Goal: Information Seeking & Learning: Check status

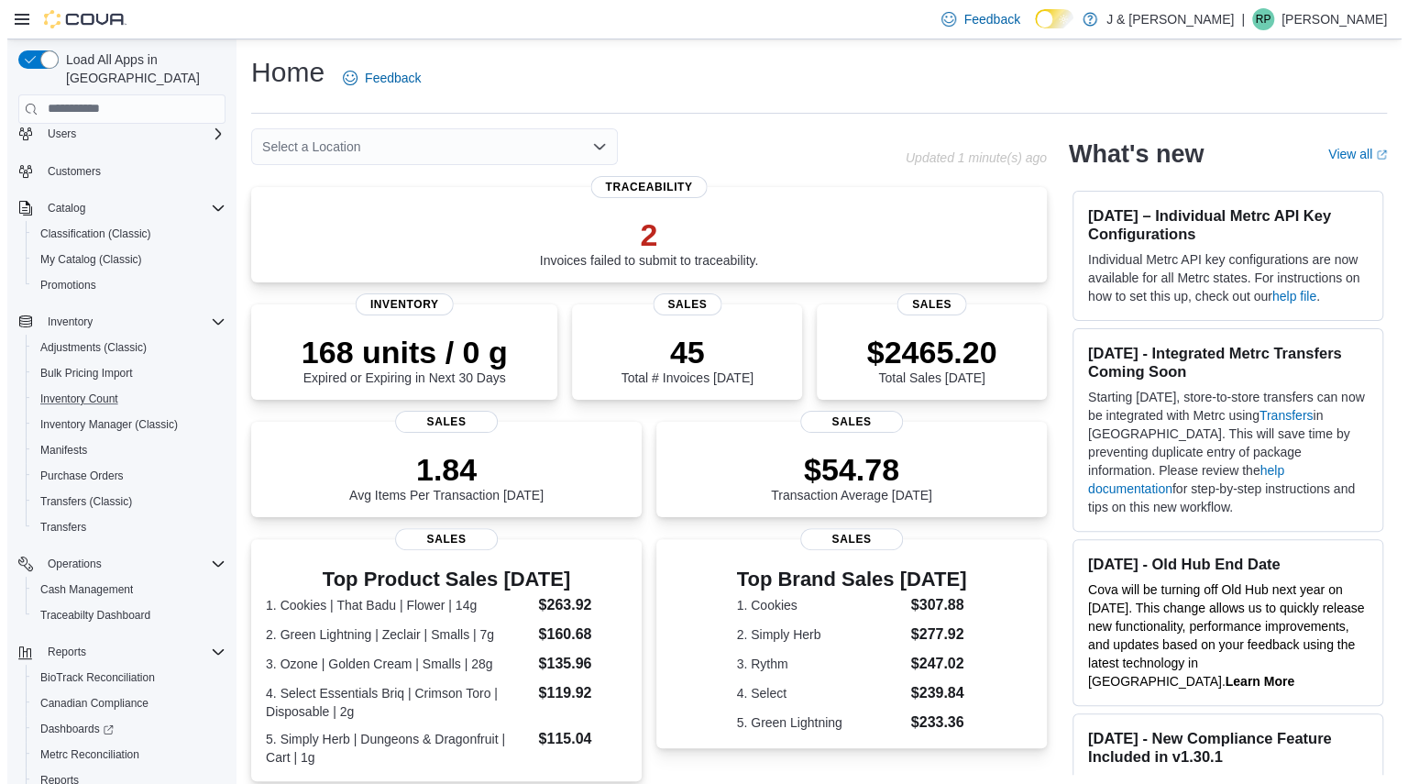
scroll to position [50, 0]
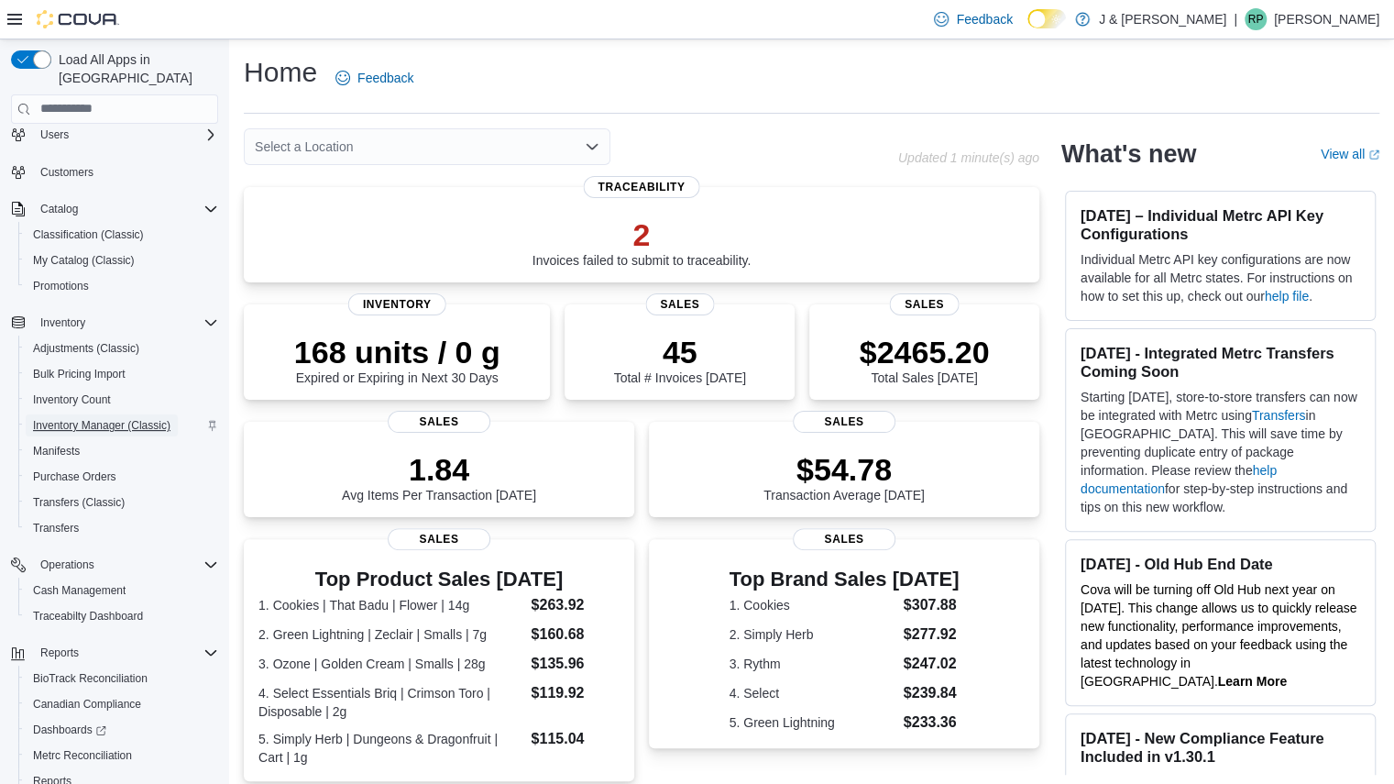
click at [73, 418] on span "Inventory Manager (Classic)" at bounding box center [102, 425] width 138 height 15
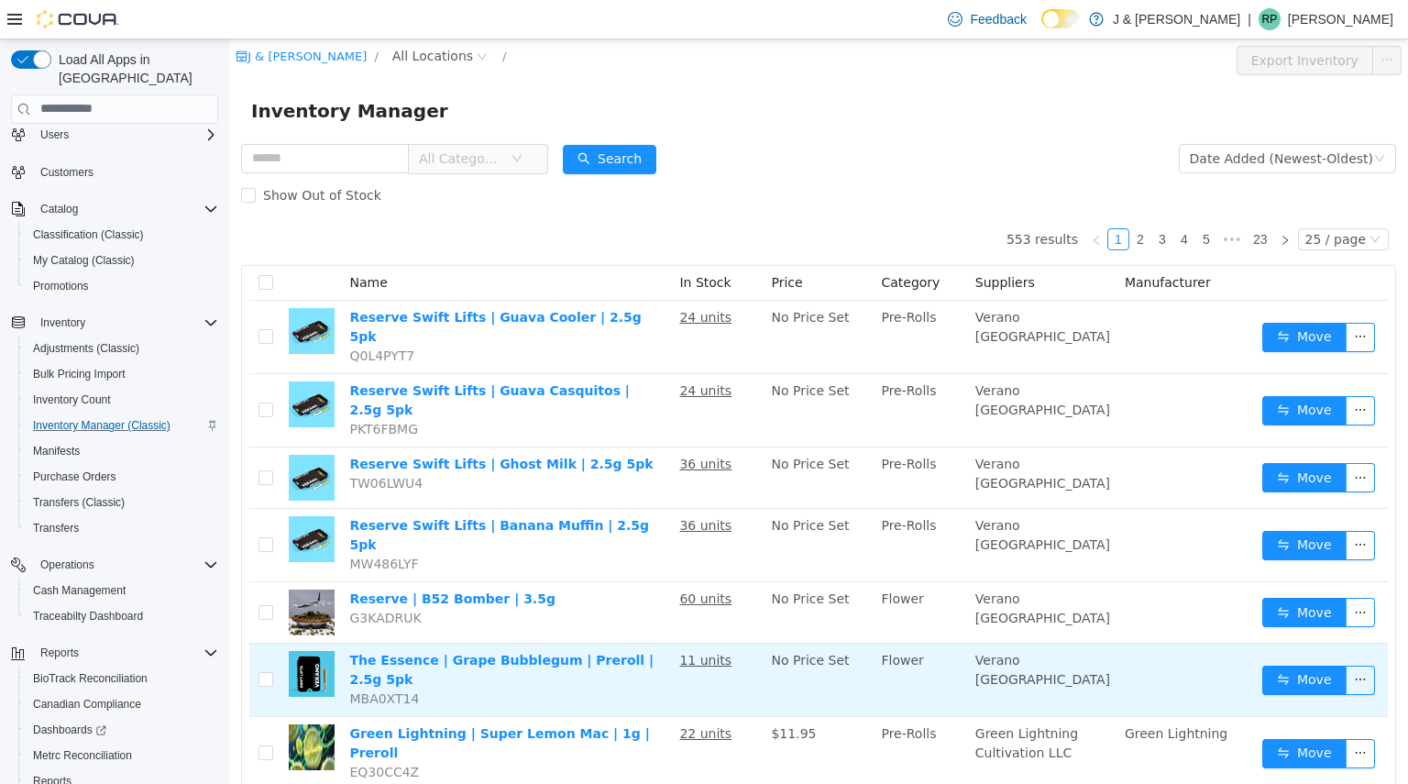
click at [836, 652] on span "No Price Set" at bounding box center [810, 659] width 78 height 15
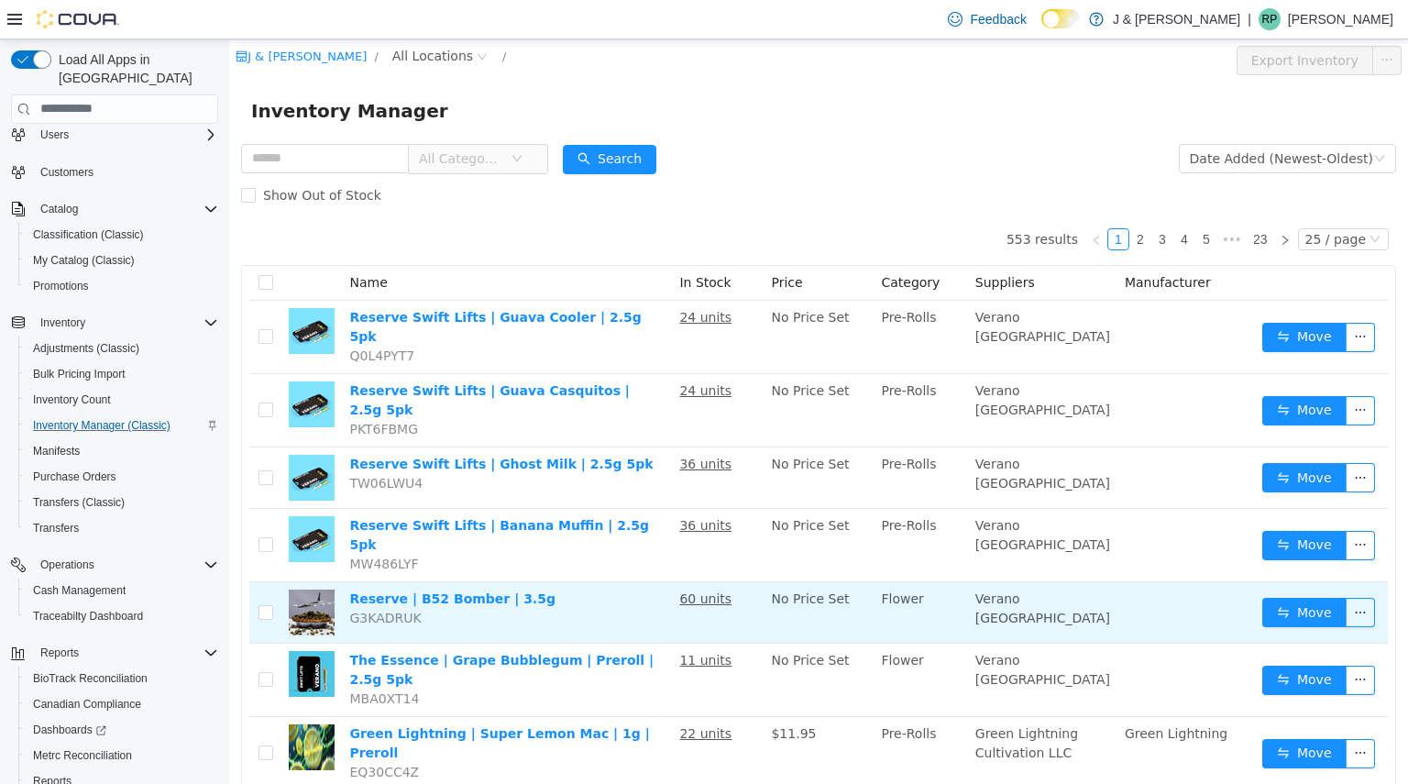
click at [831, 590] on span "No Price Set" at bounding box center [810, 597] width 78 height 15
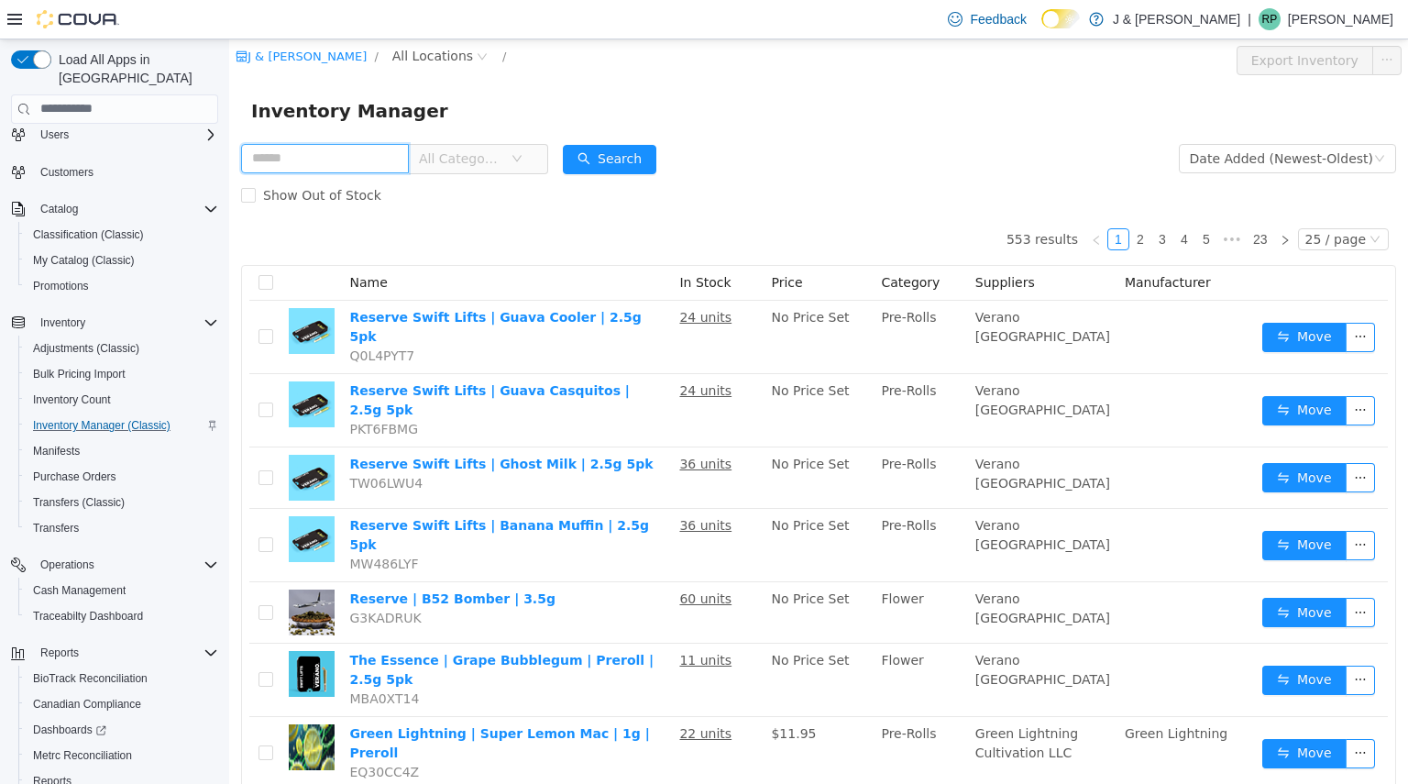
click at [320, 171] on input "text" at bounding box center [325, 157] width 168 height 29
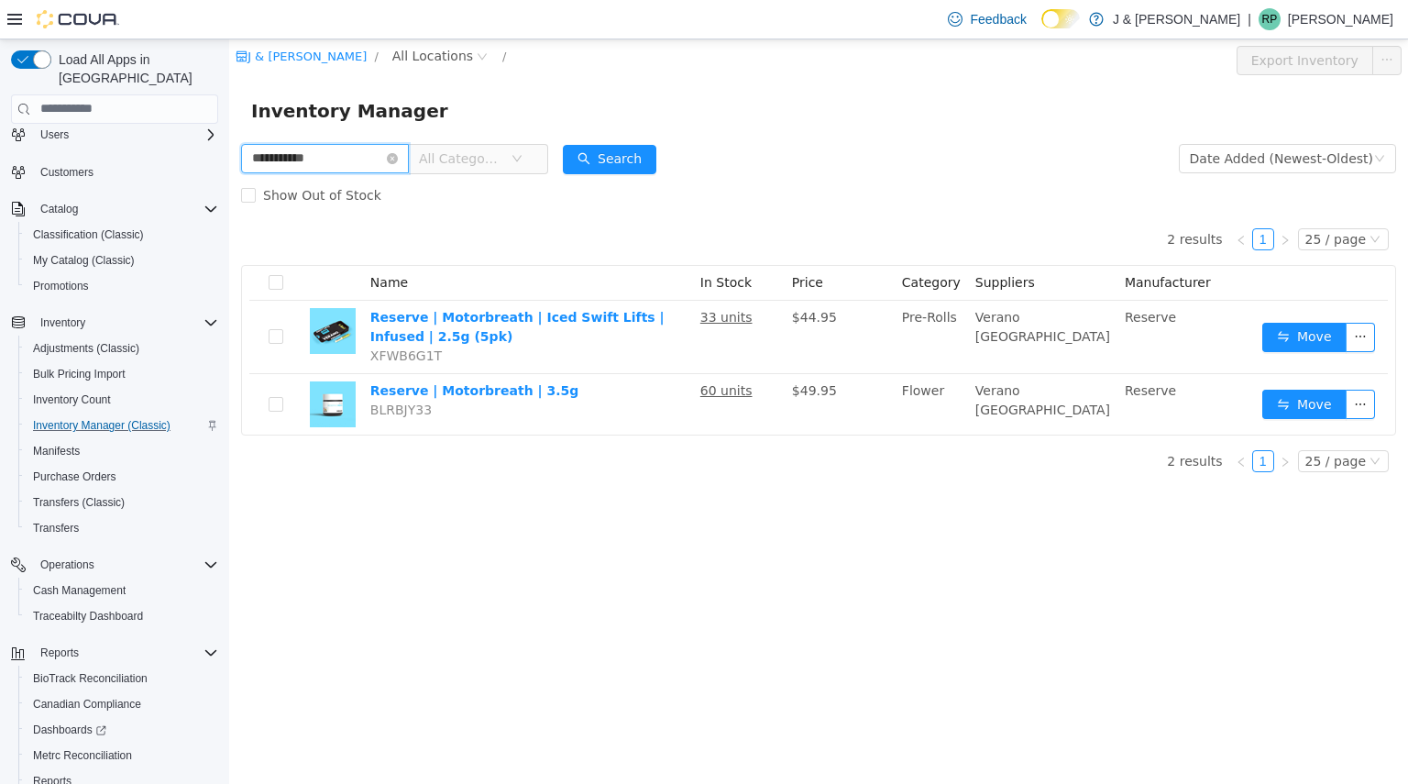
click at [361, 164] on input "**********" at bounding box center [325, 157] width 168 height 29
type input "***"
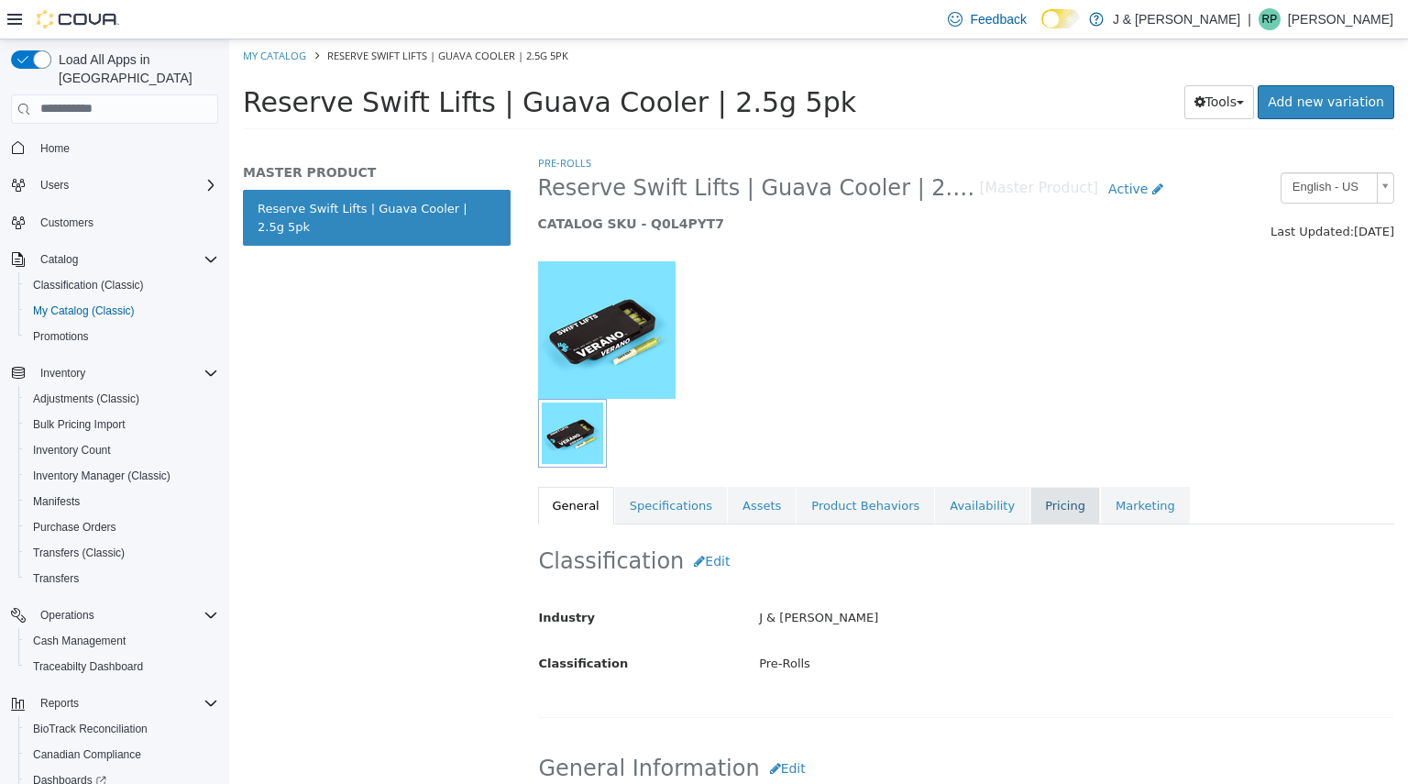
click at [1030, 508] on link "Pricing" at bounding box center [1065, 505] width 70 height 39
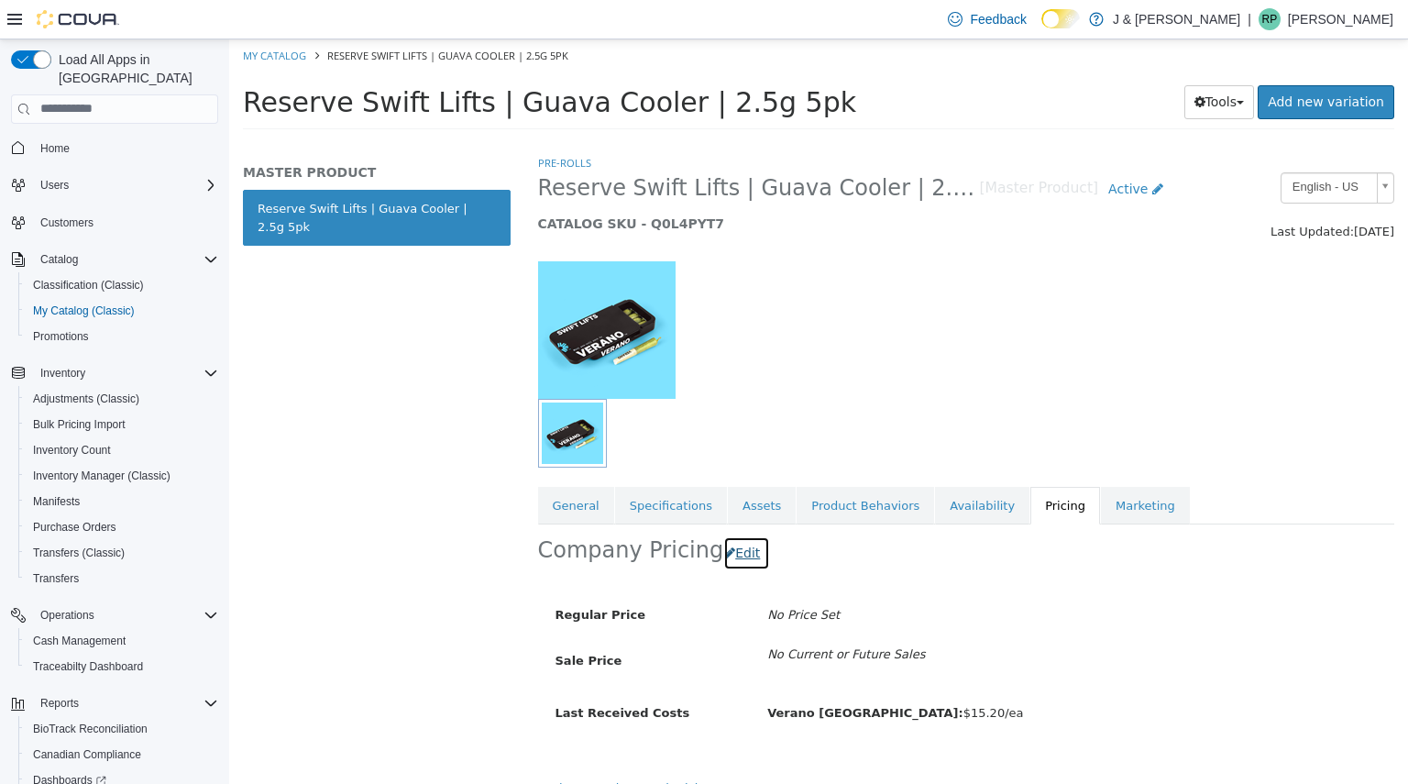
click at [741, 548] on button "Edit" at bounding box center [746, 552] width 47 height 34
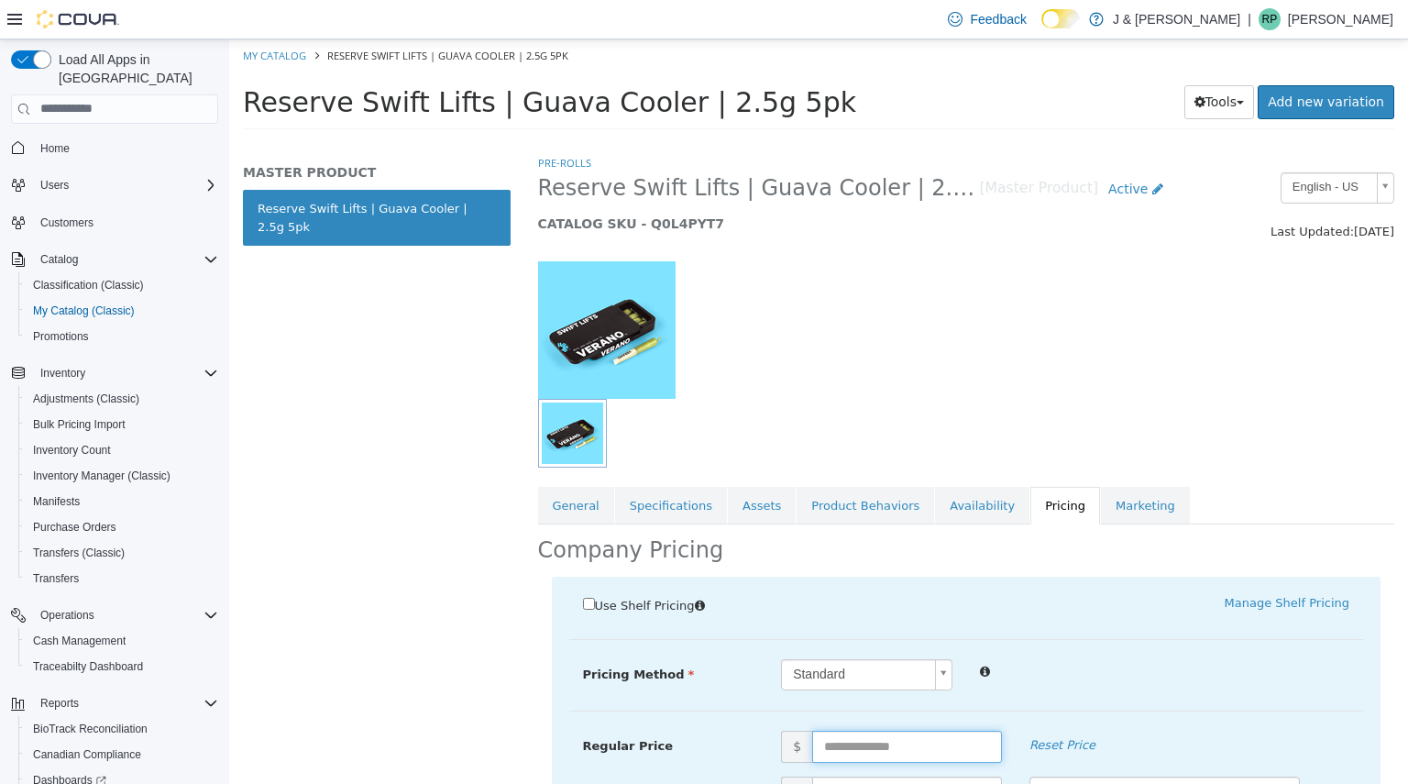
click at [854, 744] on input "text" at bounding box center [907, 746] width 190 height 32
type input "*****"
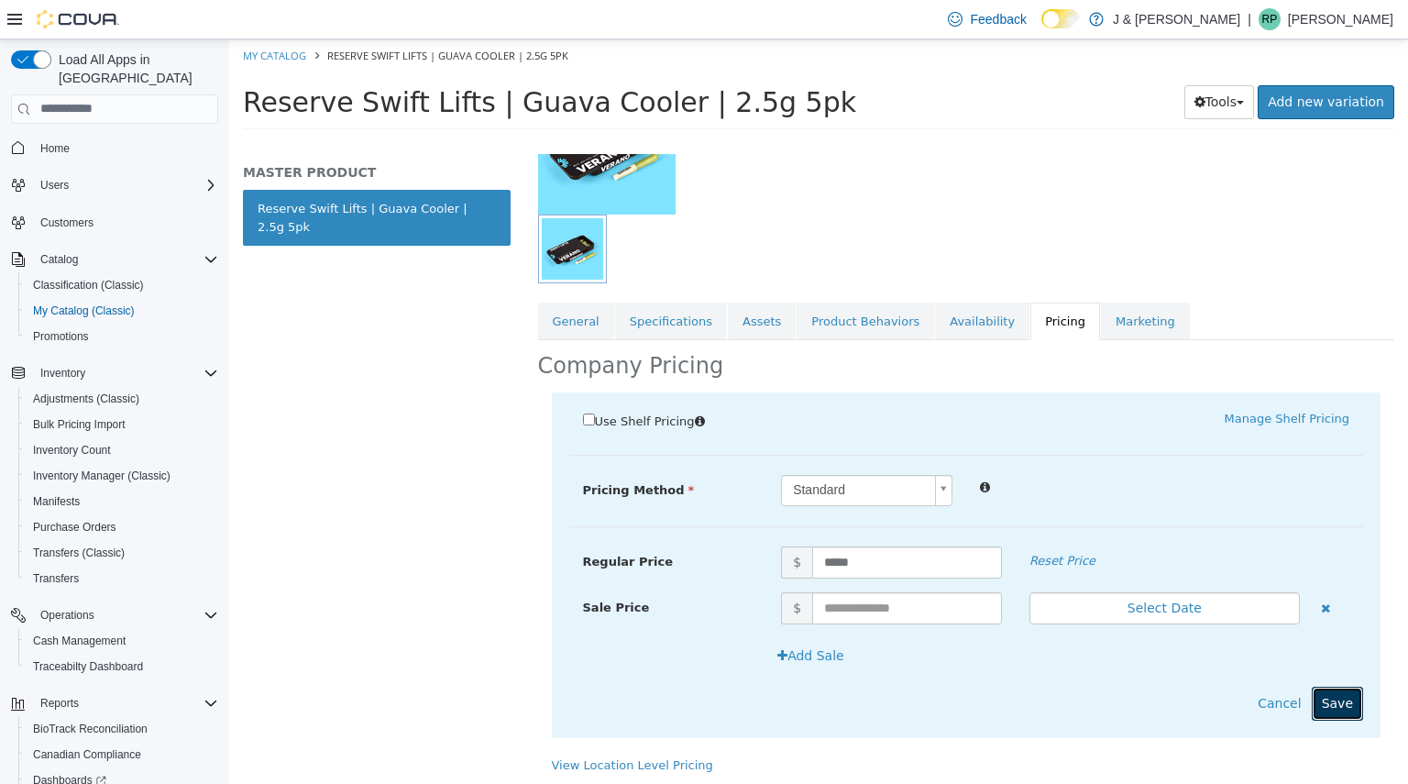
click at [1321, 700] on button "Save" at bounding box center [1337, 703] width 51 height 34
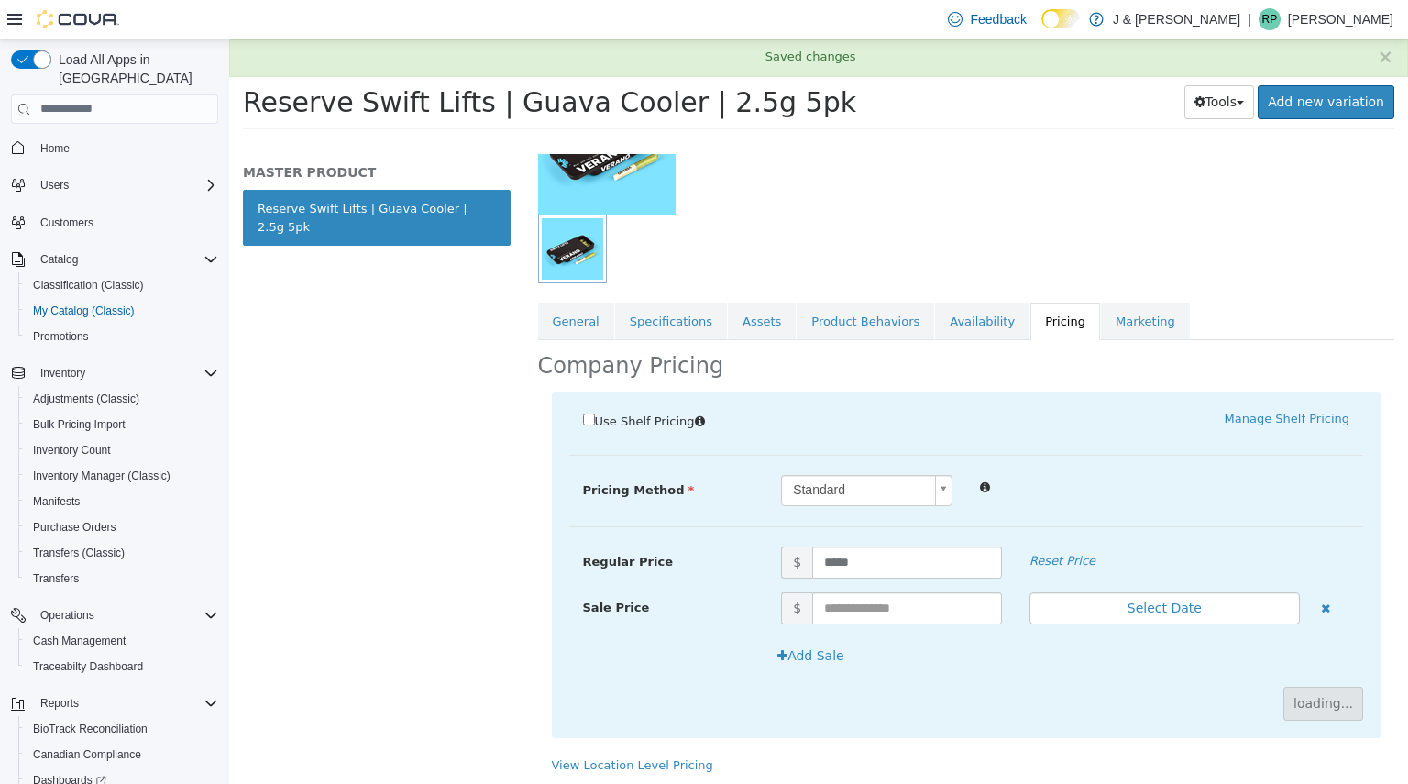
scroll to position [25, 0]
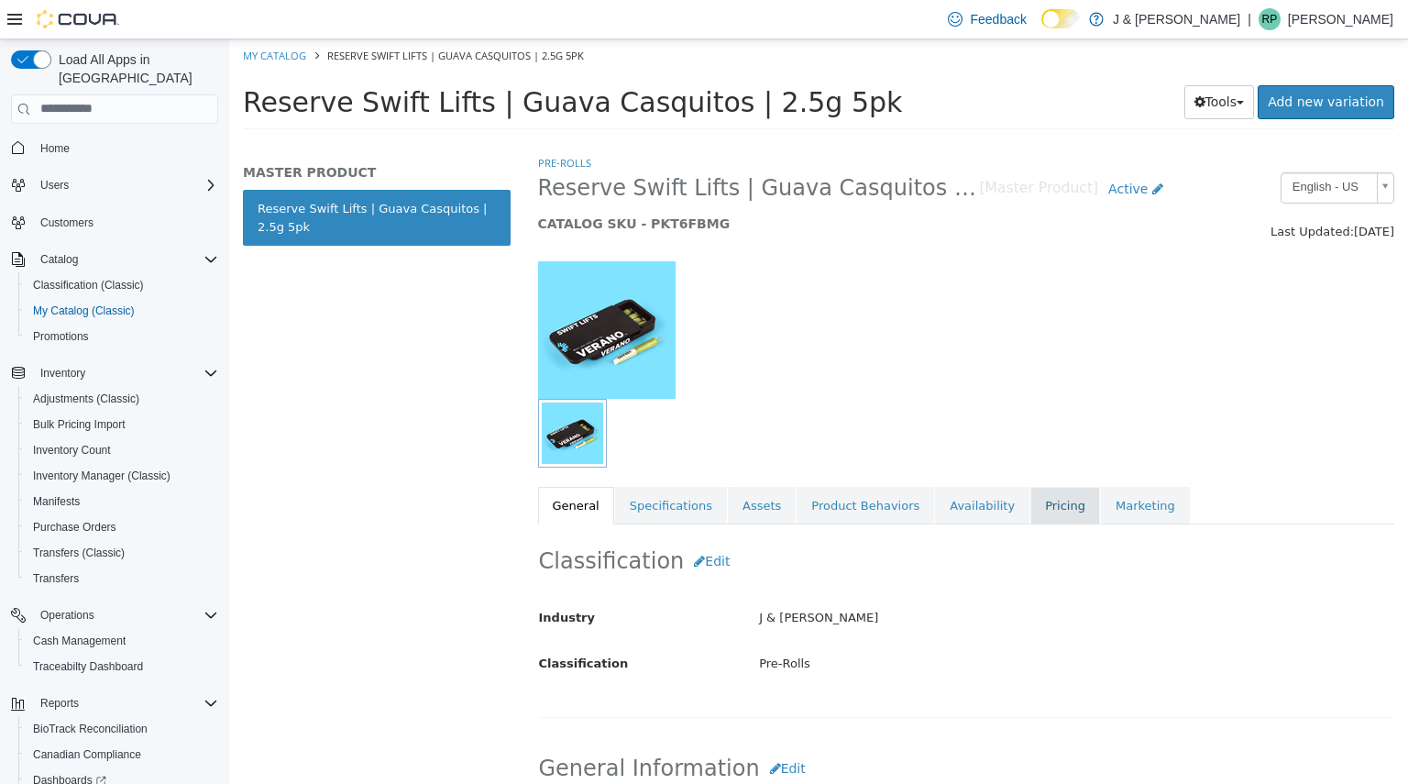
click at [1030, 504] on link "Pricing" at bounding box center [1065, 505] width 70 height 39
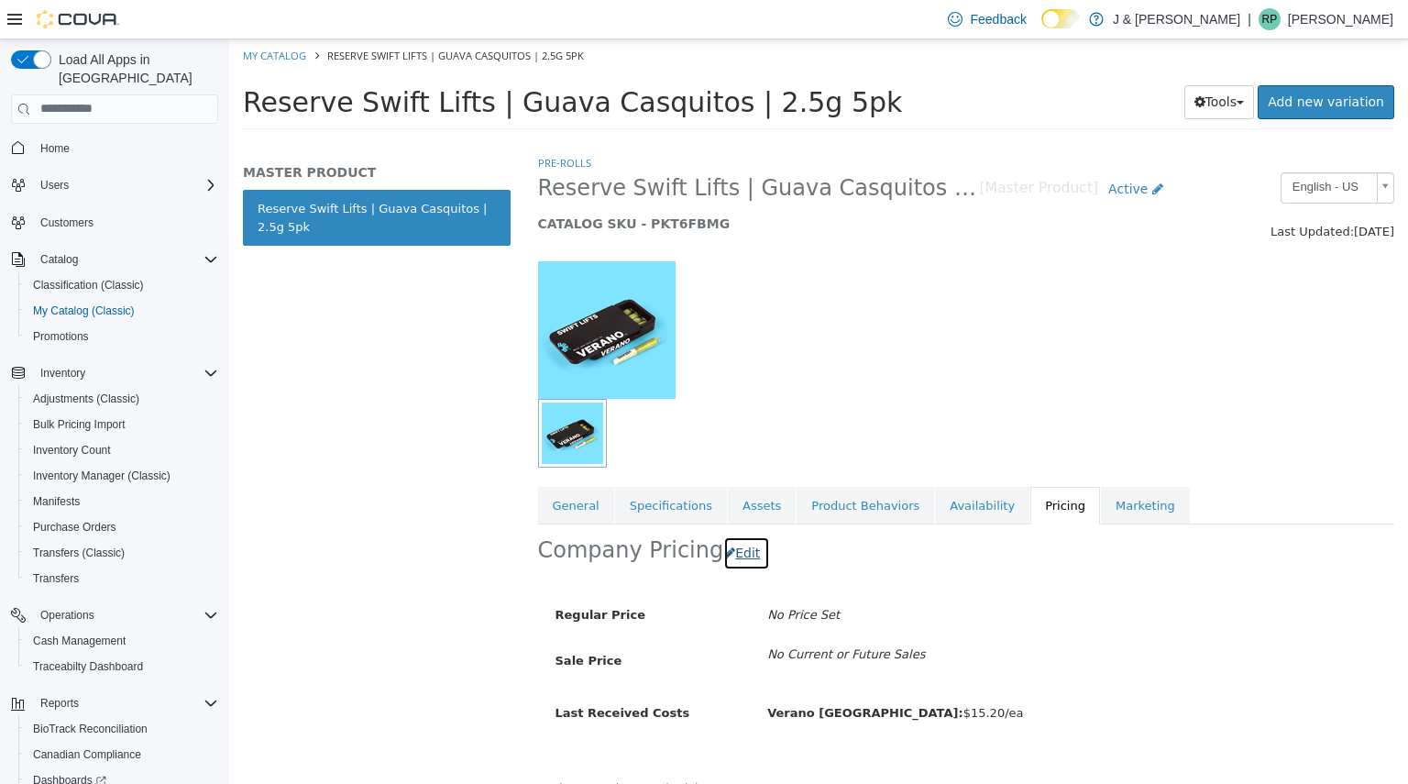
click at [737, 554] on button "Edit" at bounding box center [746, 552] width 47 height 34
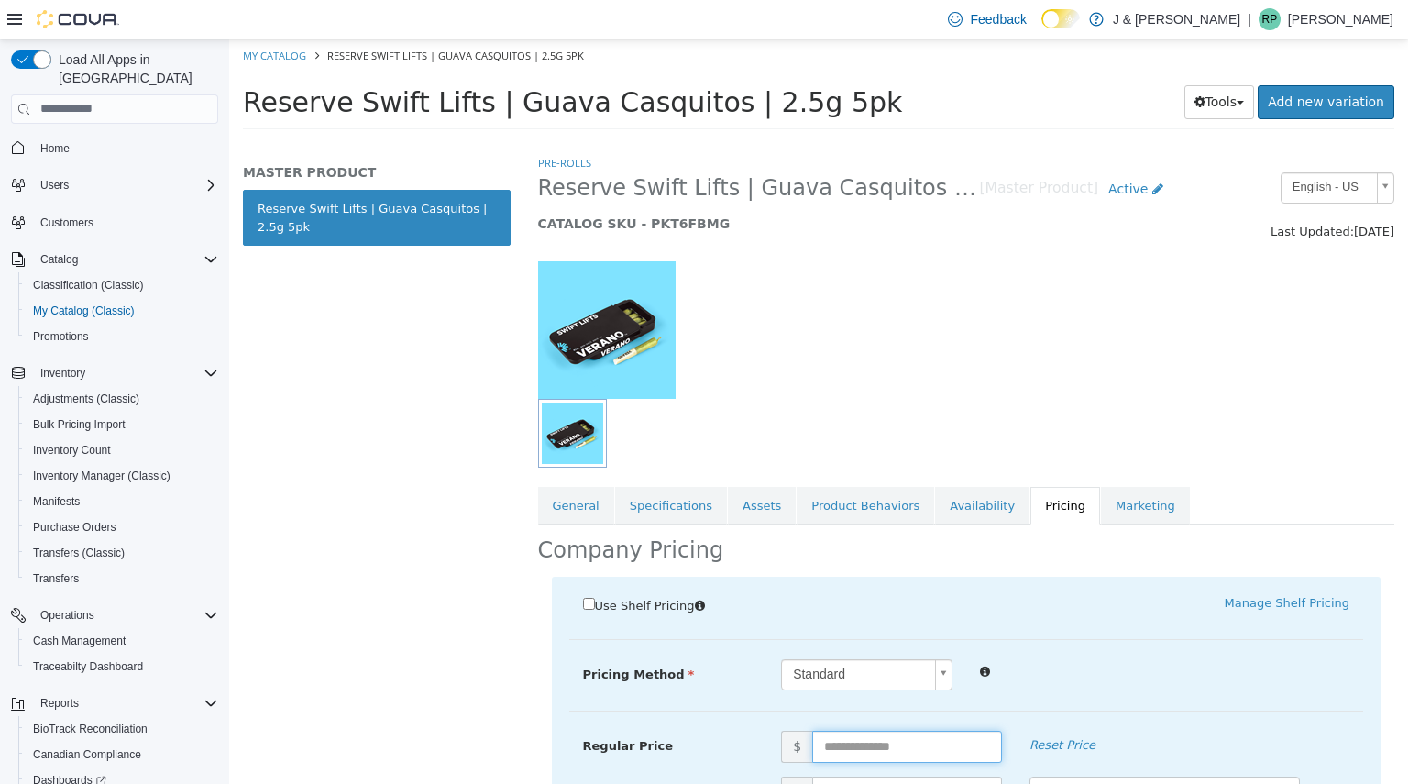
click at [833, 741] on input "text" at bounding box center [907, 746] width 190 height 32
type input "*****"
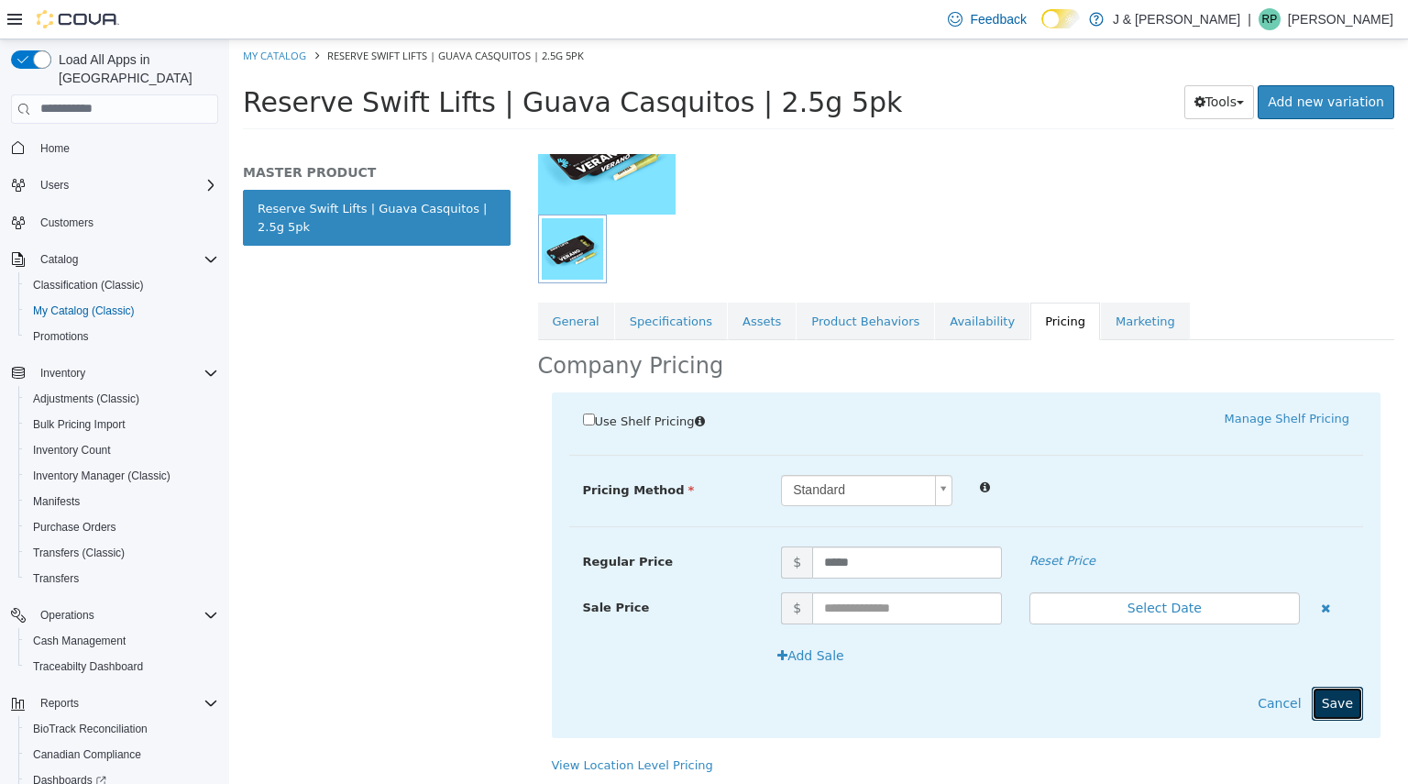
click at [1325, 701] on button "Save" at bounding box center [1337, 703] width 51 height 34
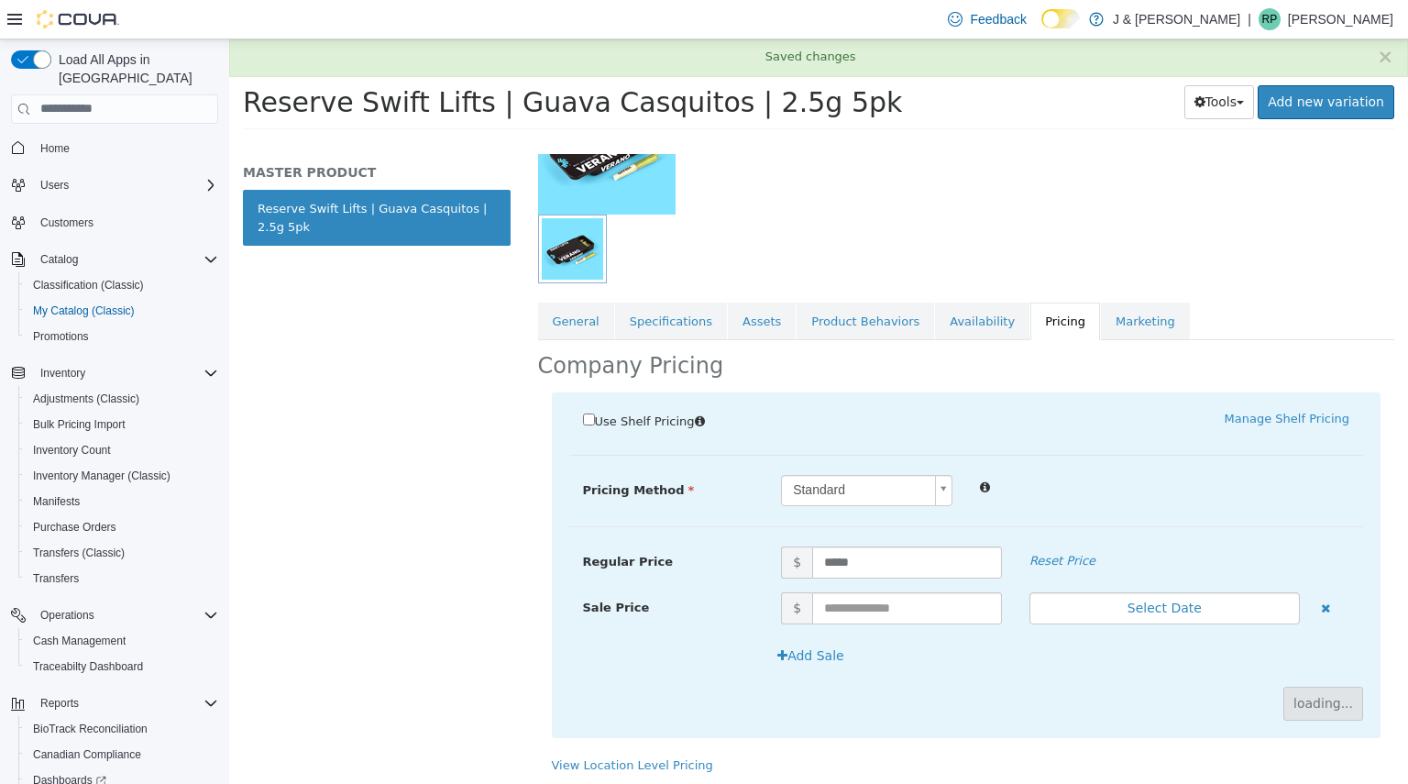
scroll to position [0, 0]
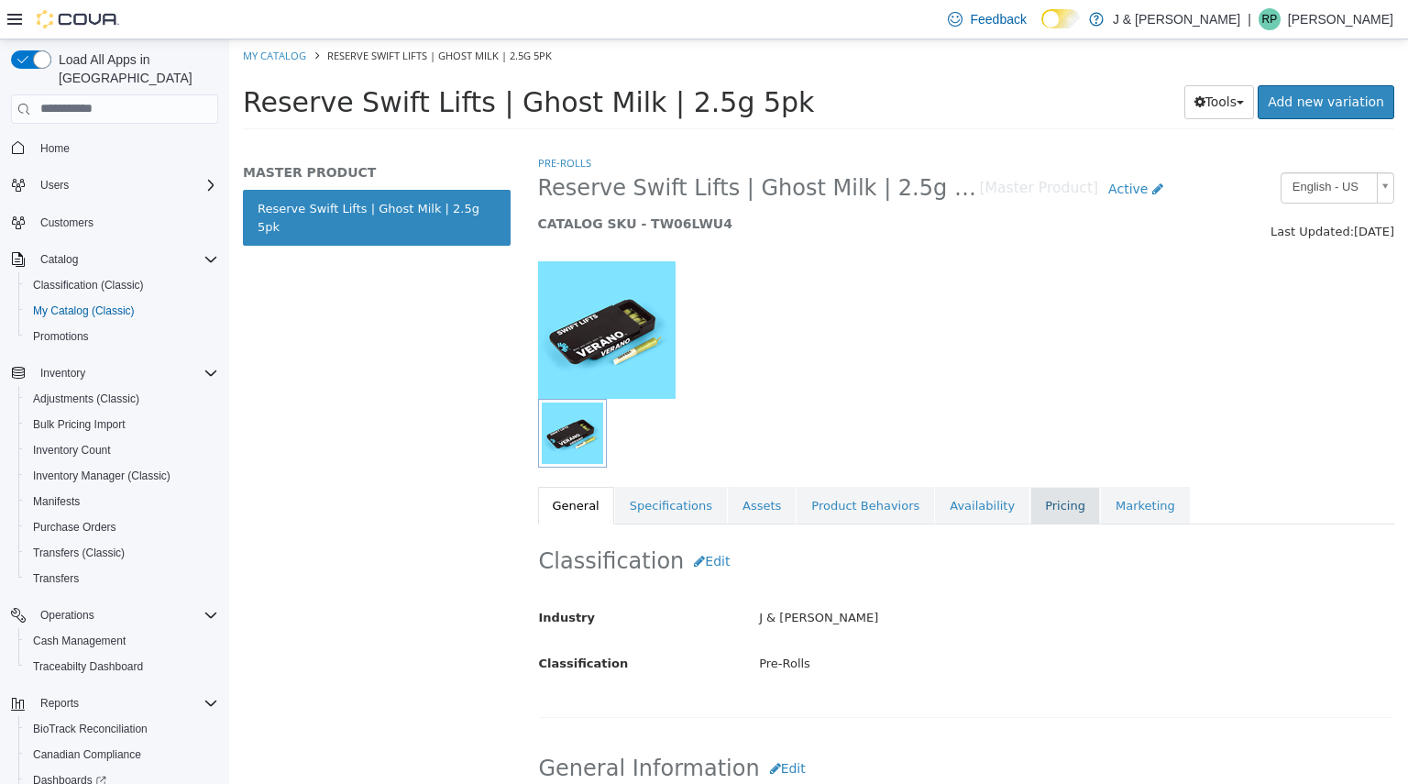
click at [1030, 502] on link "Pricing" at bounding box center [1065, 505] width 70 height 39
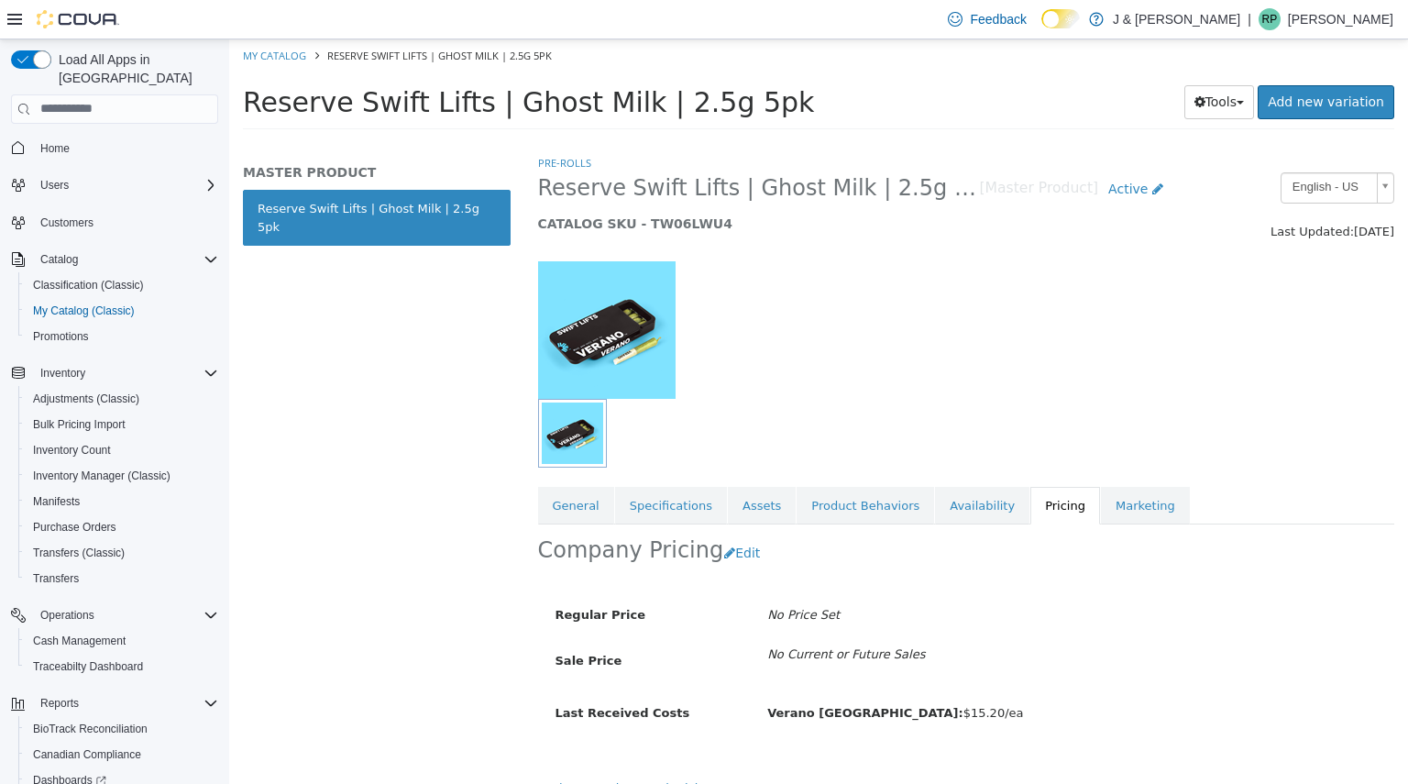
scroll to position [25, 0]
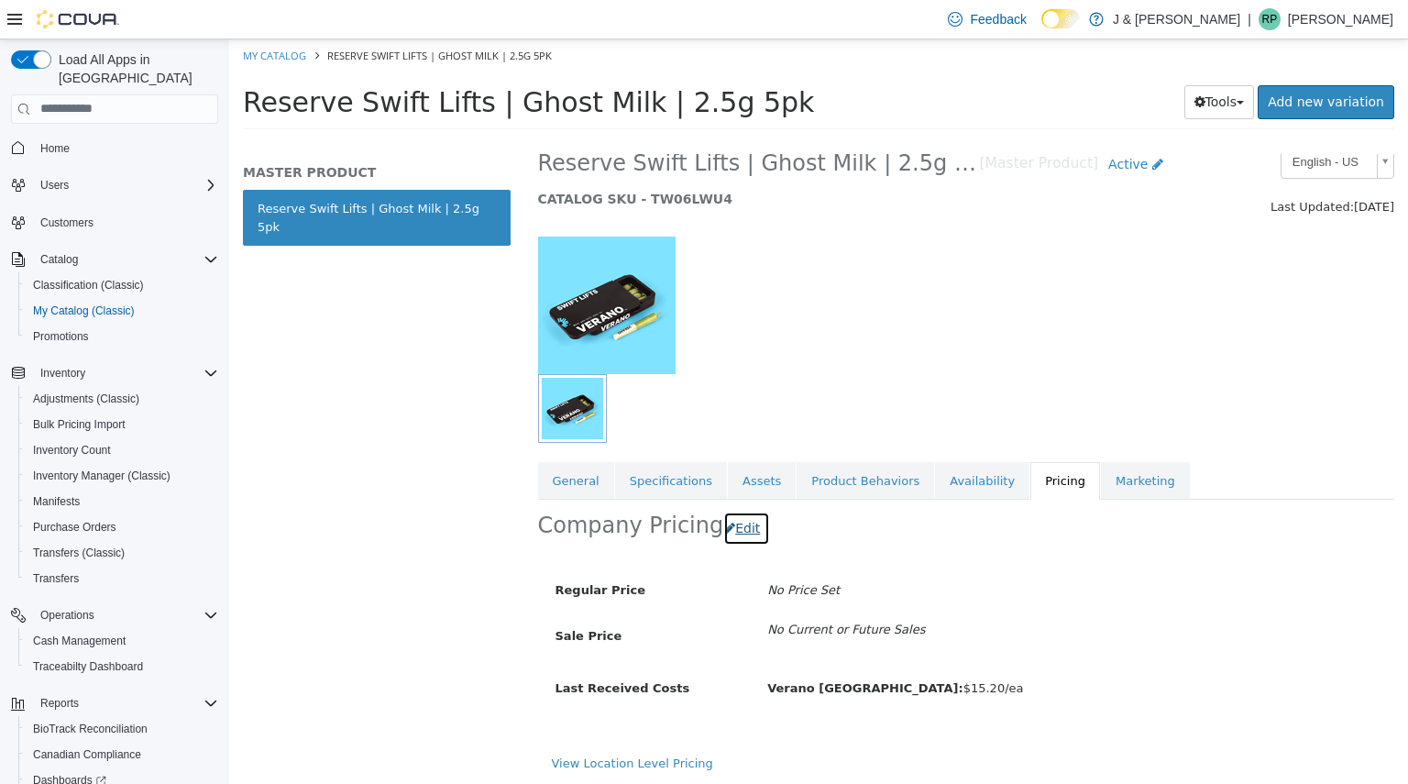
click at [741, 519] on button "Edit" at bounding box center [746, 528] width 47 height 34
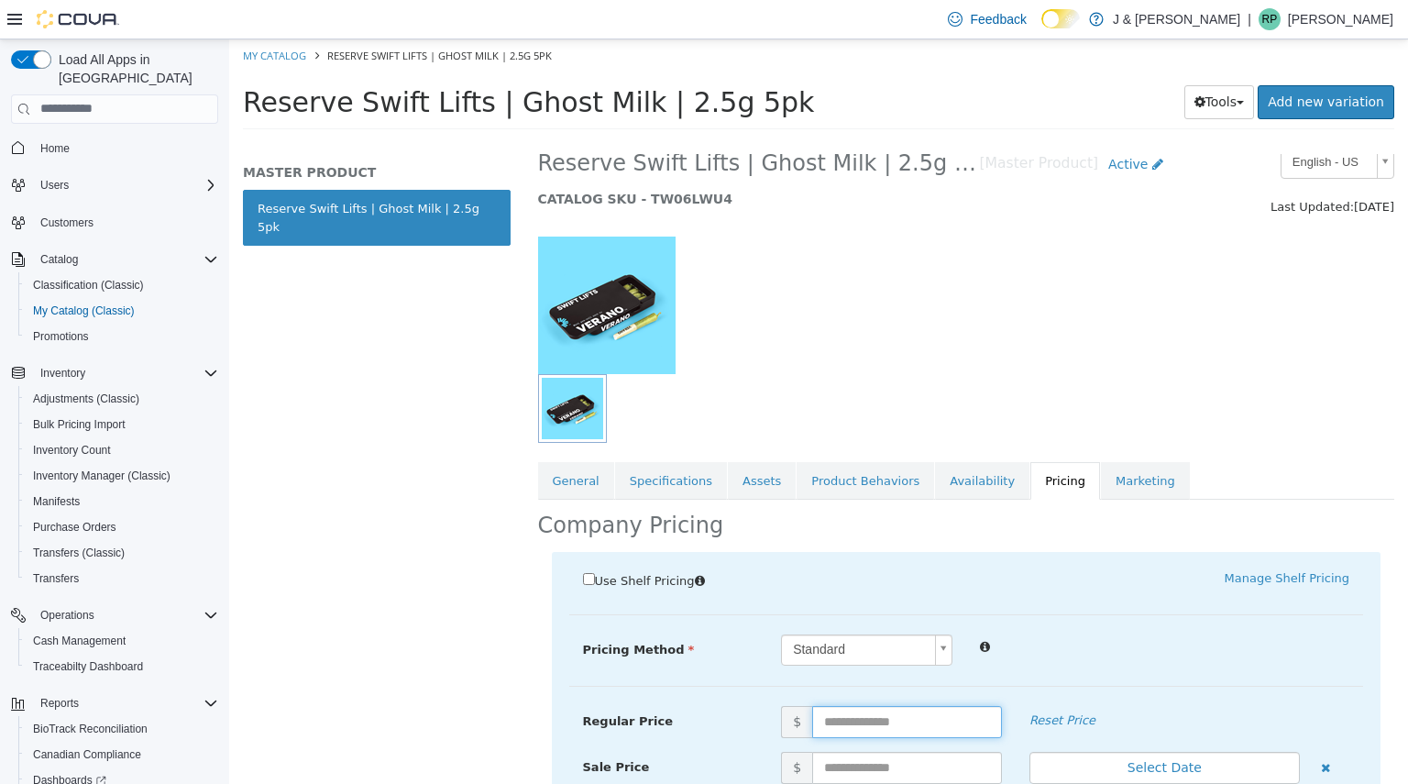
click at [827, 711] on input "text" at bounding box center [907, 721] width 190 height 32
type input "*****"
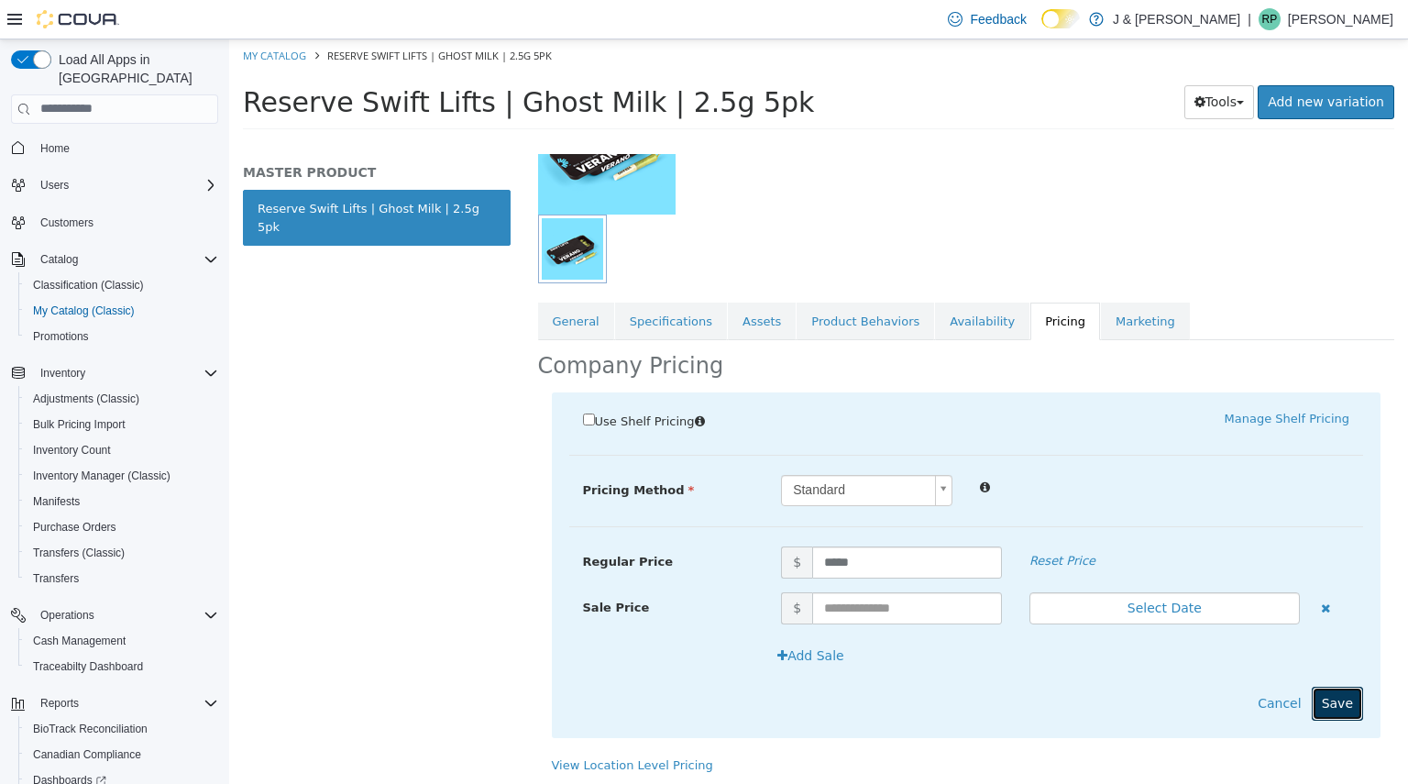
click at [1325, 691] on button "Save" at bounding box center [1337, 703] width 51 height 34
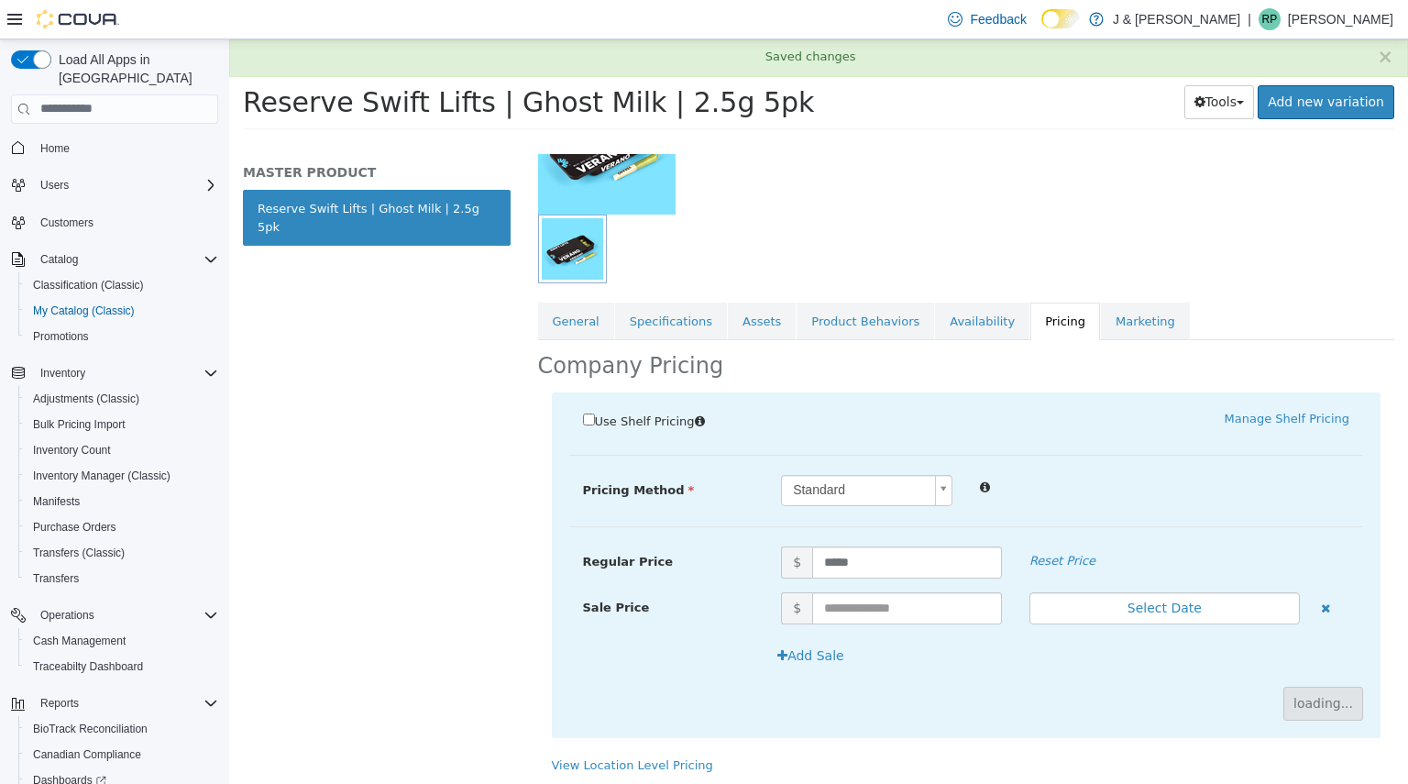
scroll to position [25, 0]
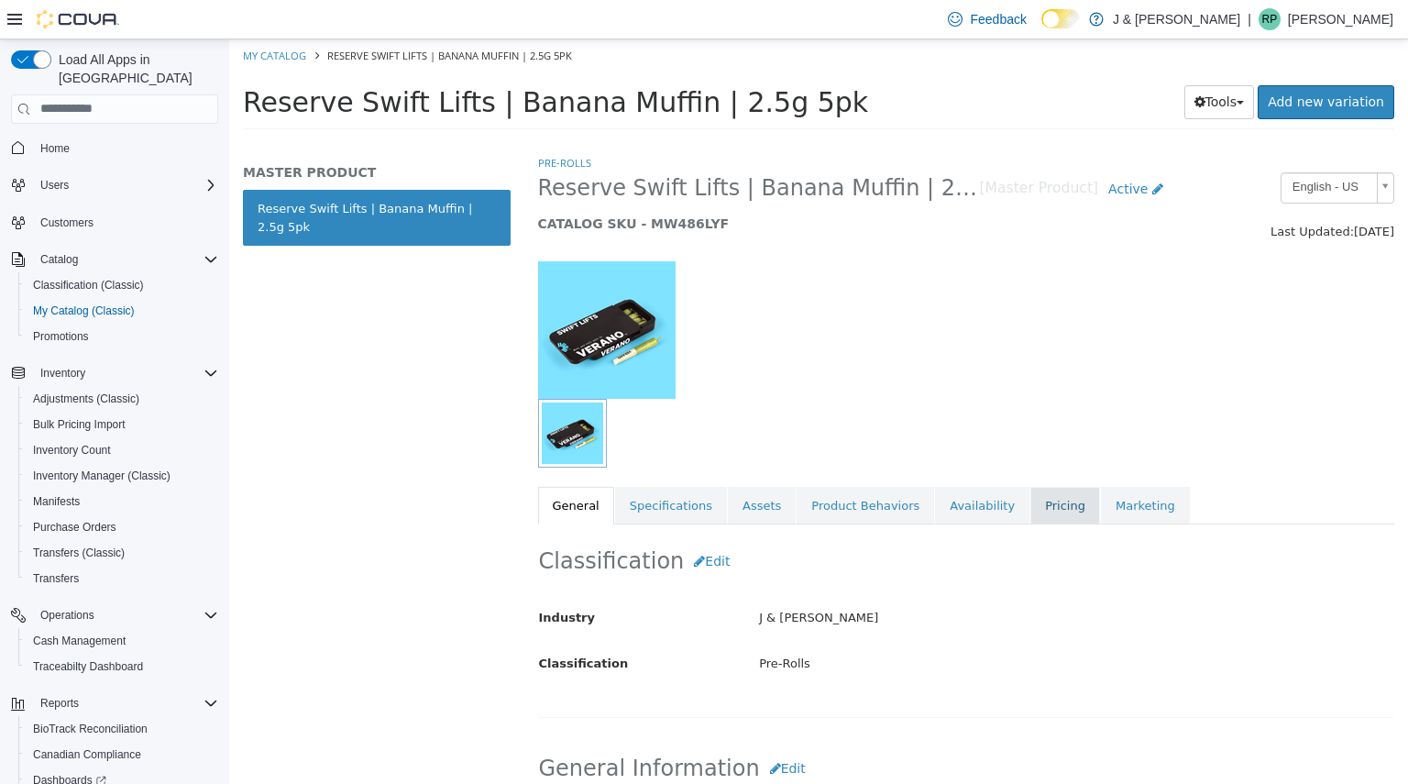
click at [1030, 499] on link "Pricing" at bounding box center [1065, 505] width 70 height 39
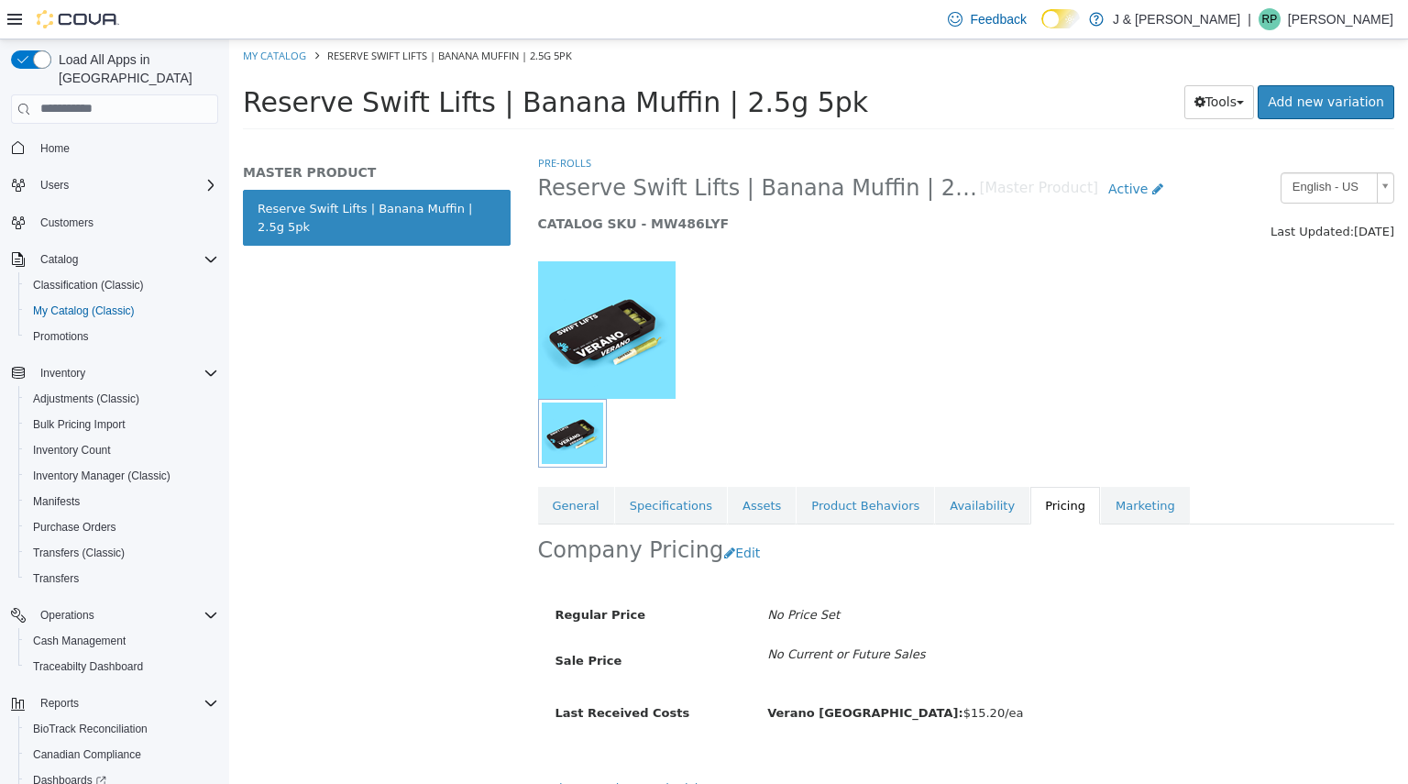
scroll to position [25, 0]
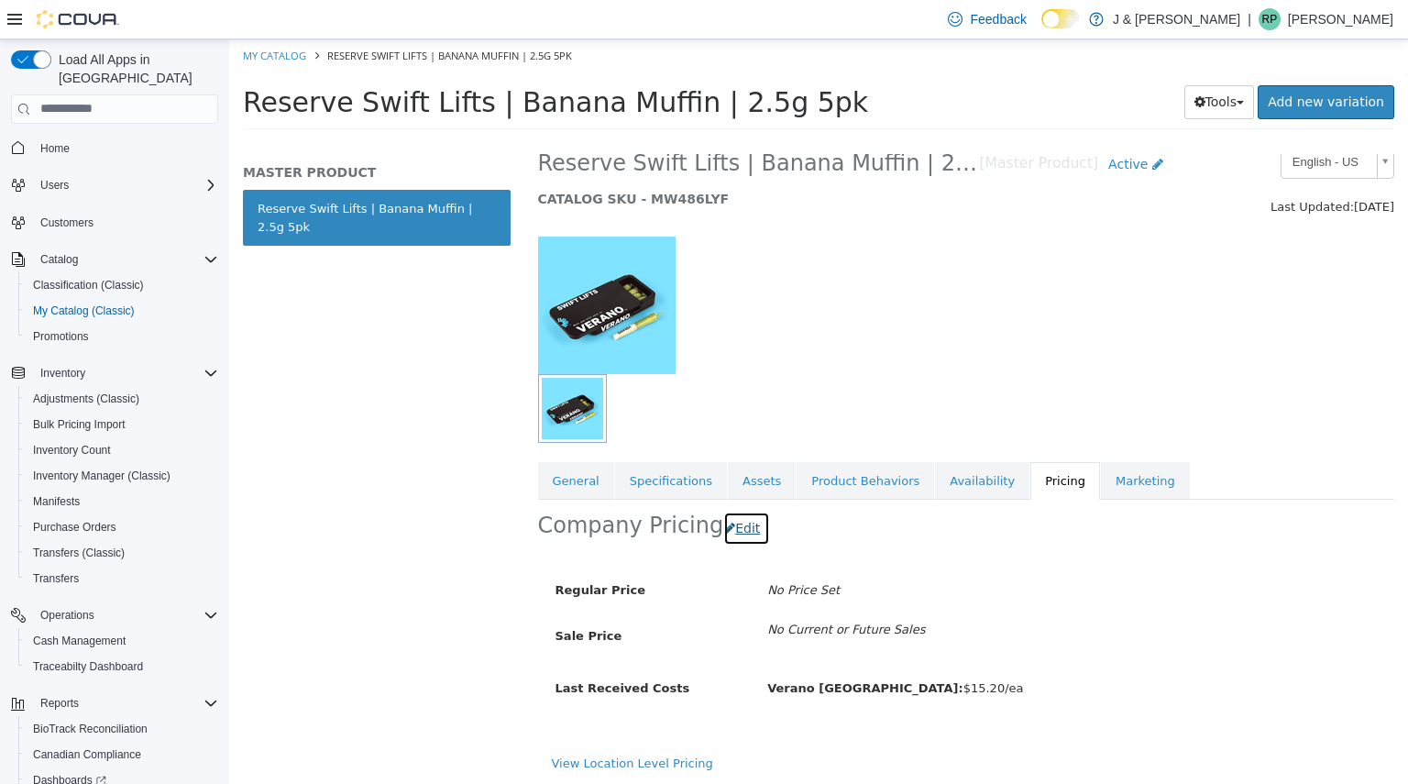
click at [740, 540] on button "Edit" at bounding box center [746, 528] width 47 height 34
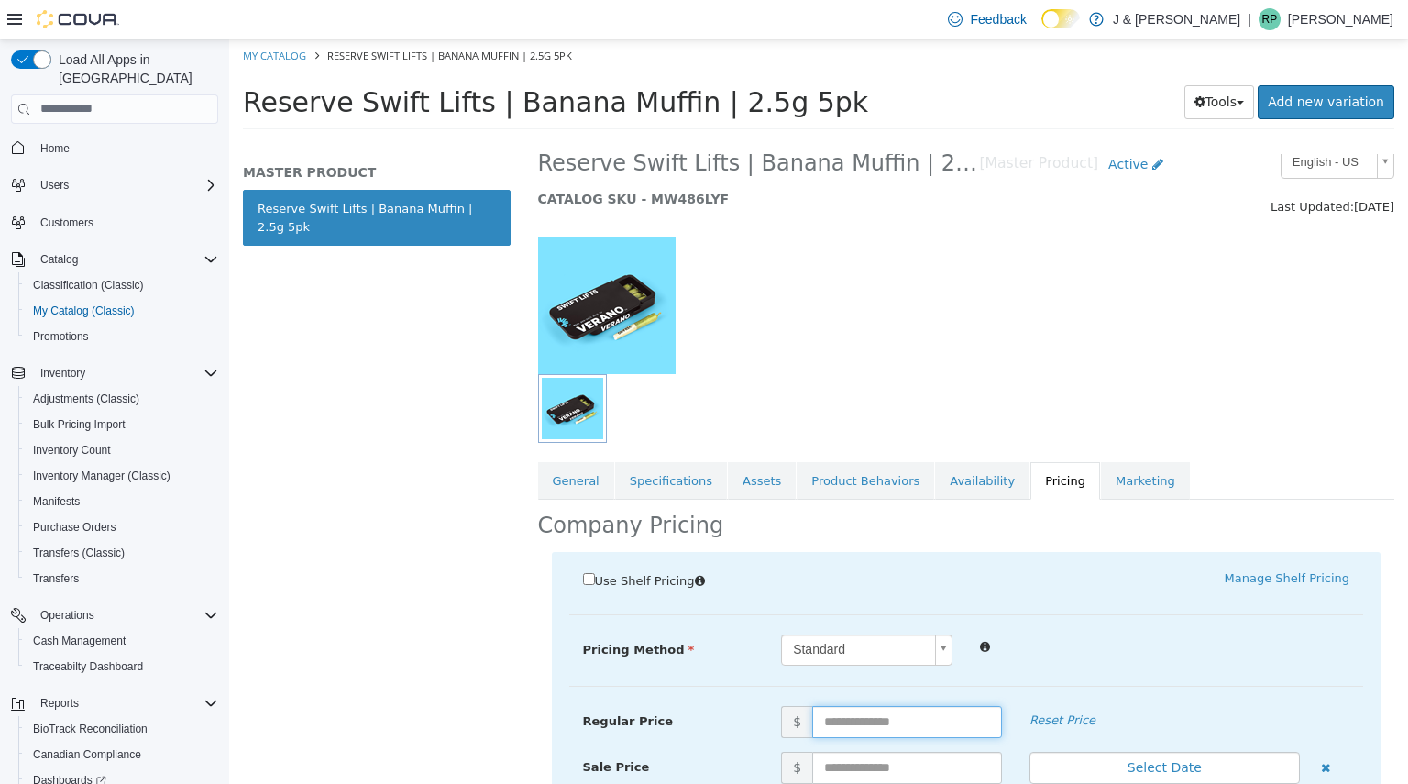
click at [864, 726] on input "text" at bounding box center [907, 721] width 190 height 32
type input "*****"
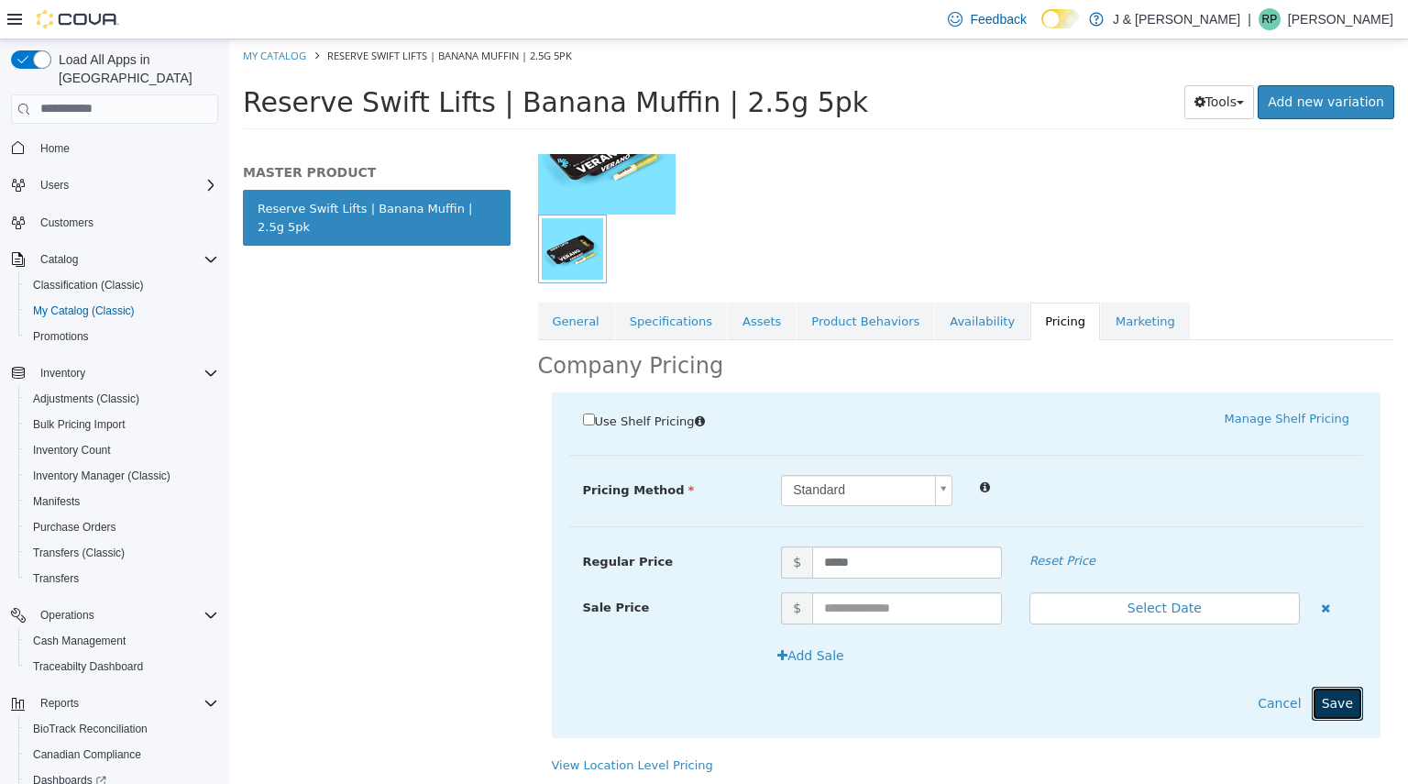
click at [1315, 693] on button "Save" at bounding box center [1337, 703] width 51 height 34
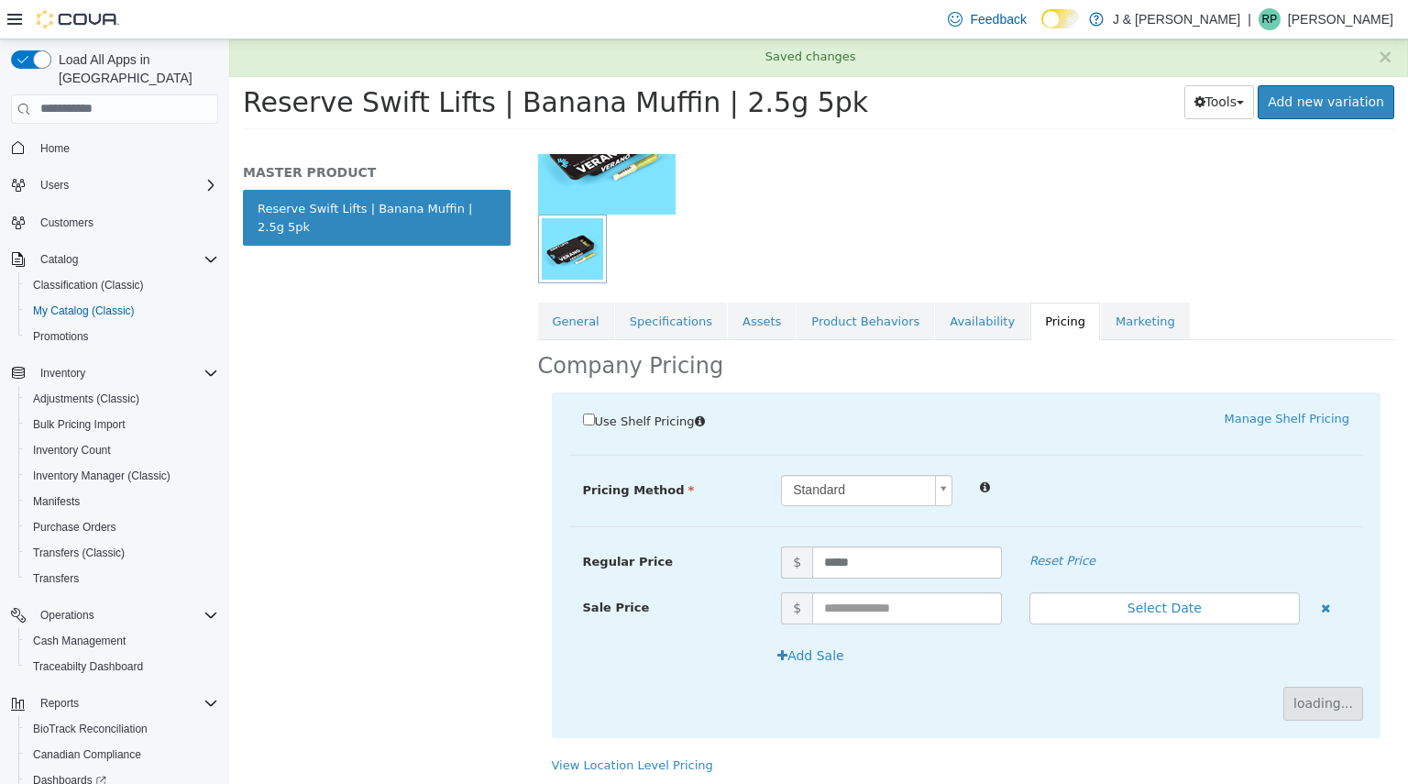
scroll to position [25, 0]
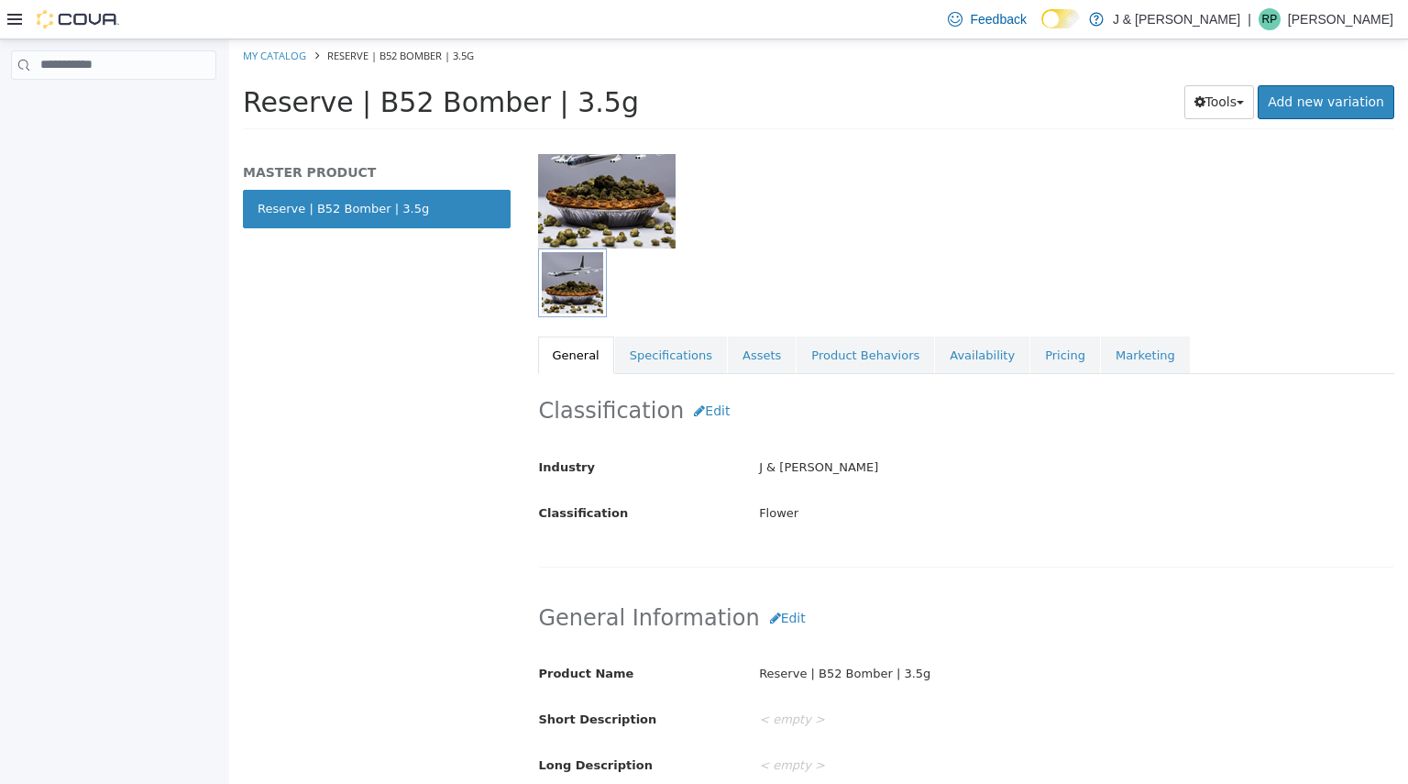
scroll to position [68, 0]
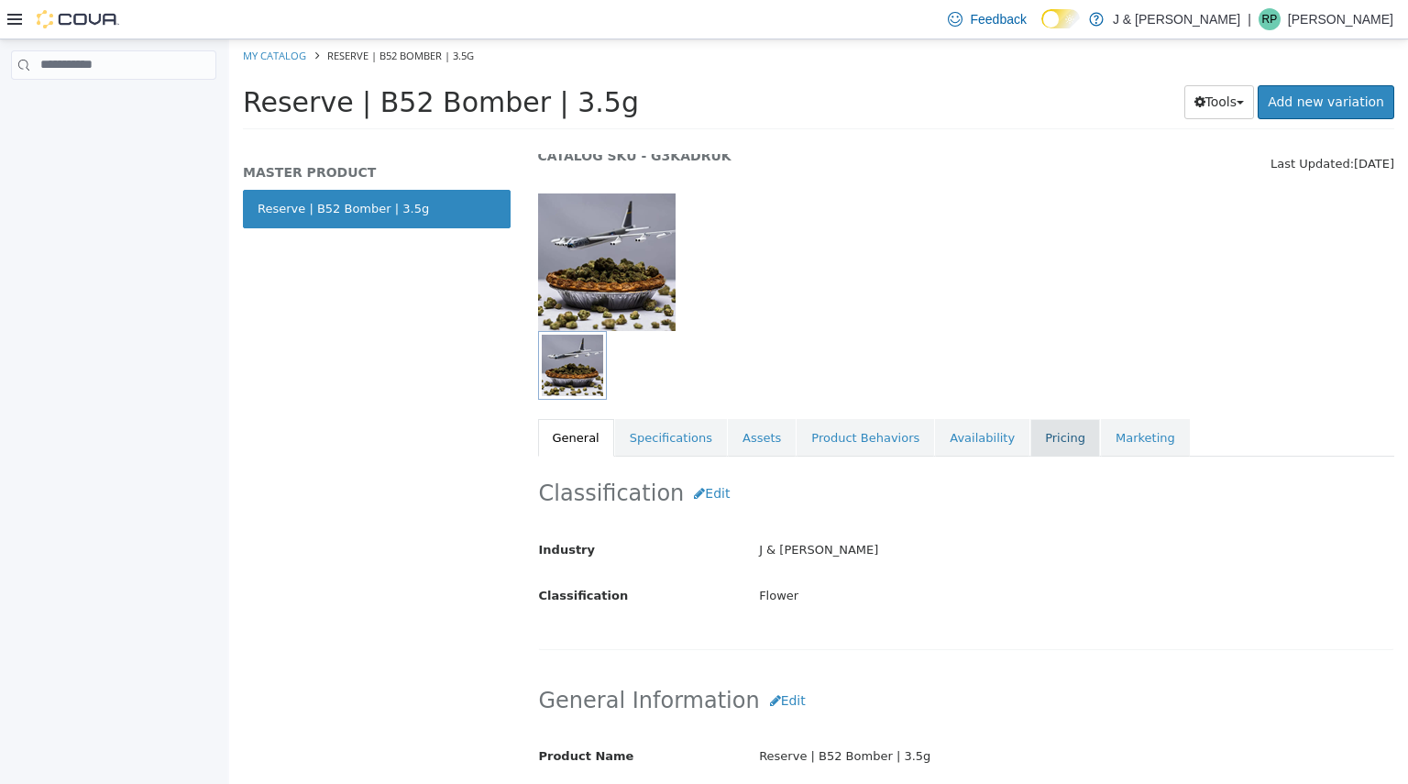
click at [1030, 451] on link "Pricing" at bounding box center [1065, 437] width 70 height 39
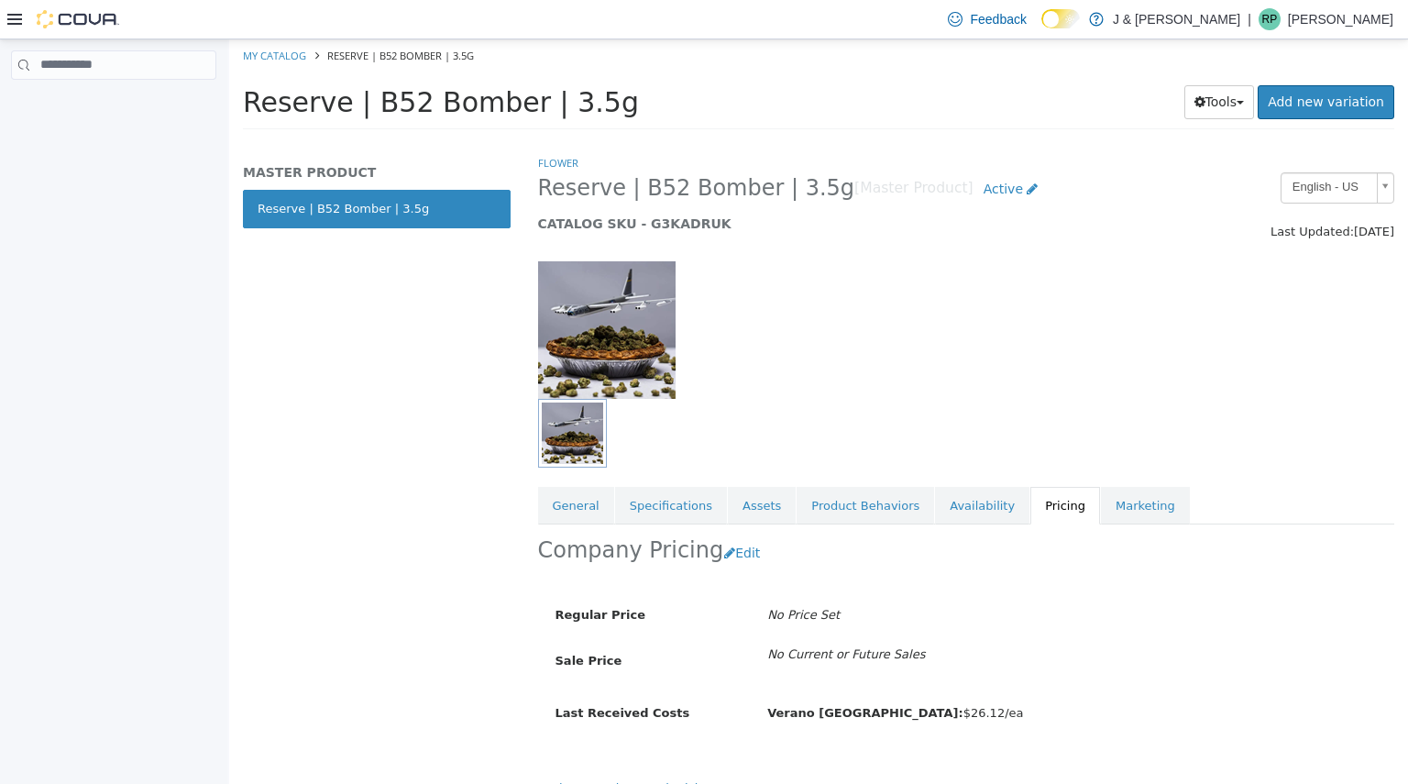
scroll to position [25, 0]
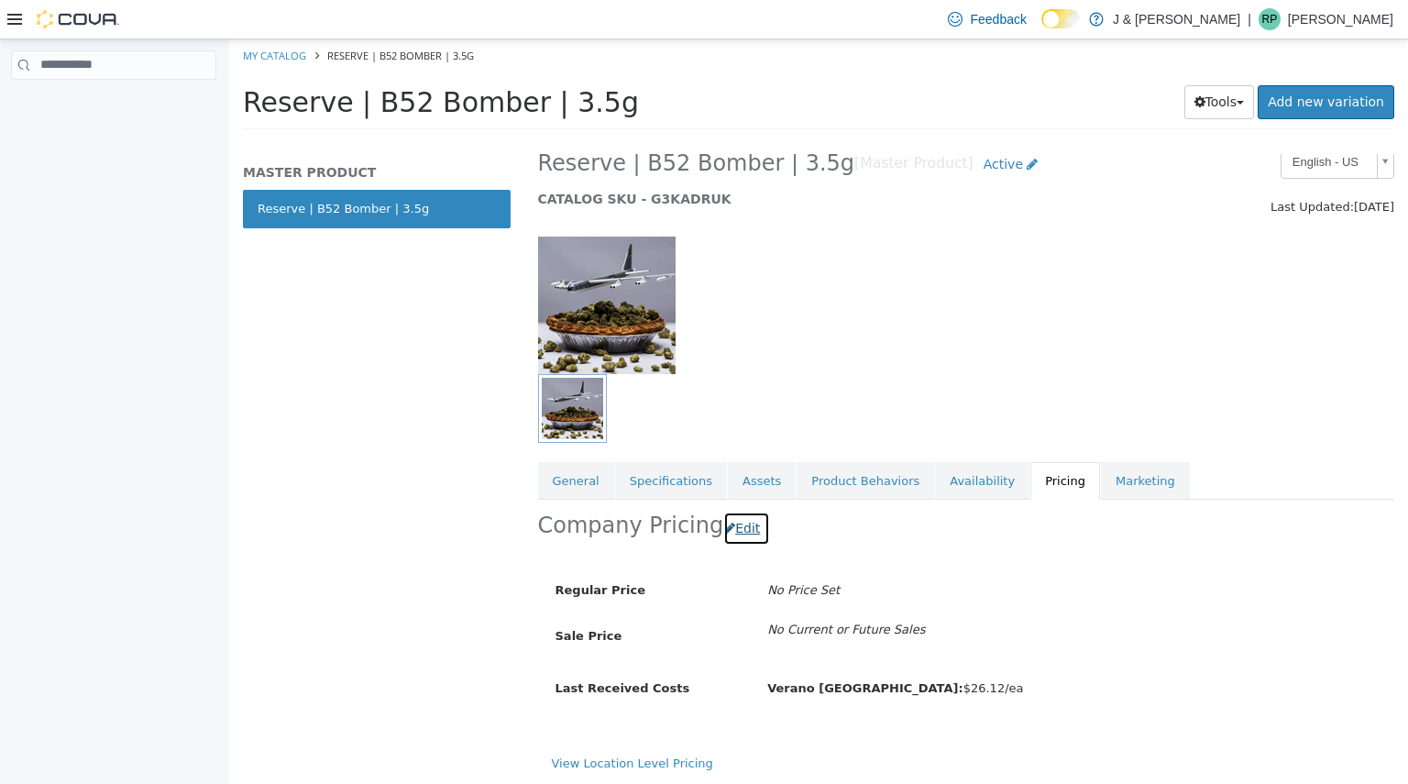
click at [723, 527] on button "Edit" at bounding box center [746, 528] width 47 height 34
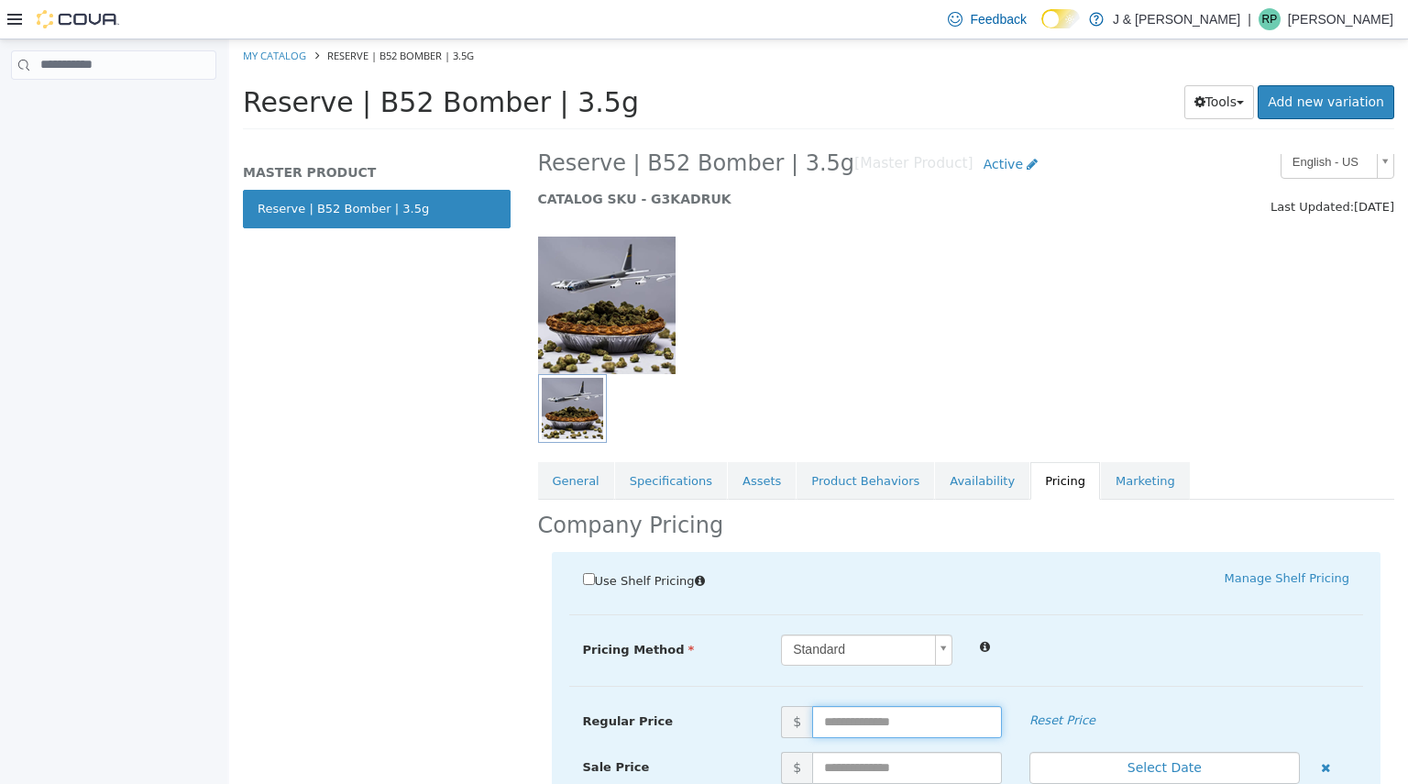
click at [848, 721] on input "text" at bounding box center [907, 721] width 190 height 32
type input "*****"
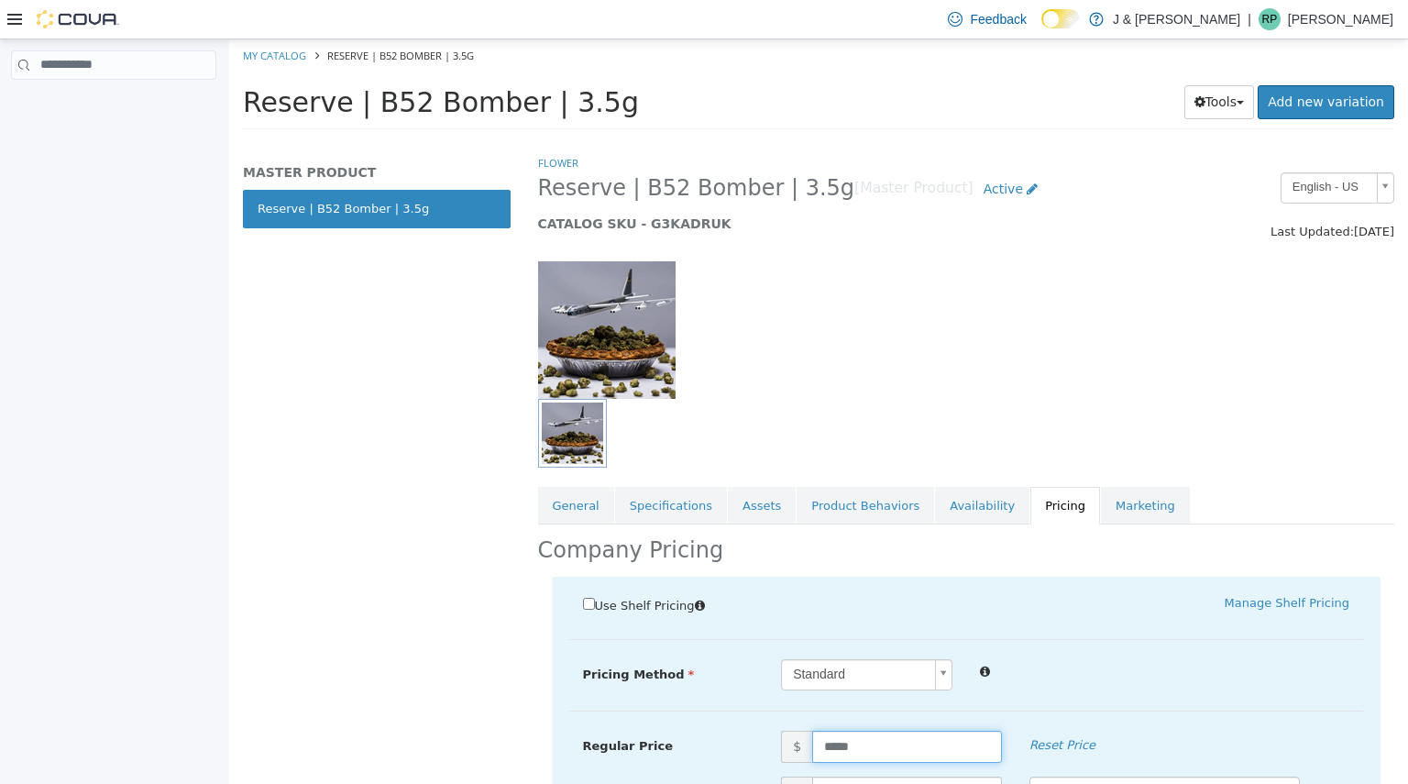
scroll to position [184, 0]
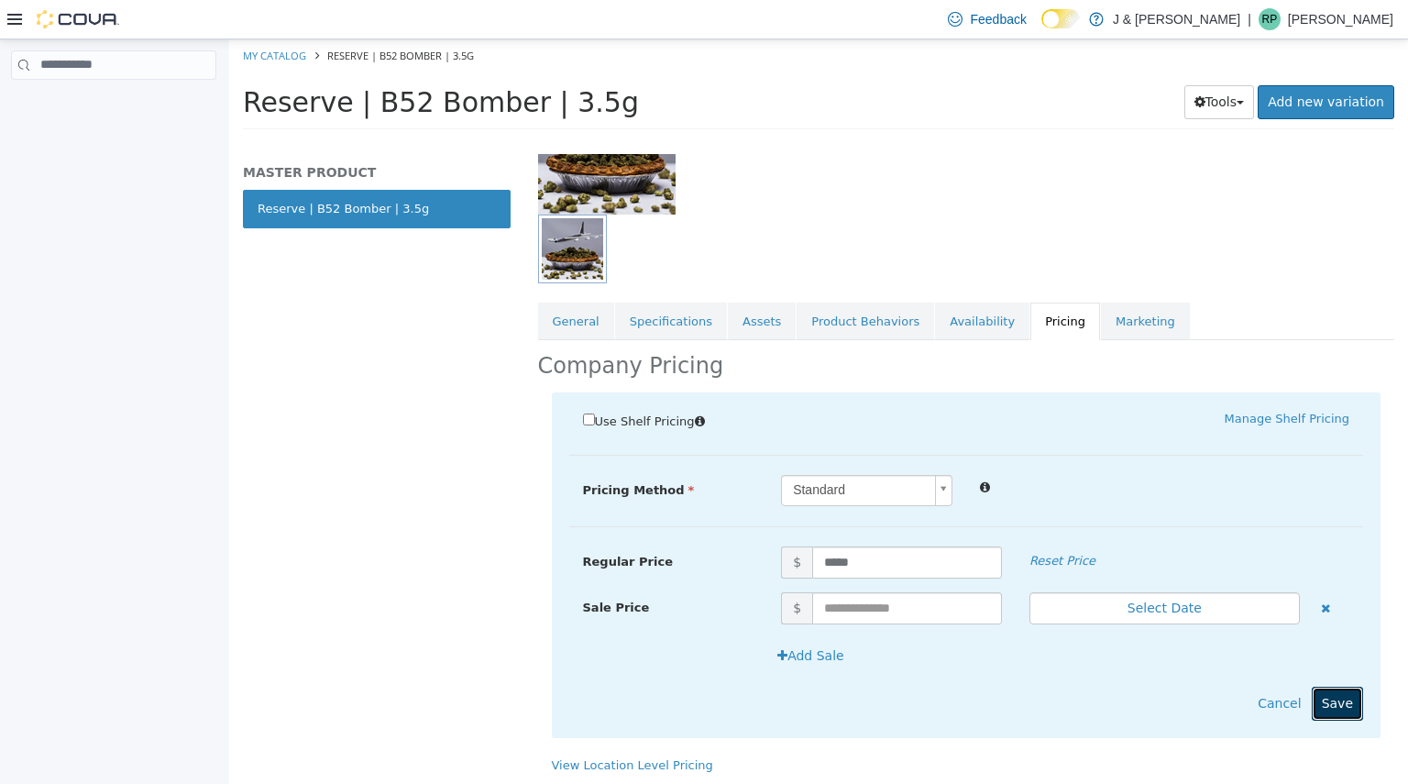
click at [1338, 695] on button "Save" at bounding box center [1337, 703] width 51 height 34
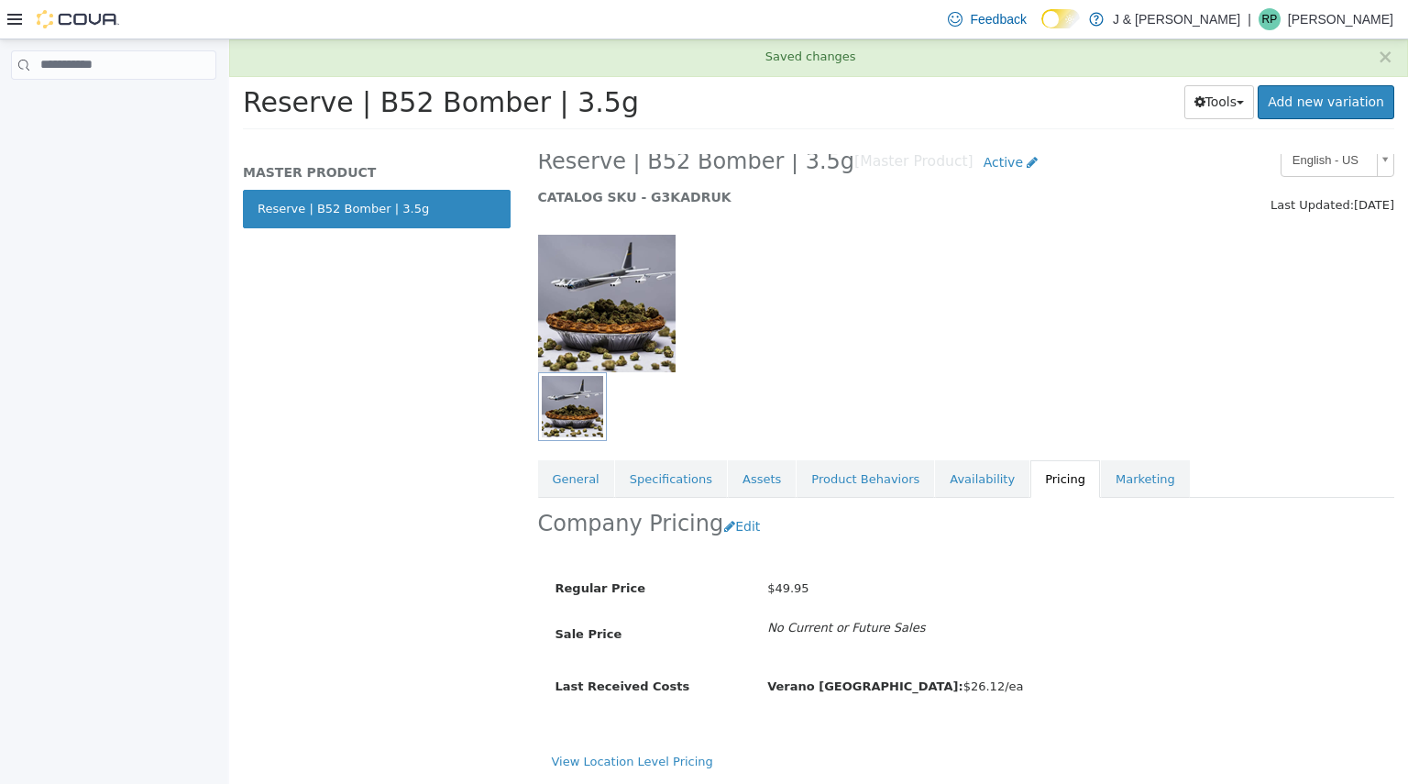
scroll to position [25, 0]
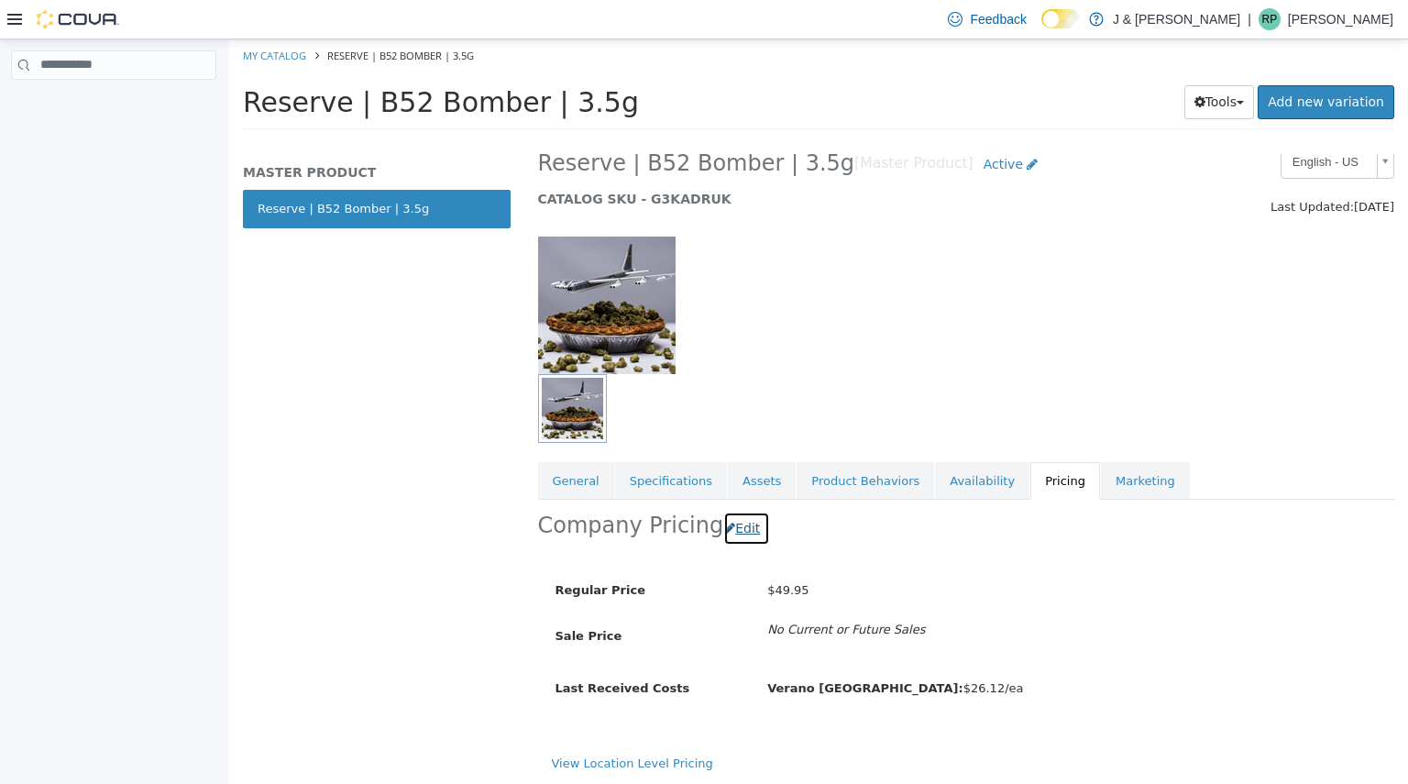
click at [728, 534] on button "Edit" at bounding box center [746, 528] width 47 height 34
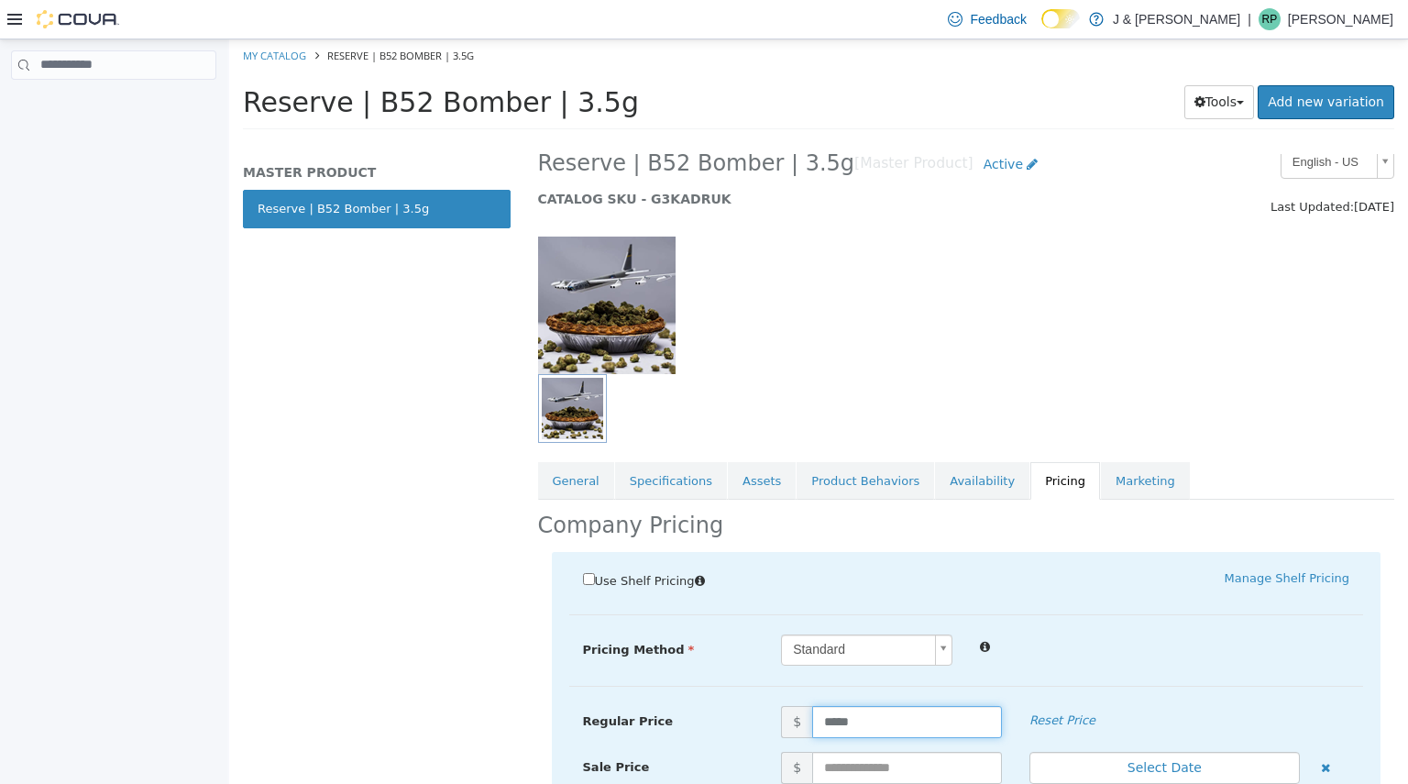
drag, startPoint x: 831, startPoint y: 721, endPoint x: 737, endPoint y: 715, distance: 93.7
click at [737, 715] on div "Regular Price $ ***** Reset Price" at bounding box center [966, 721] width 795 height 32
type input "*****"
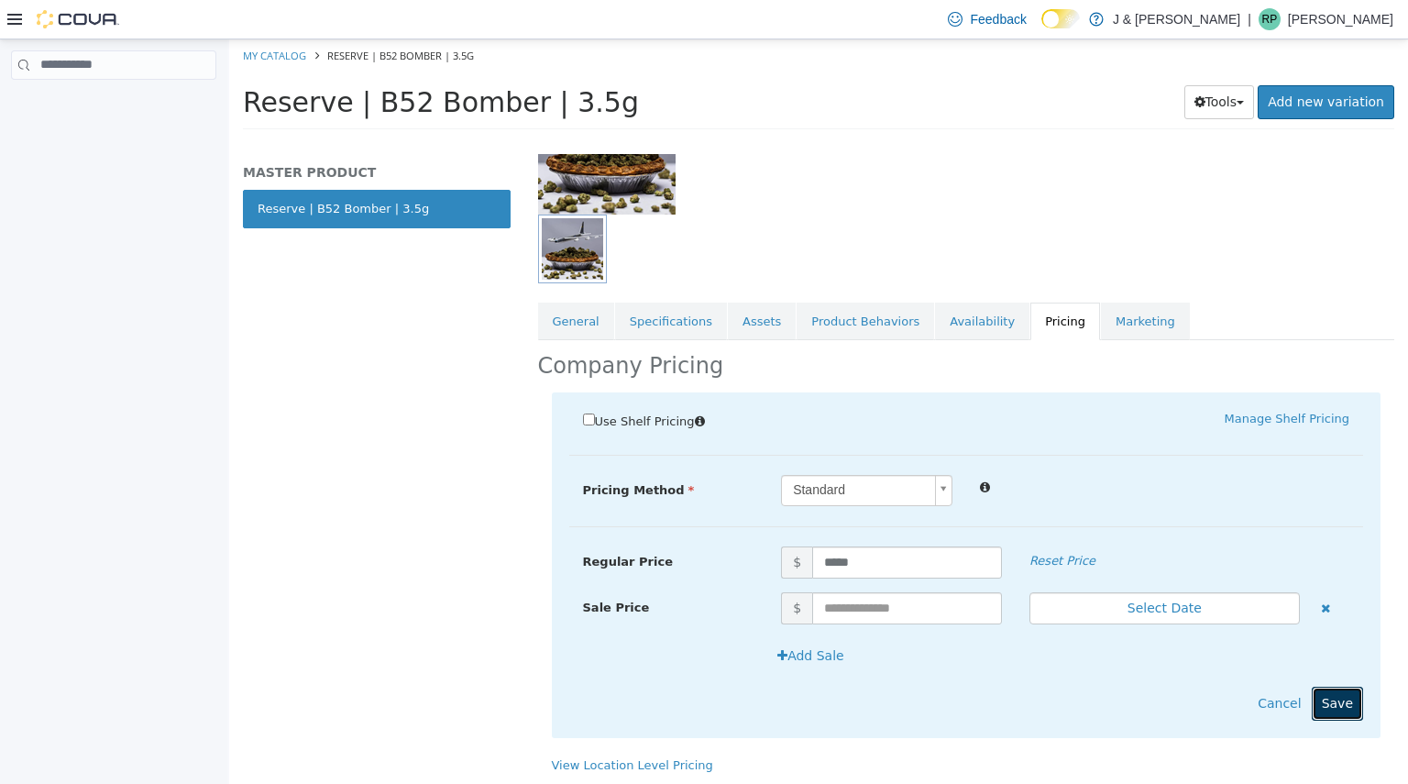
click at [1328, 692] on button "Save" at bounding box center [1337, 703] width 51 height 34
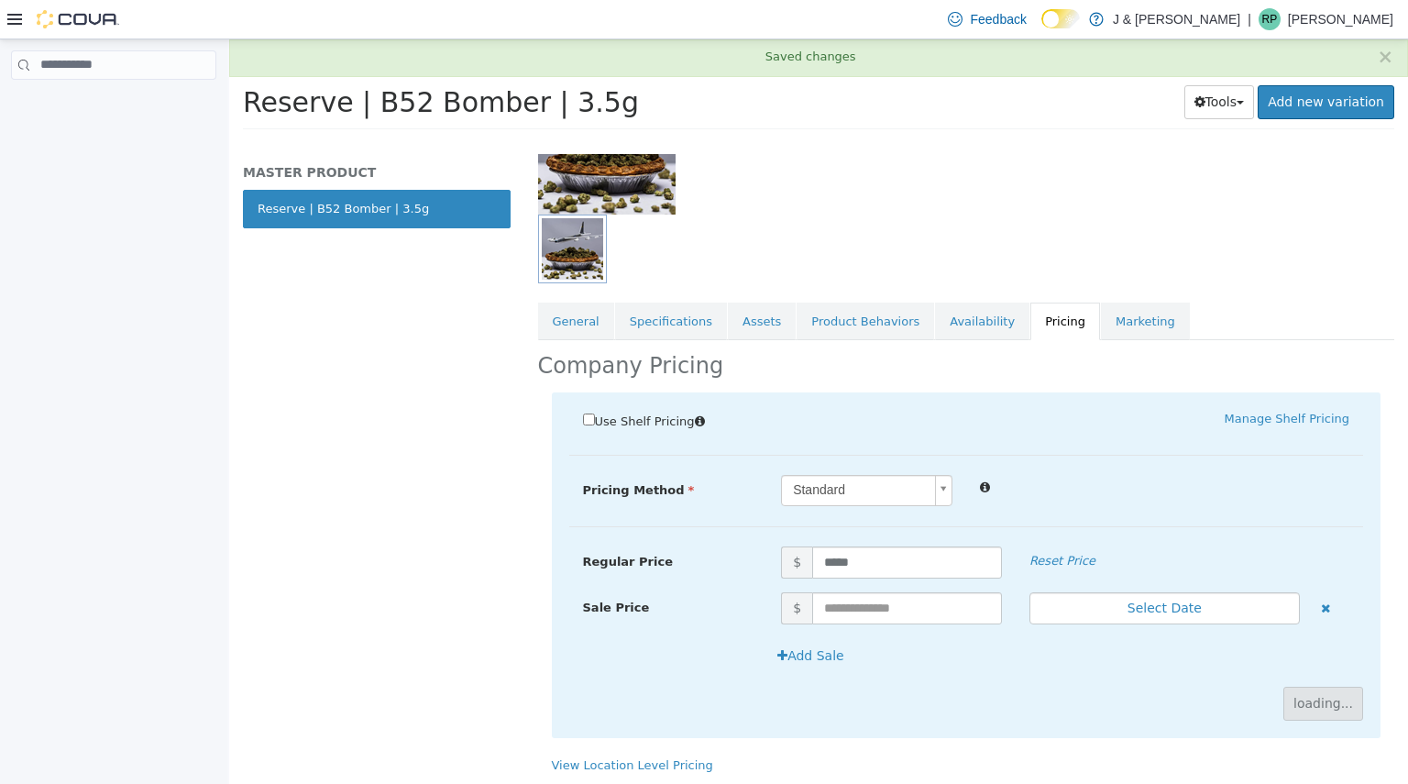
scroll to position [0, 0]
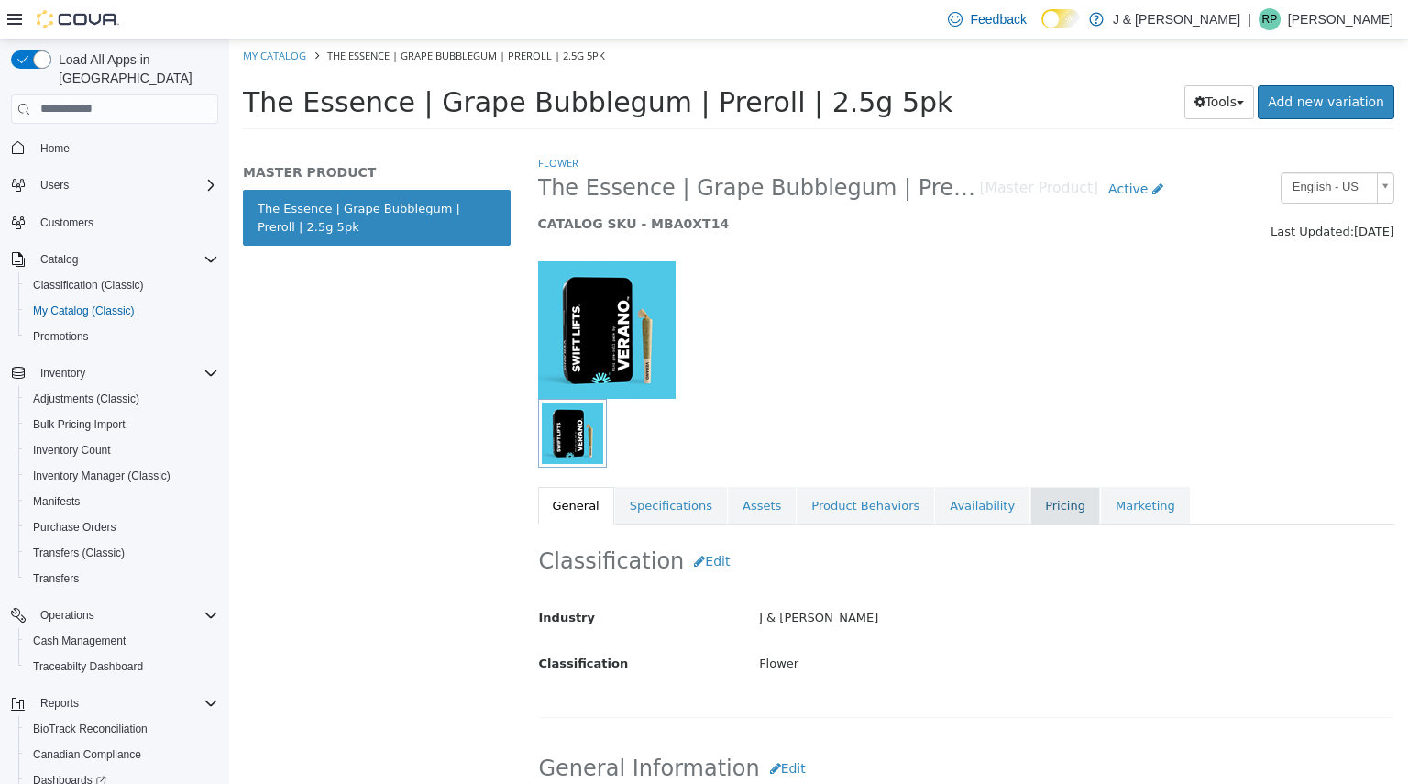
click at [1030, 497] on link "Pricing" at bounding box center [1065, 505] width 70 height 39
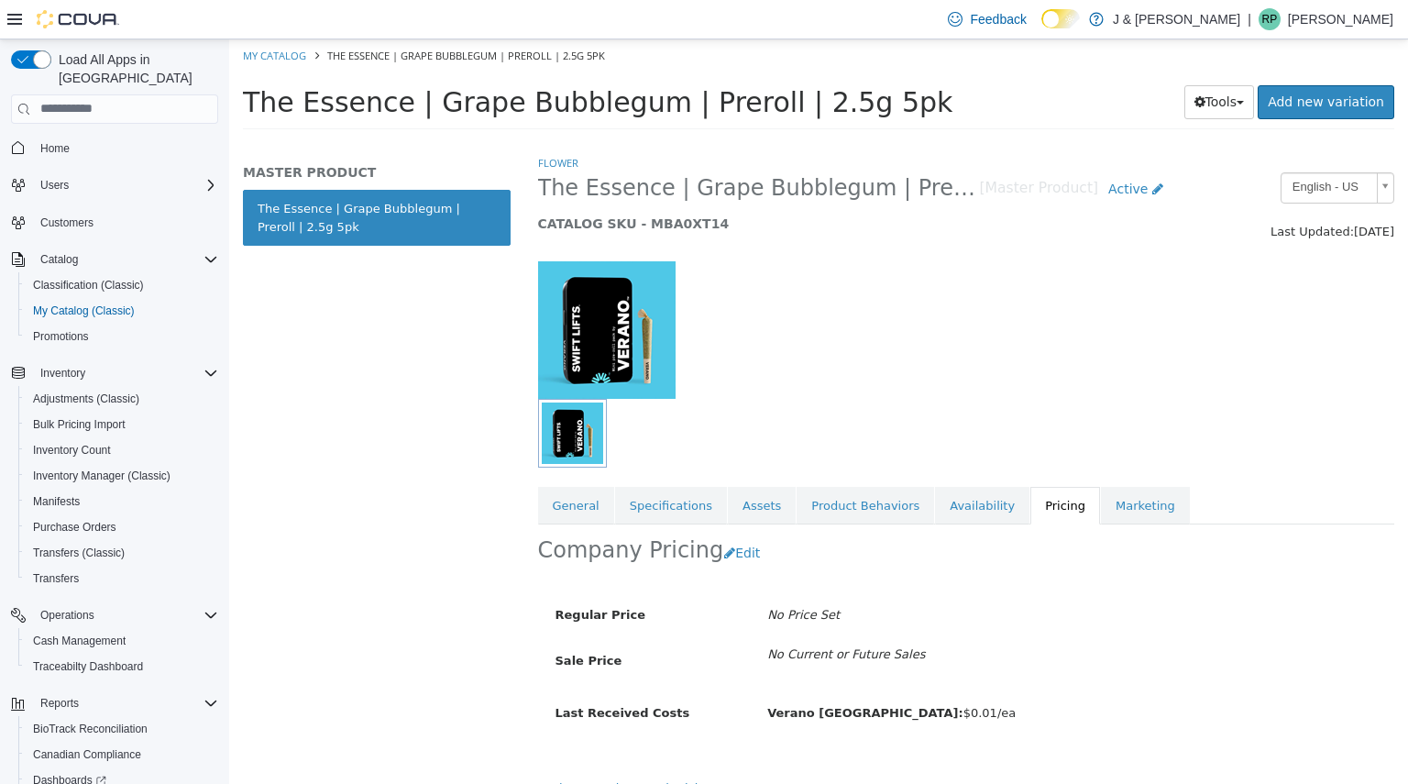
scroll to position [25, 0]
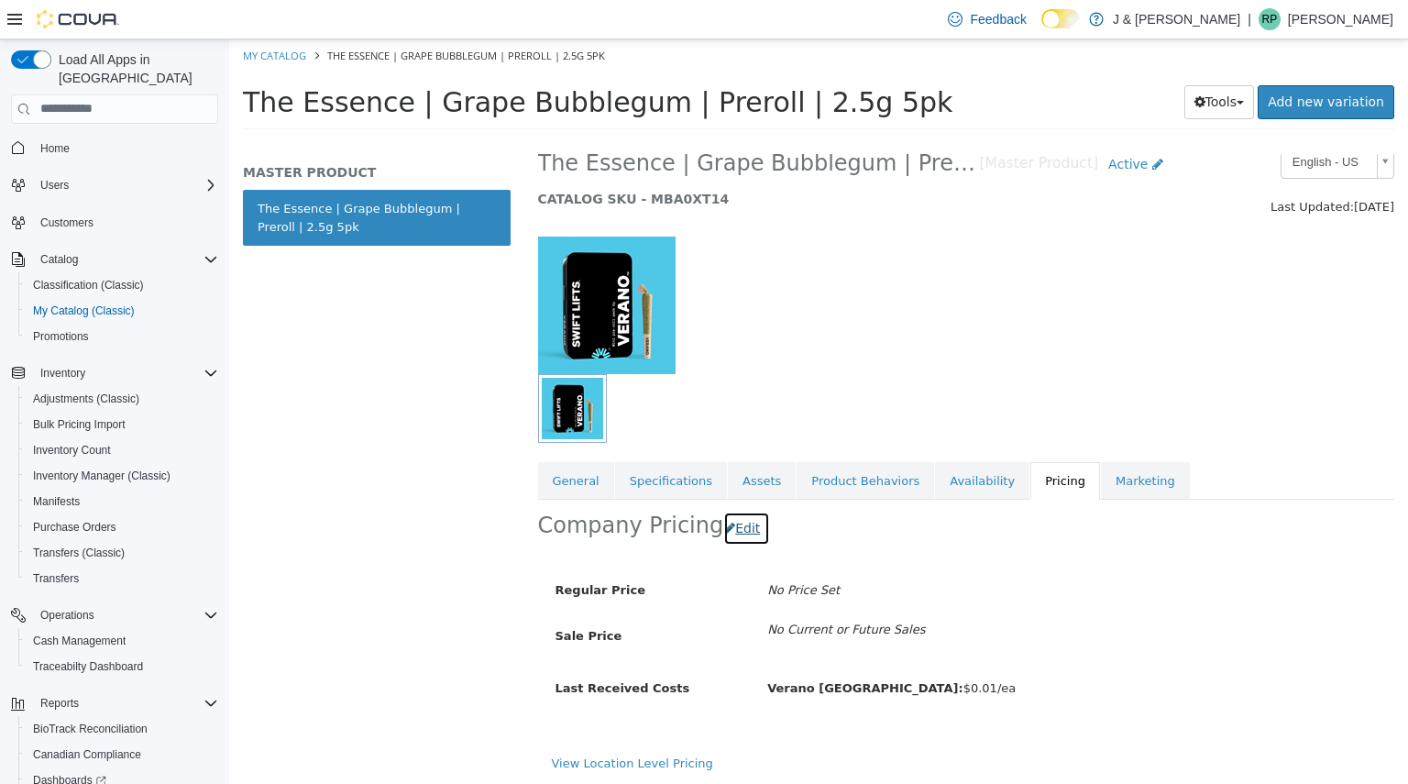
click at [736, 536] on button "Edit" at bounding box center [746, 528] width 47 height 34
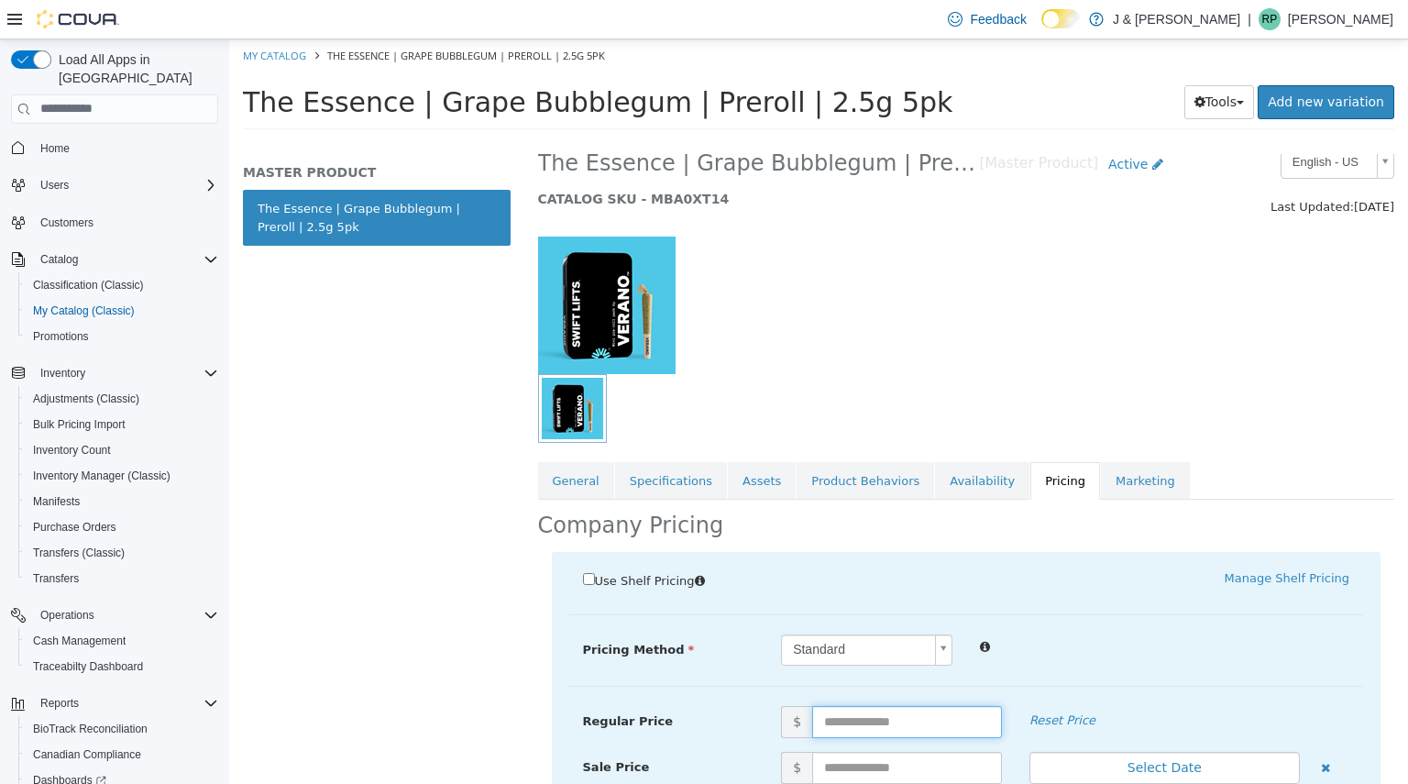
click at [851, 719] on input "text" at bounding box center [907, 721] width 190 height 32
type input "*****"
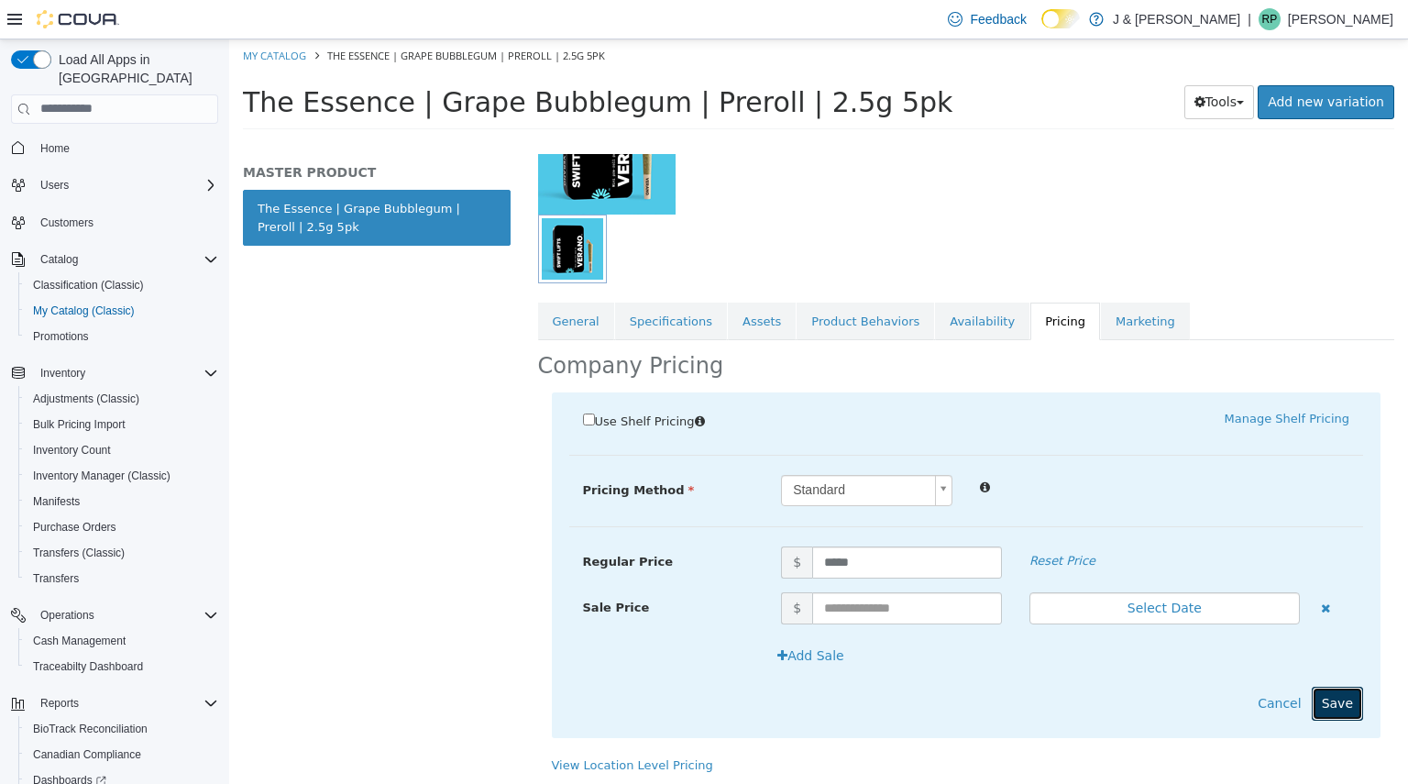
click at [1339, 708] on button "Save" at bounding box center [1337, 703] width 51 height 34
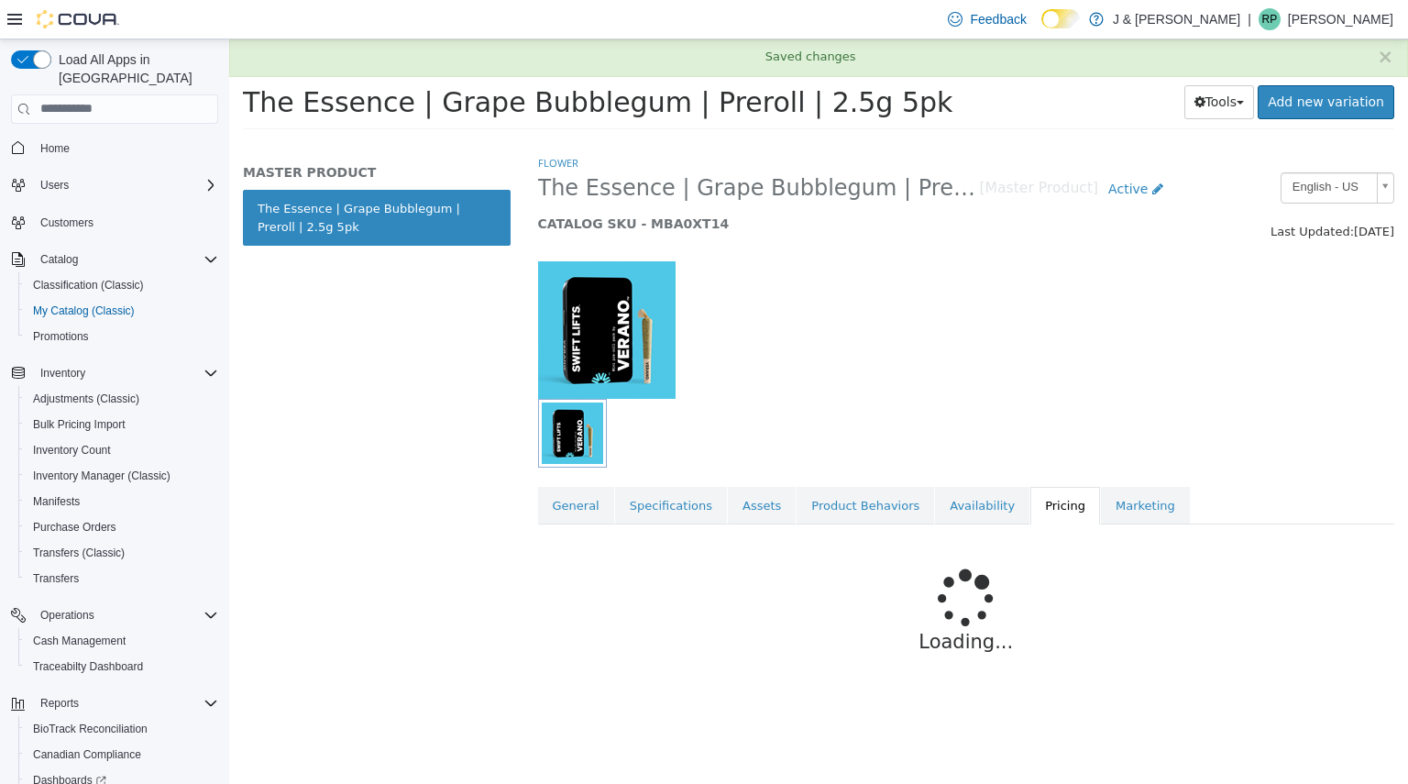
scroll to position [0, 0]
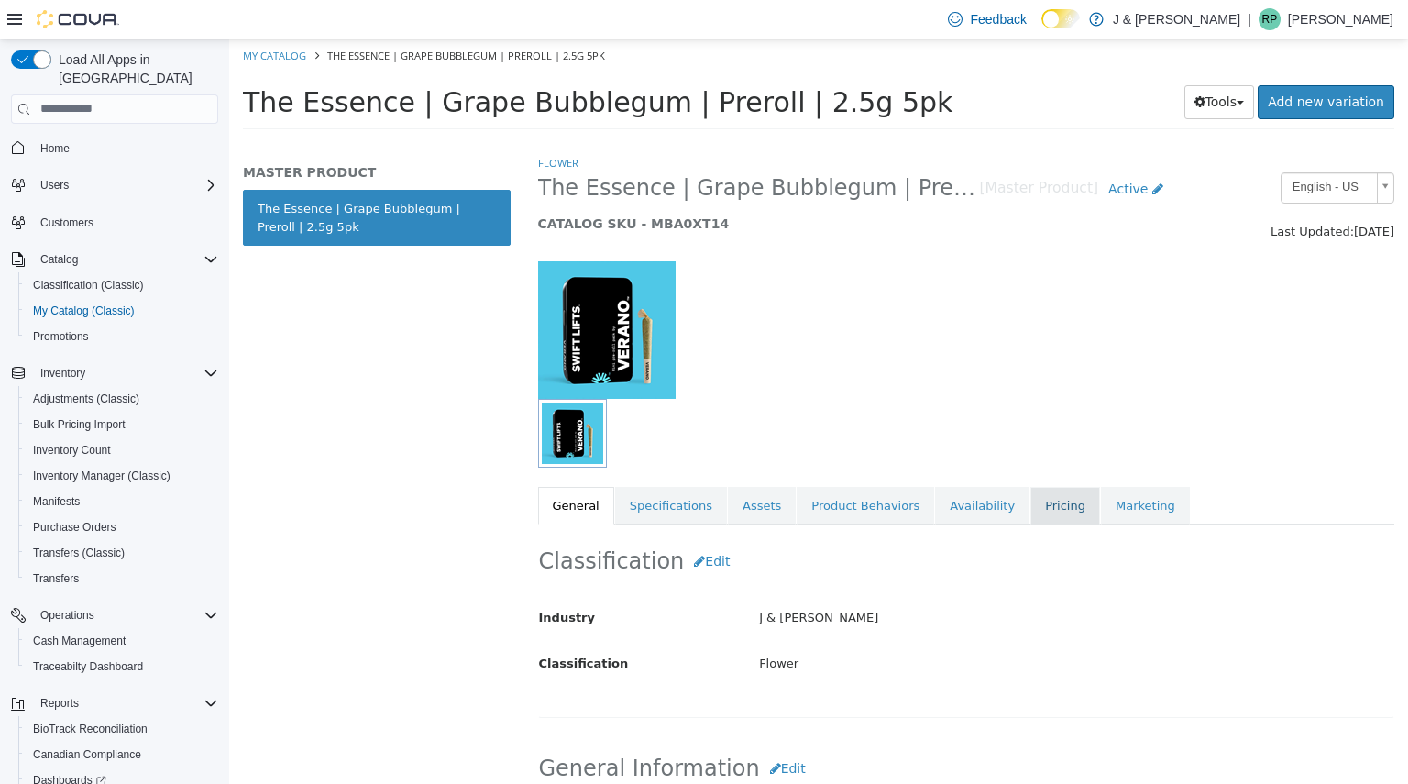
click at [1030, 501] on link "Pricing" at bounding box center [1065, 505] width 70 height 39
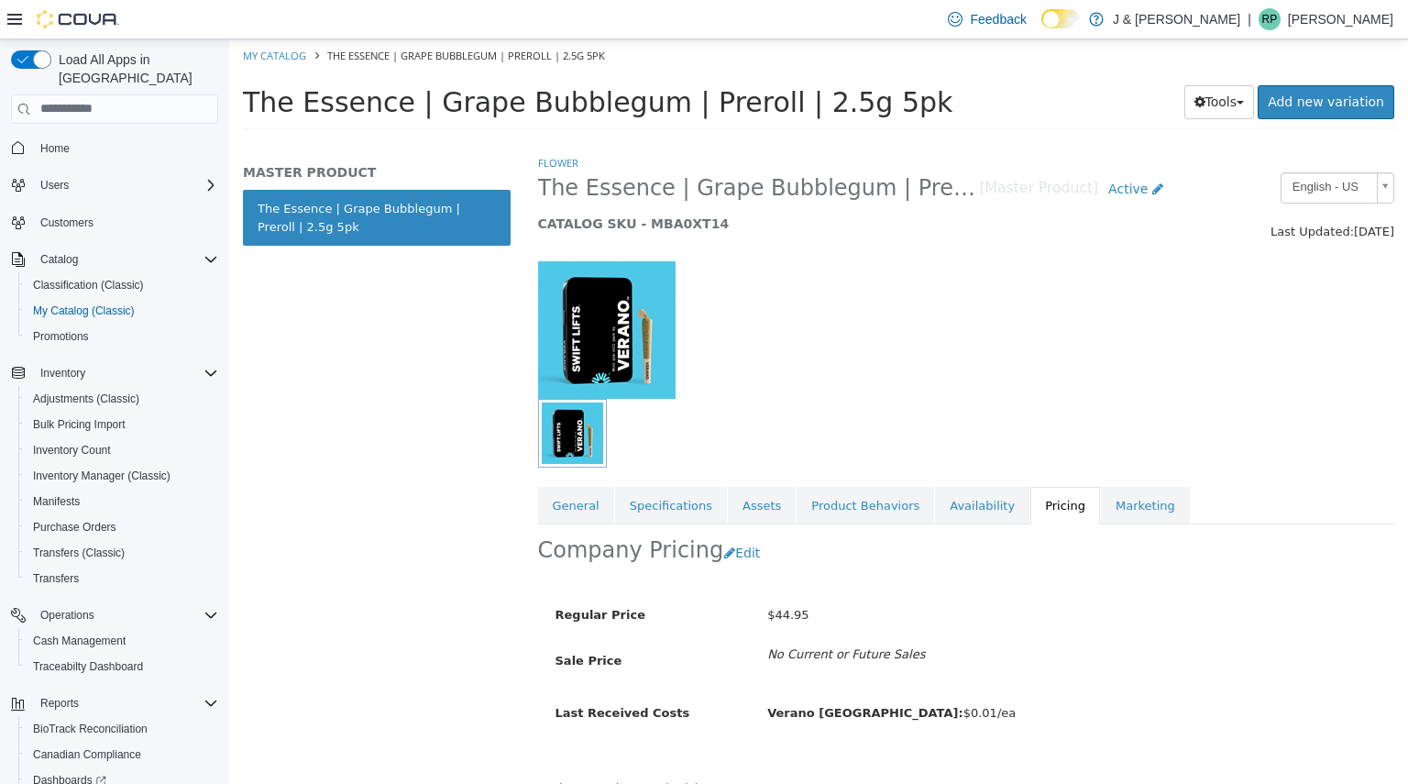
scroll to position [25, 0]
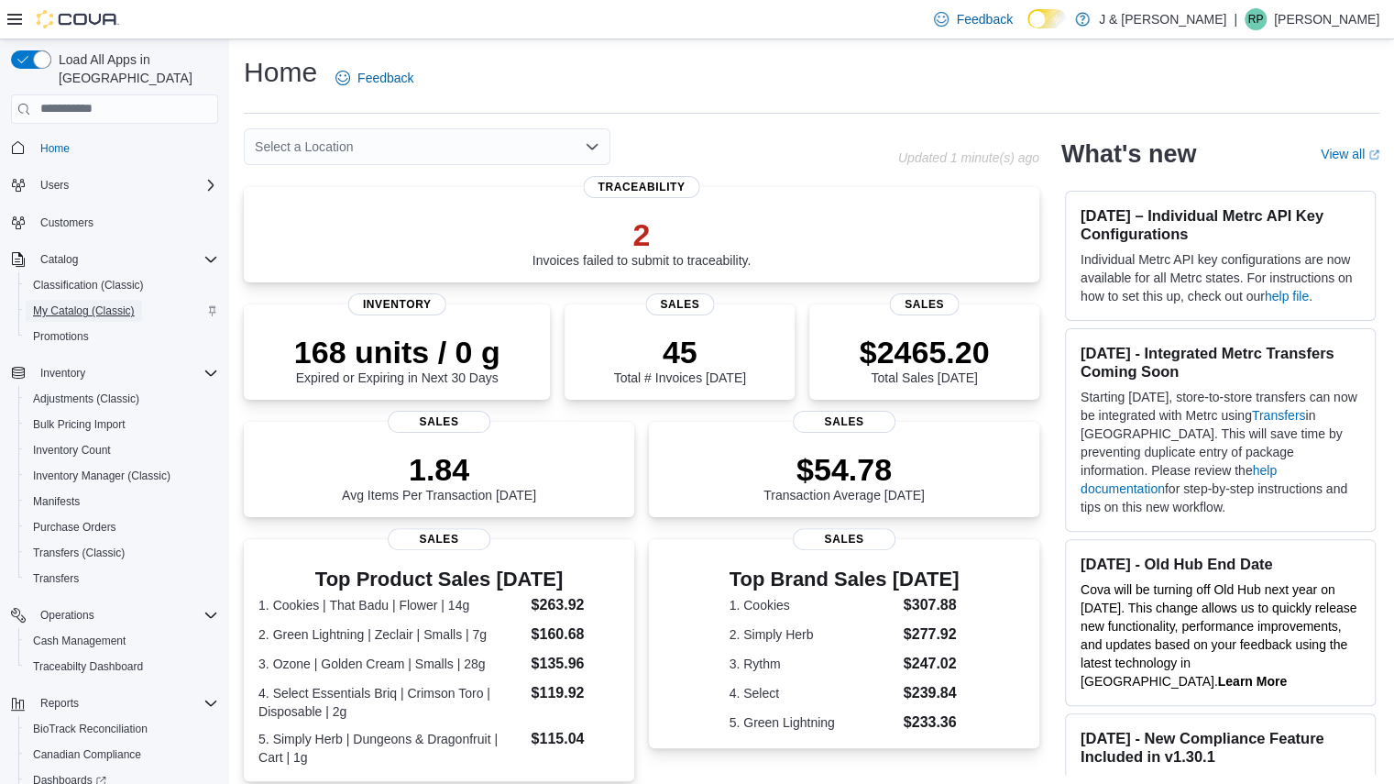
click at [61, 303] on span "My Catalog (Classic)" at bounding box center [84, 310] width 102 height 15
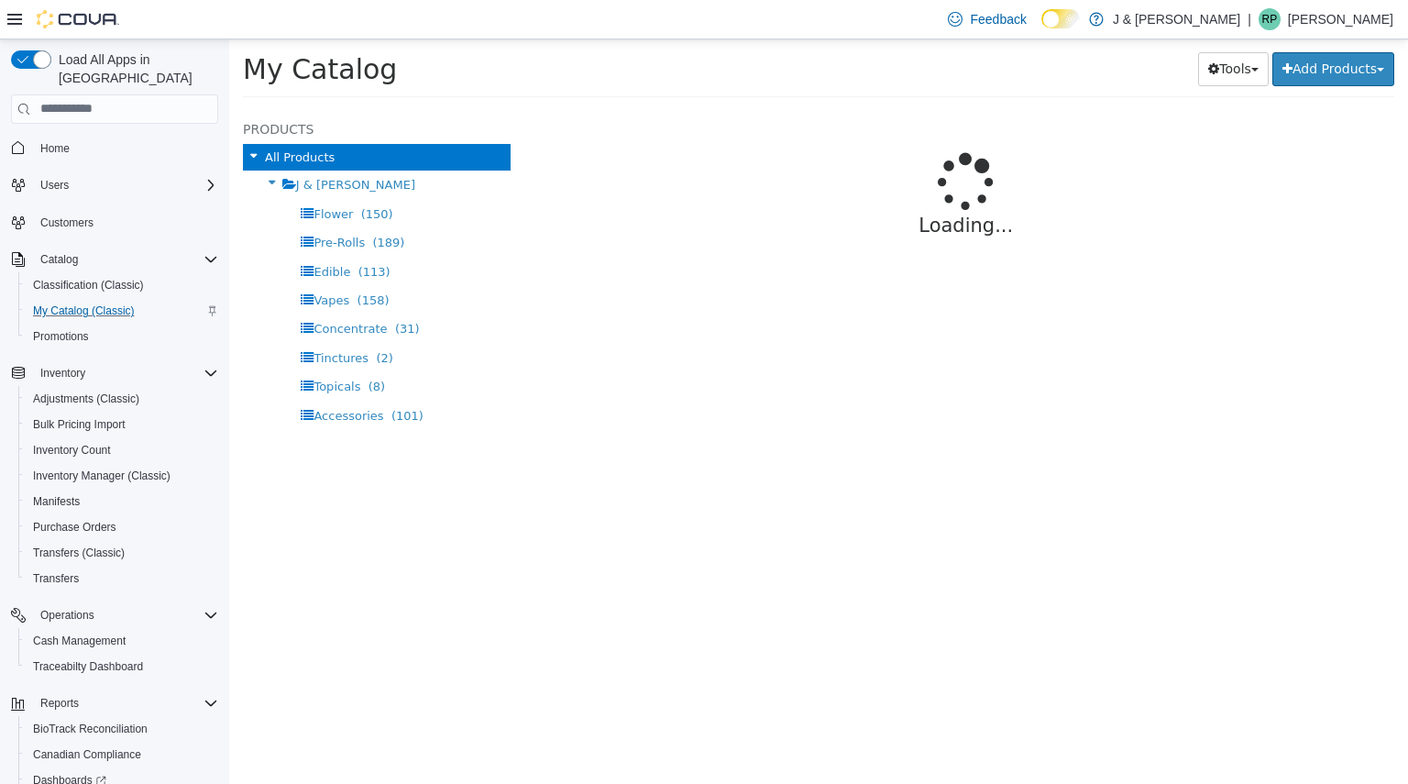
select select "**********"
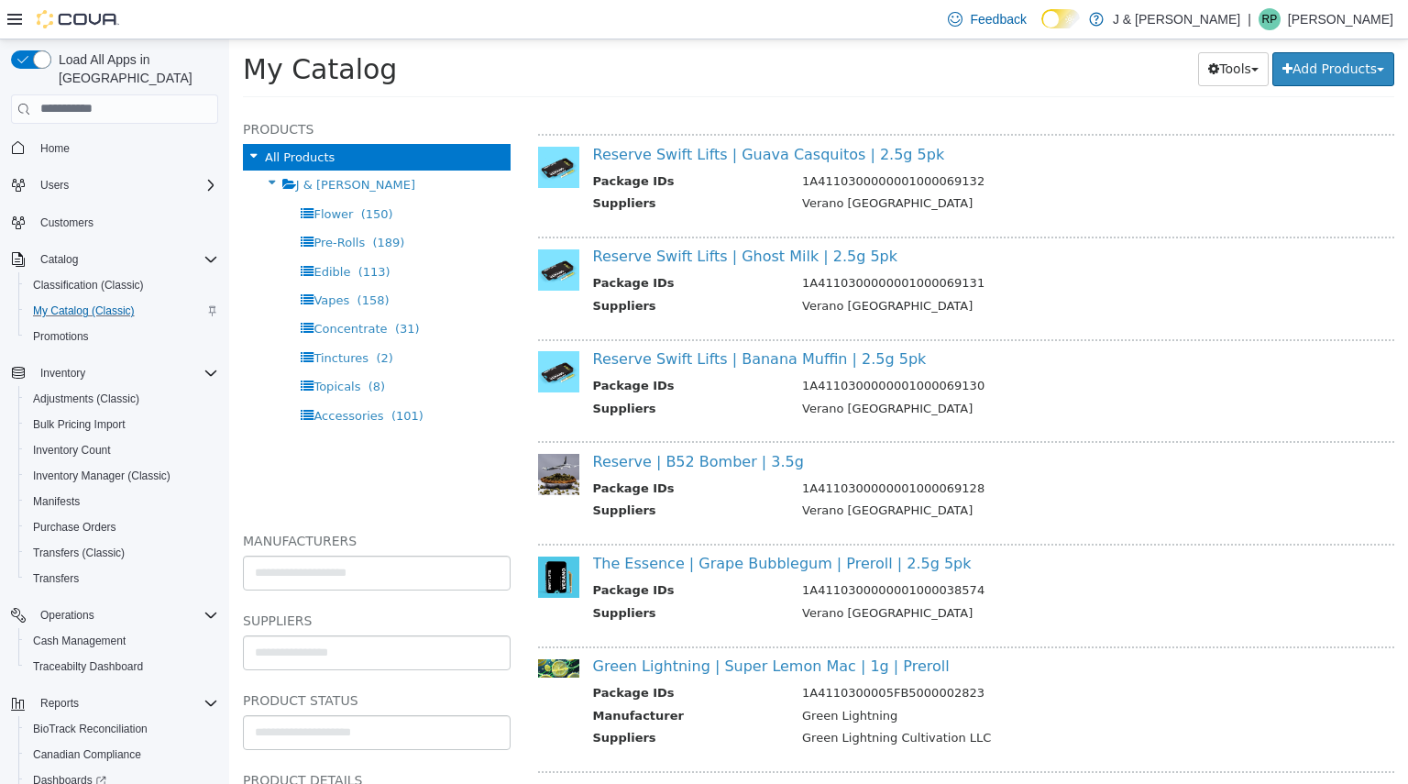
scroll to position [329, 0]
click at [142, 468] on span "Inventory Manager (Classic)" at bounding box center [102, 475] width 138 height 15
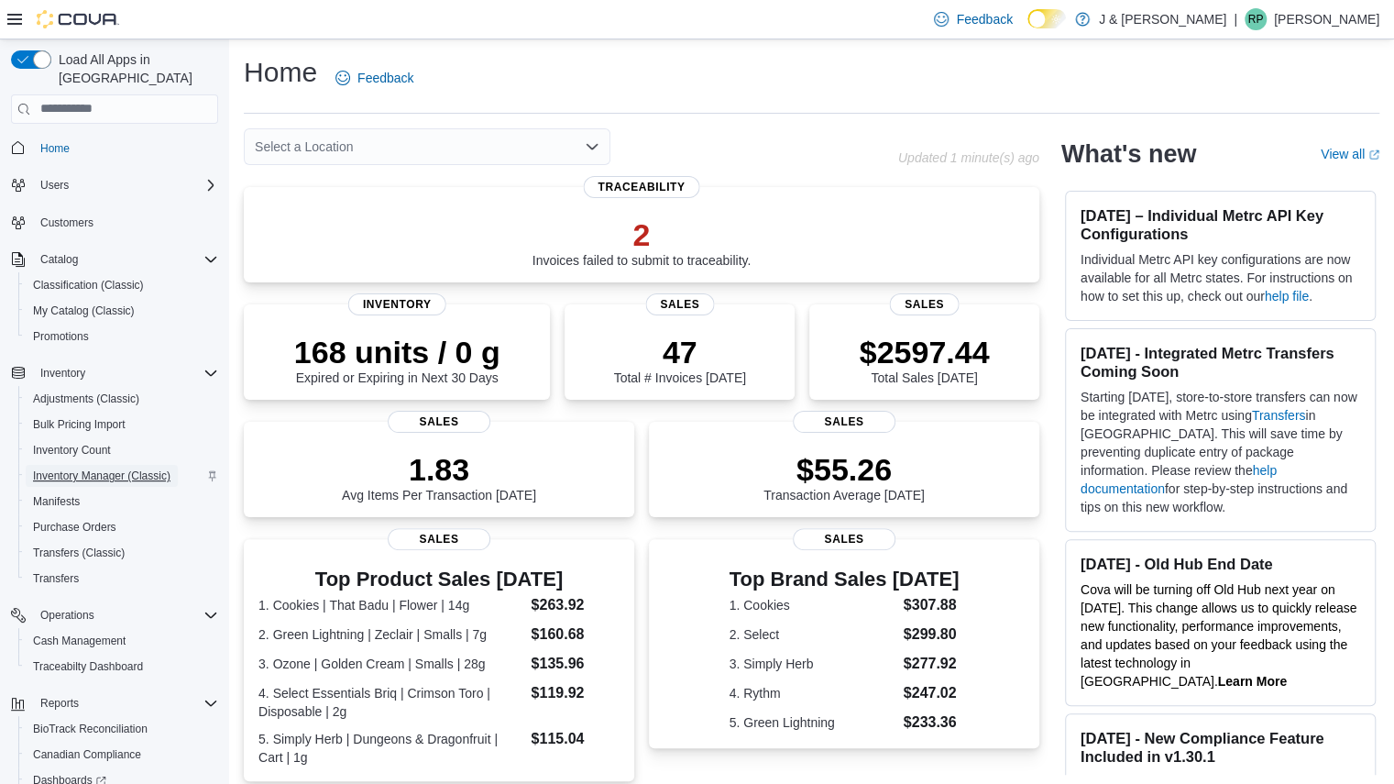
click at [90, 468] on span "Inventory Manager (Classic)" at bounding box center [102, 475] width 138 height 15
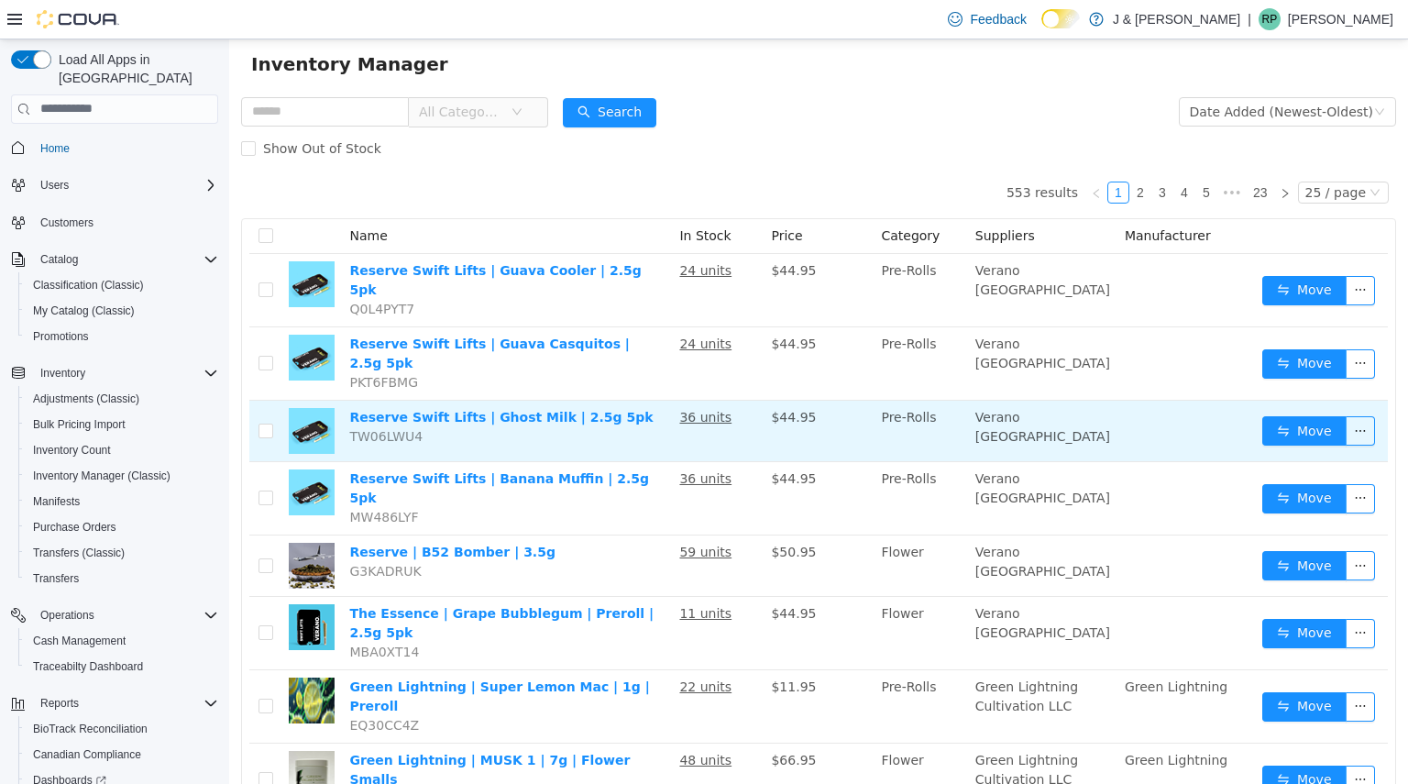
scroll to position [45, 0]
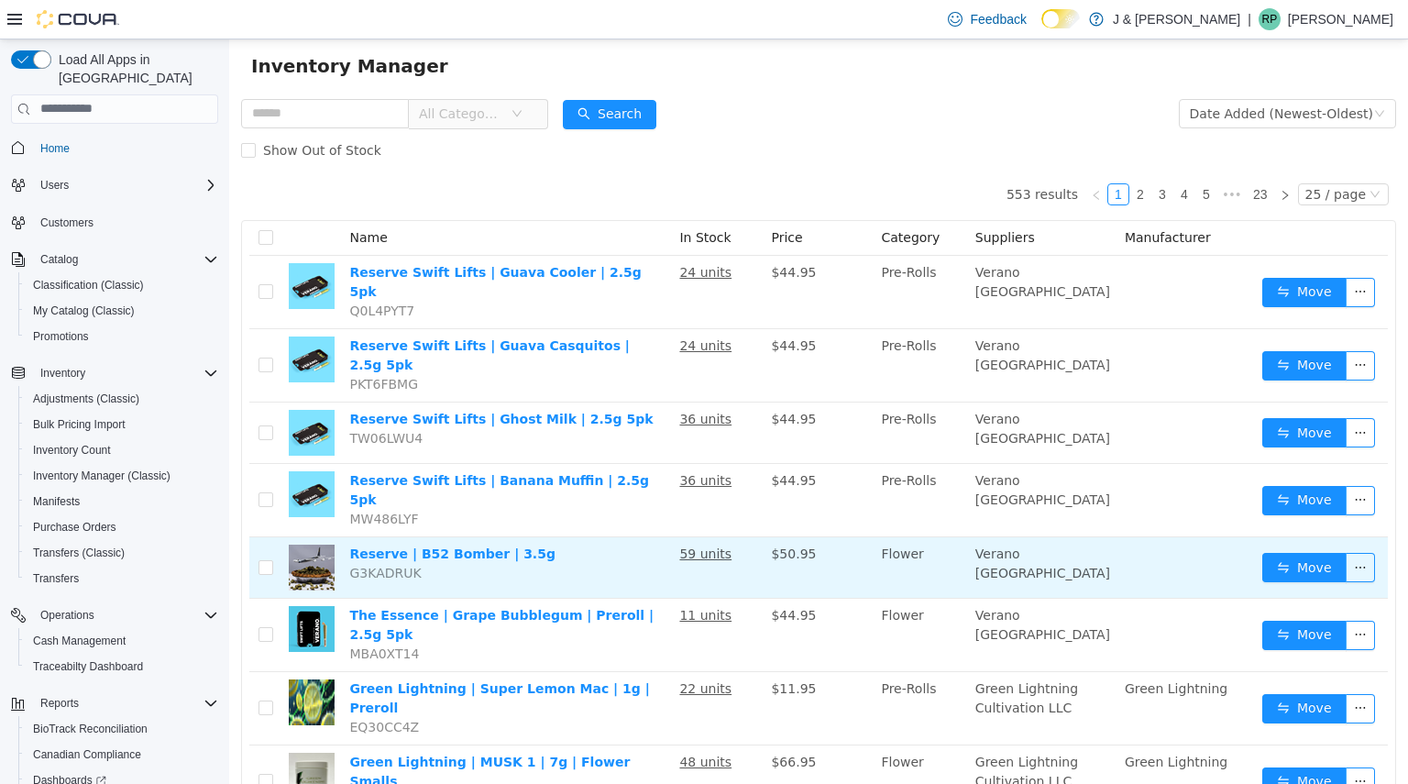
click at [1118, 550] on td at bounding box center [1187, 566] width 138 height 61
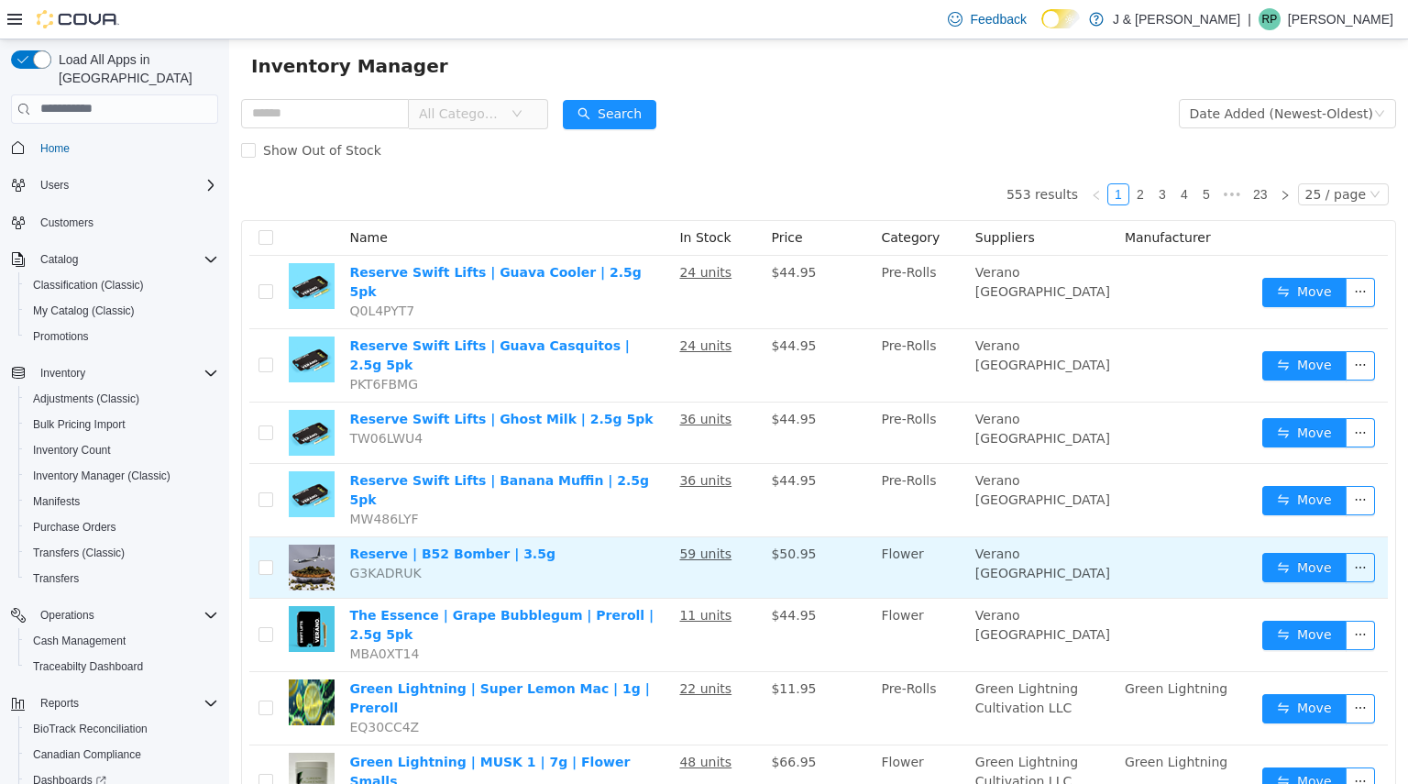
click at [1118, 550] on td at bounding box center [1187, 566] width 138 height 61
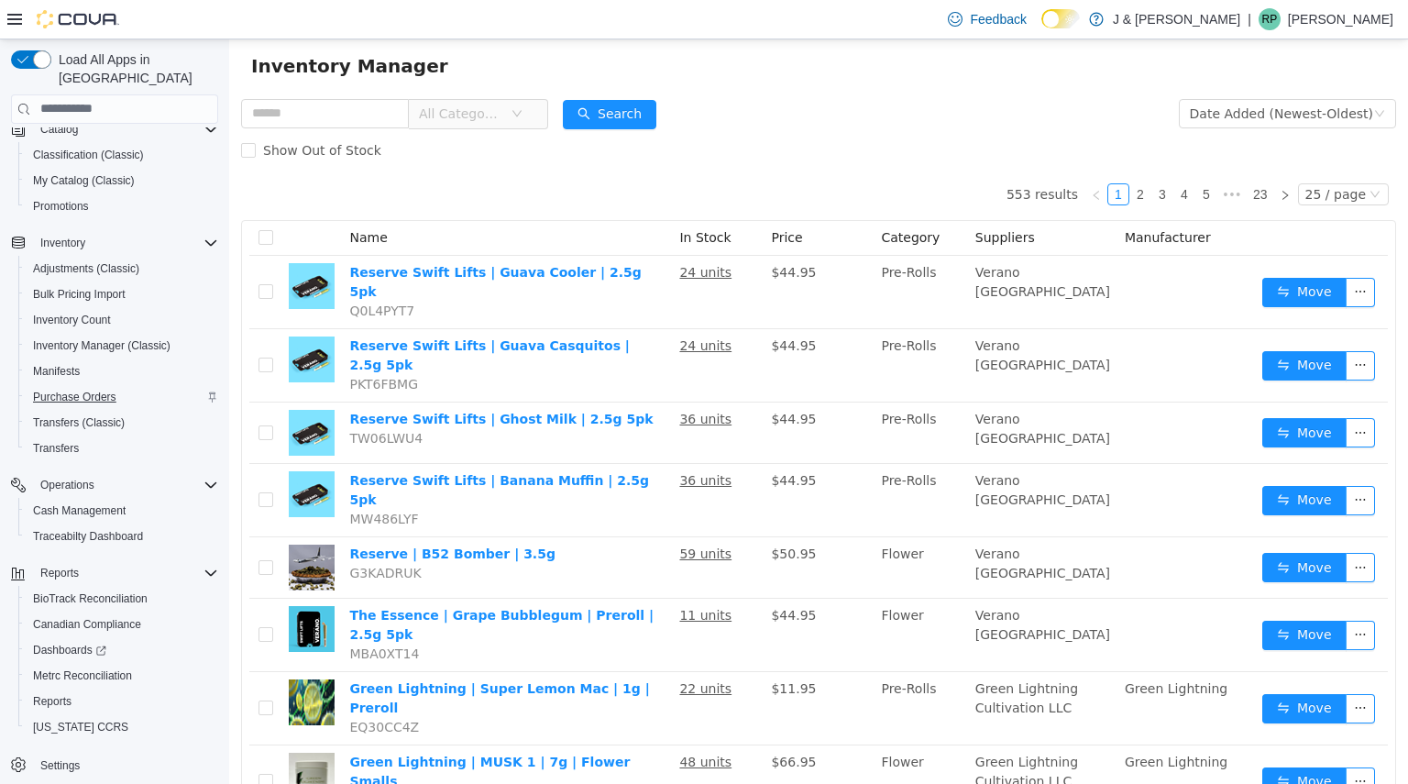
scroll to position [130, 0]
click at [73, 690] on link "Reports" at bounding box center [52, 701] width 53 height 22
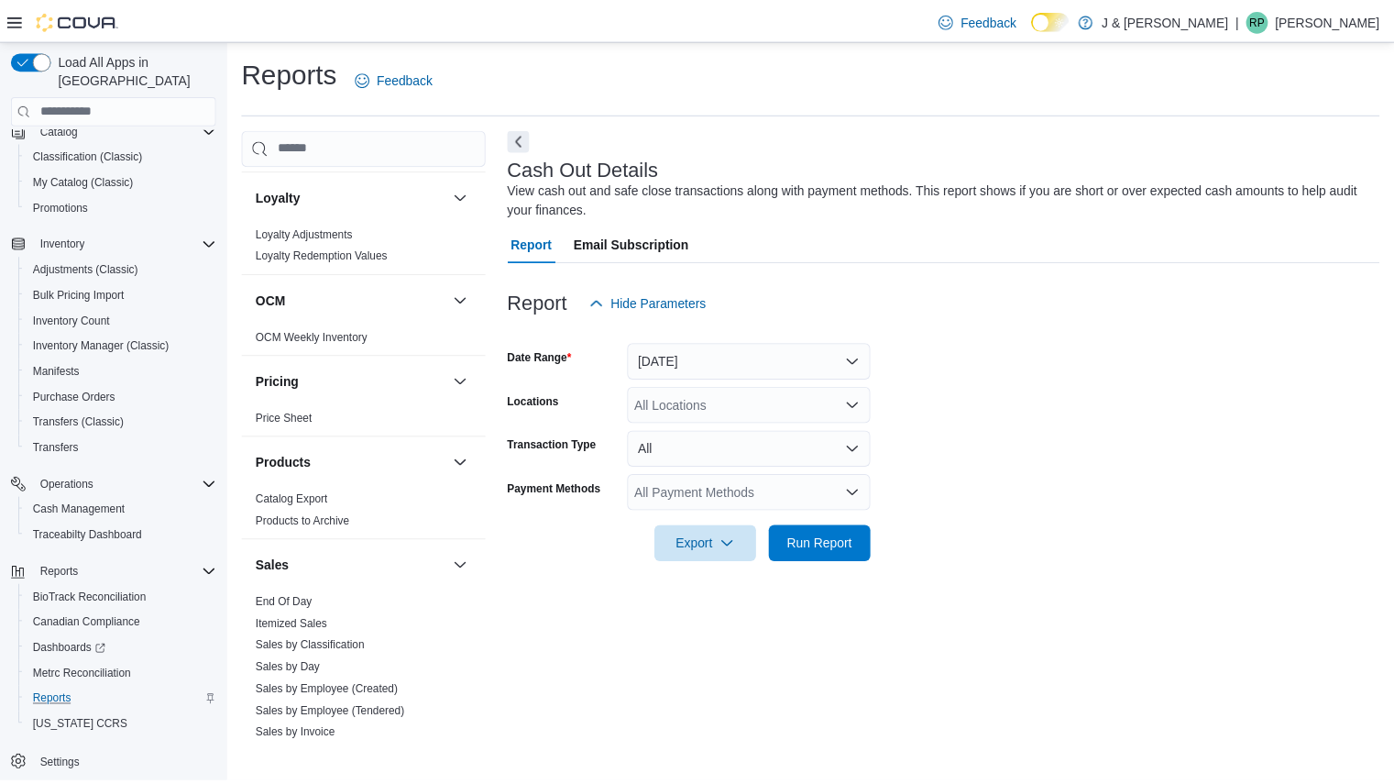
scroll to position [1049, 0]
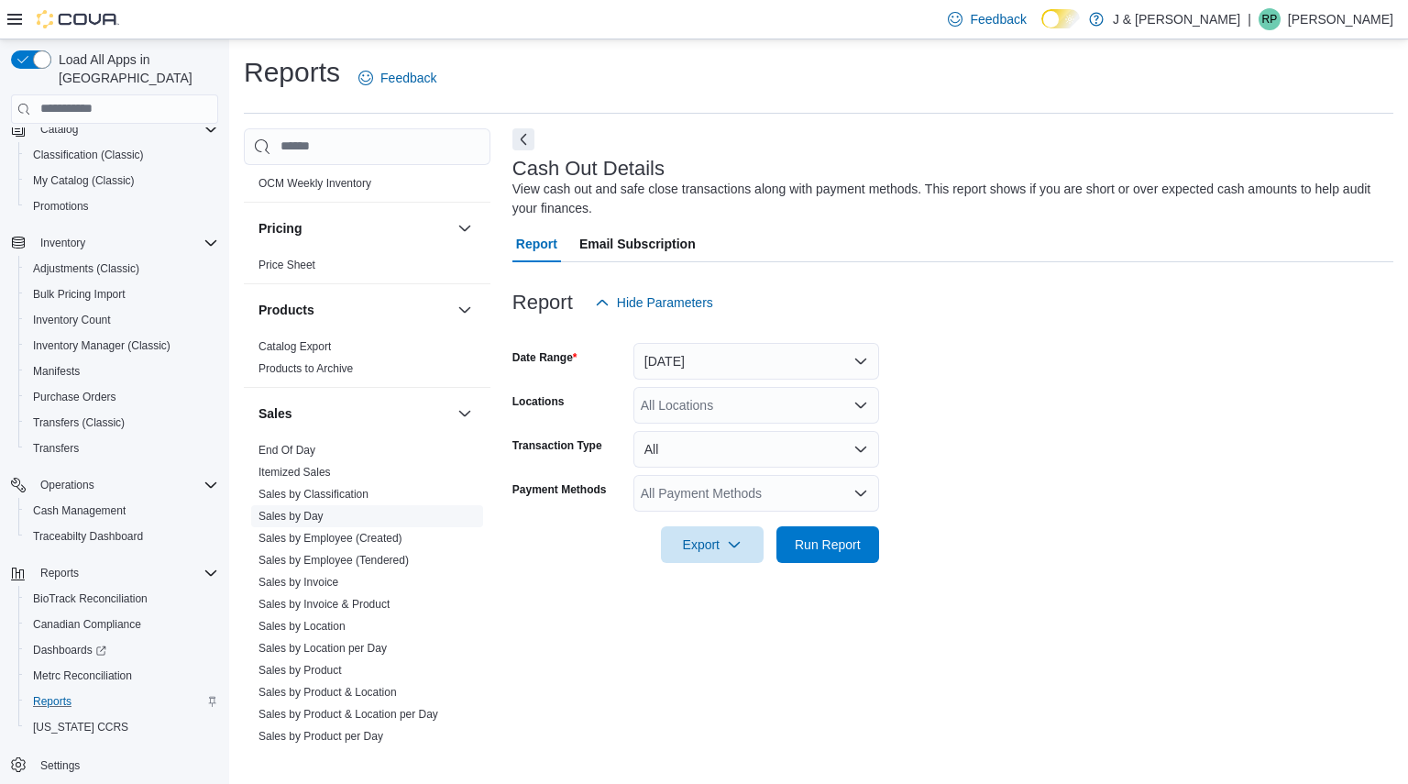
click at [323, 512] on span "Sales by Day" at bounding box center [367, 516] width 232 height 22
click at [299, 510] on link "Sales by Day" at bounding box center [291, 516] width 65 height 13
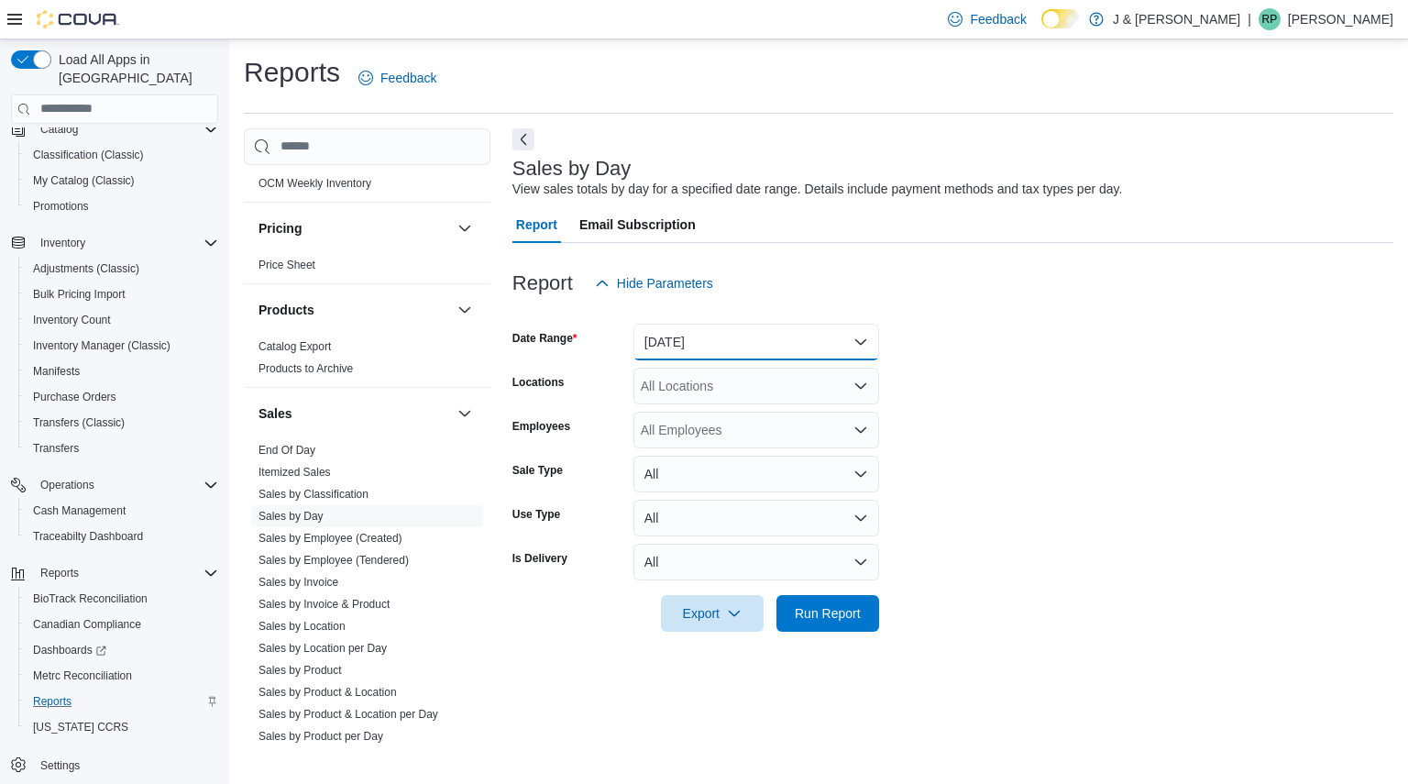
click at [737, 346] on button "Yesterday" at bounding box center [756, 342] width 246 height 37
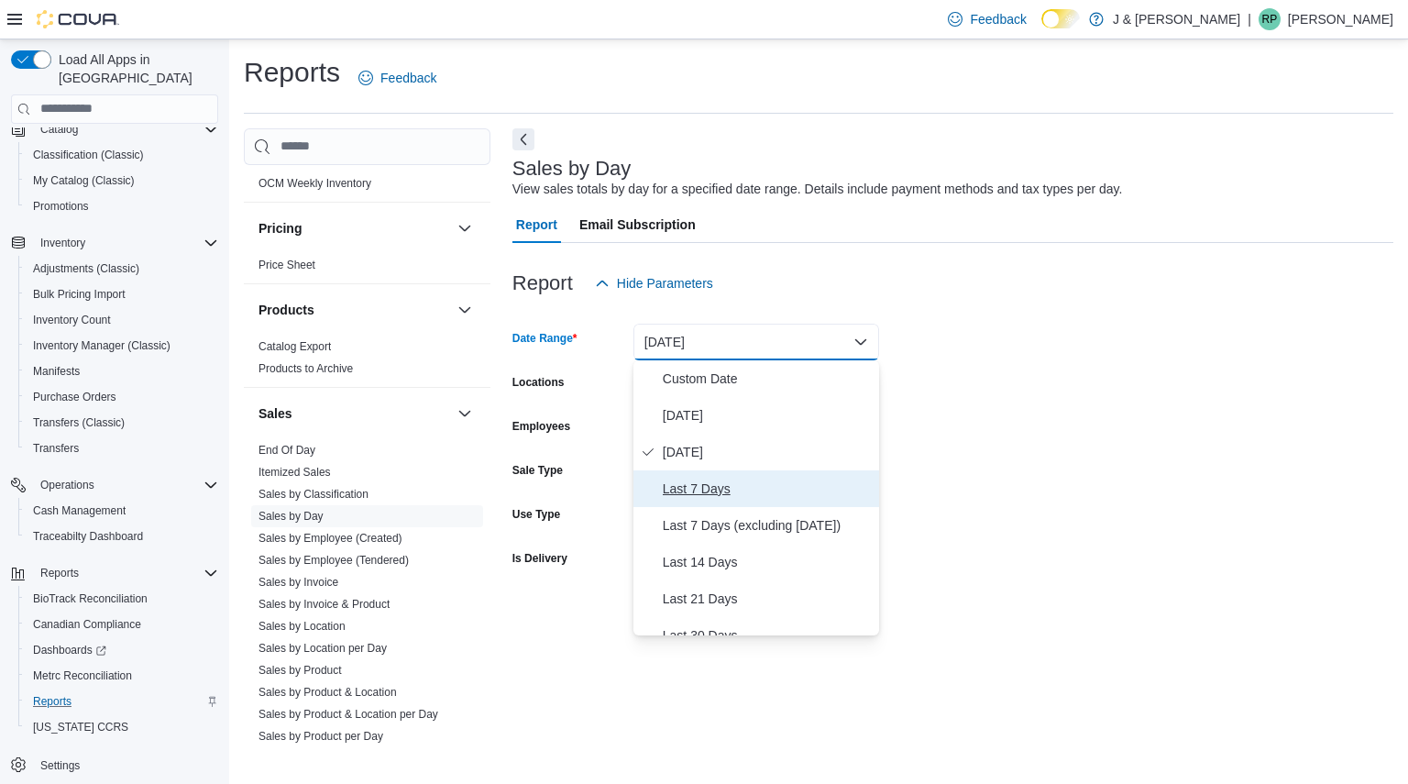
click at [709, 483] on span "Last 7 Days" at bounding box center [767, 489] width 209 height 22
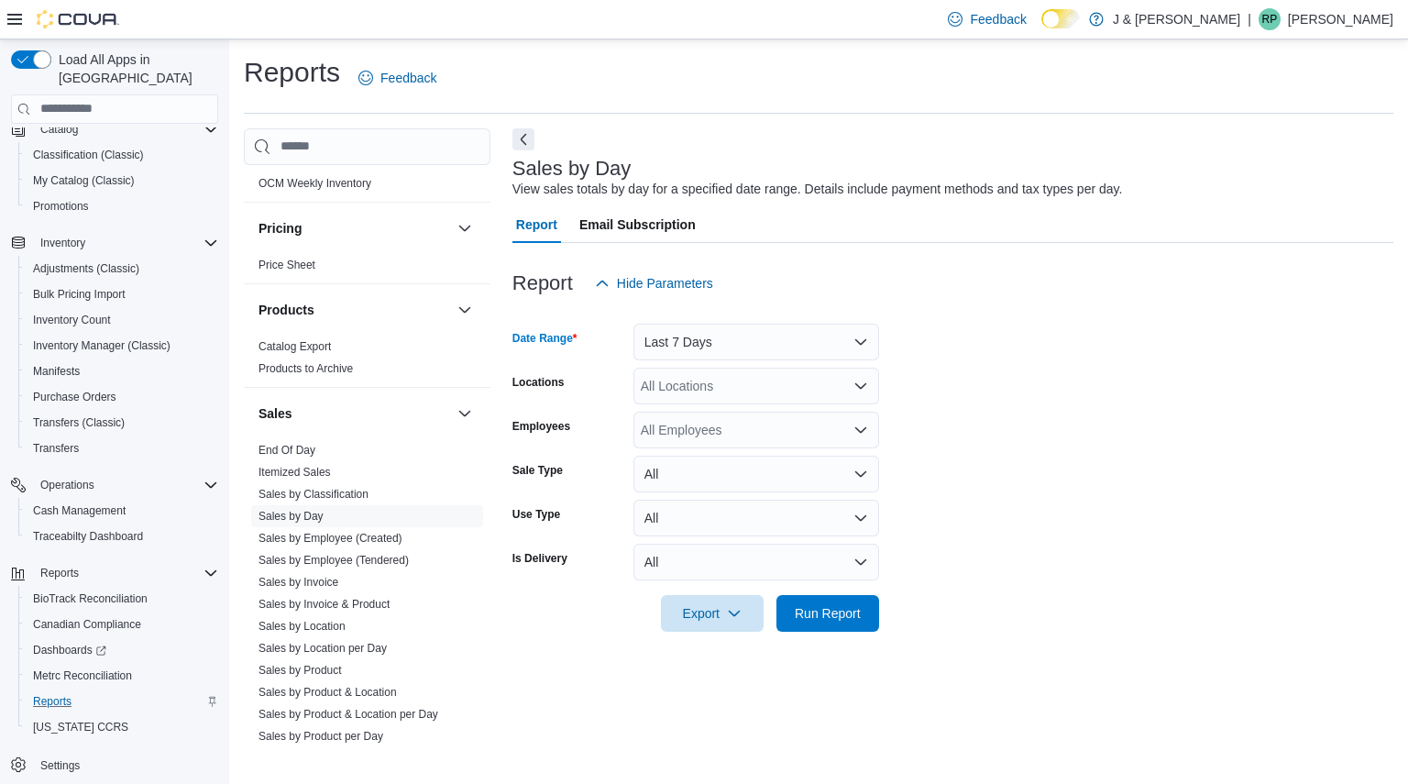
click at [824, 587] on div at bounding box center [952, 587] width 881 height 15
click at [823, 608] on span "Run Report" at bounding box center [828, 612] width 66 height 18
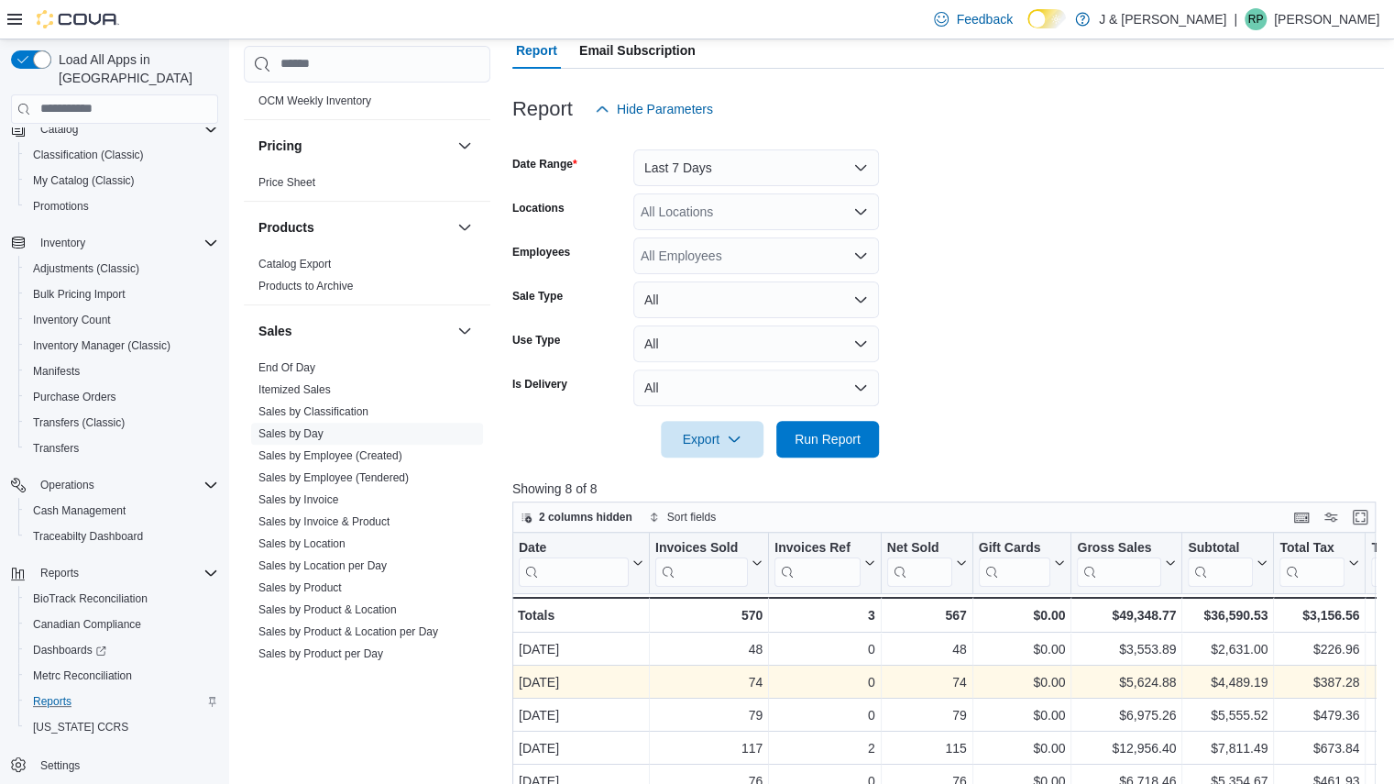
scroll to position [173, 0]
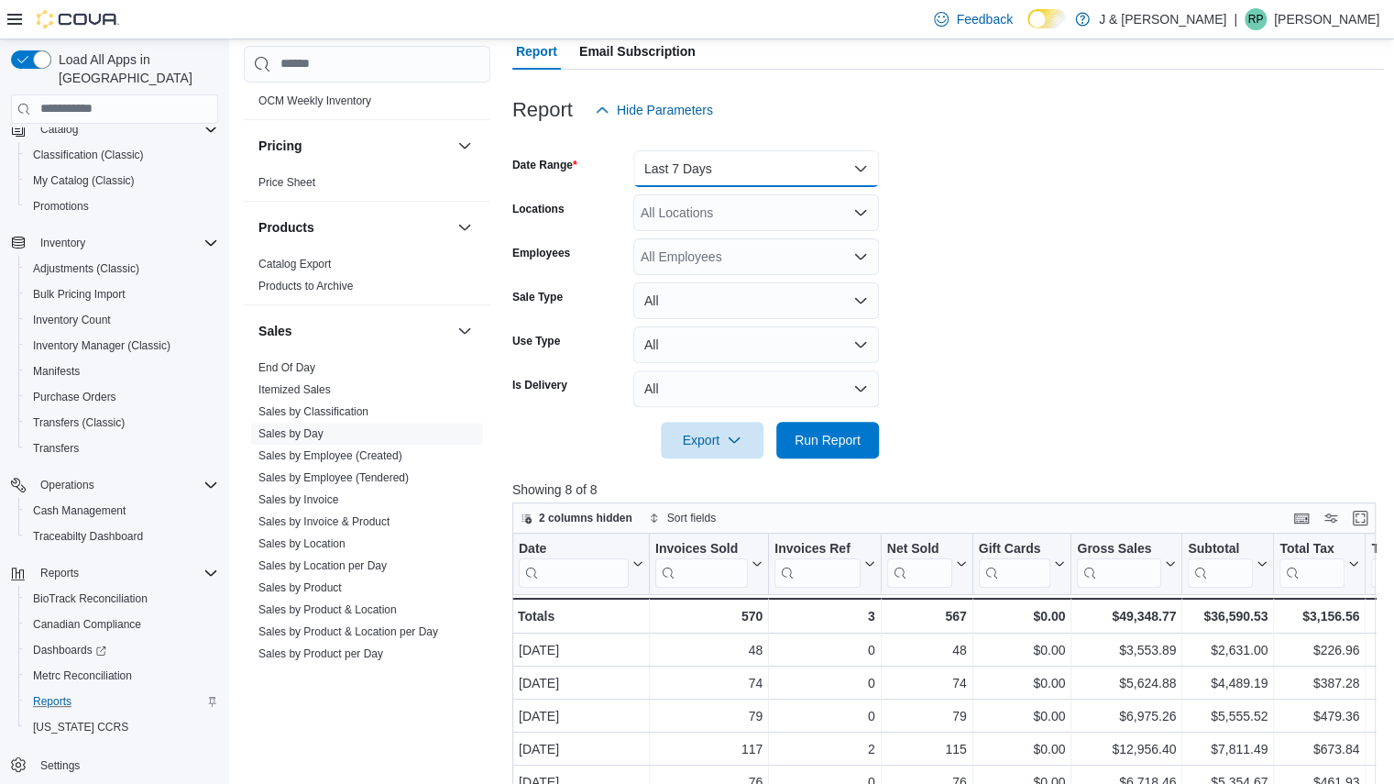
click at [733, 168] on button "Last 7 Days" at bounding box center [756, 168] width 246 height 37
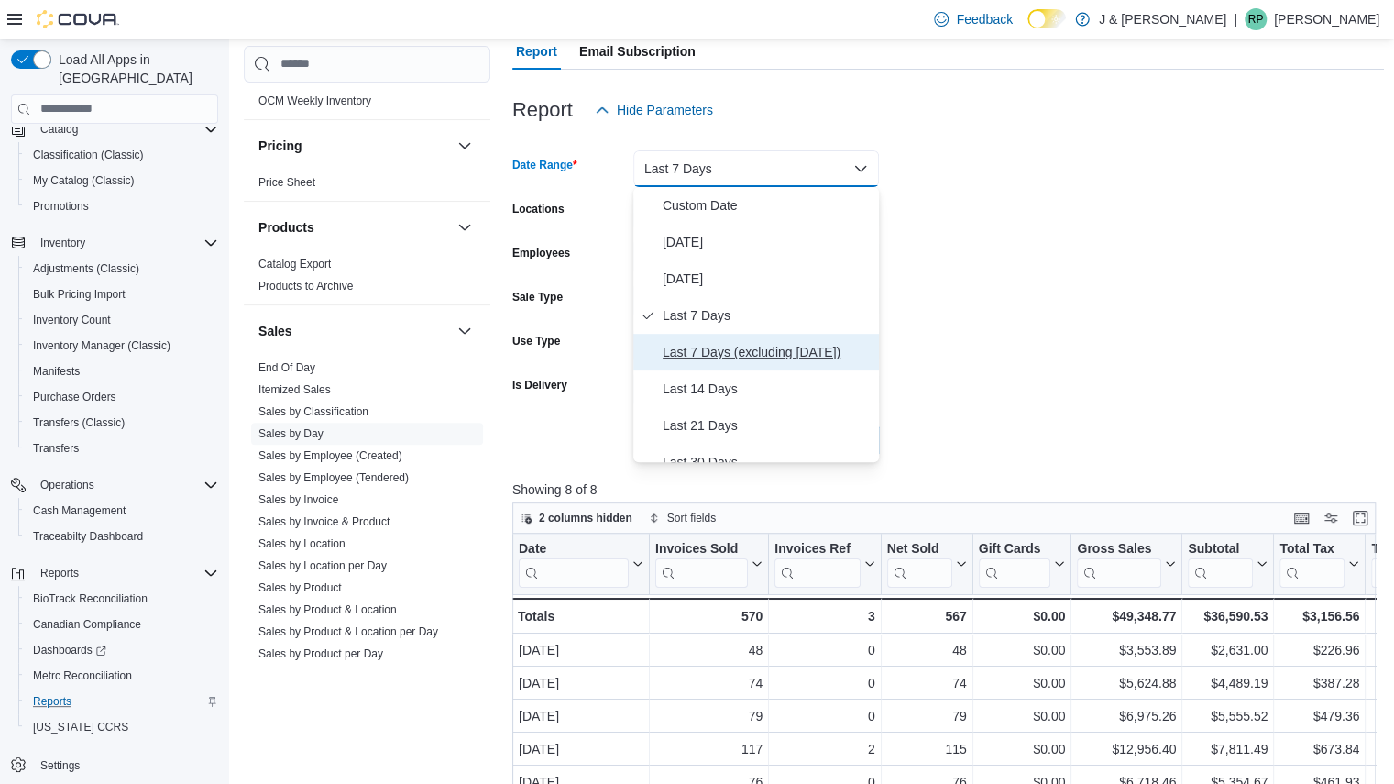
click at [727, 350] on span "Last 7 Days (excluding today)" at bounding box center [767, 352] width 209 height 22
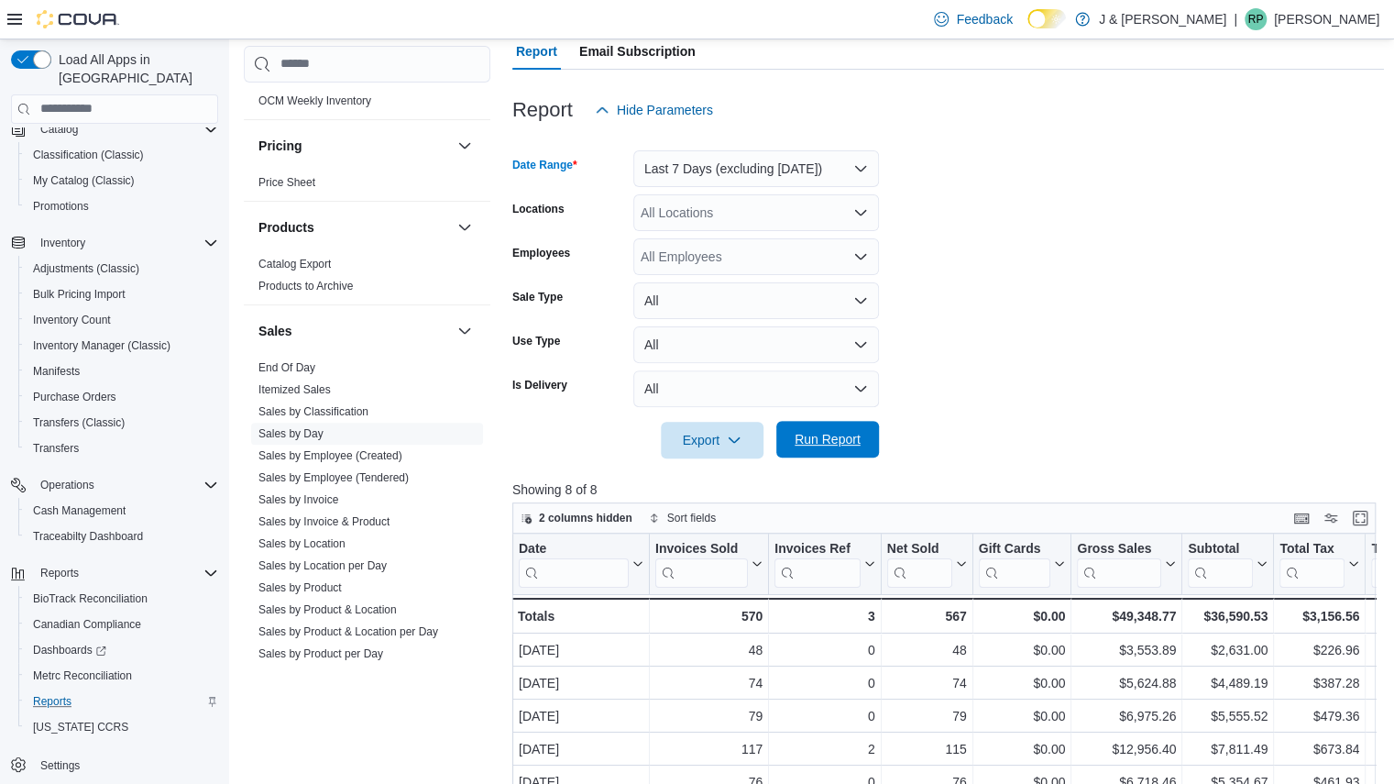
click at [857, 438] on span "Run Report" at bounding box center [828, 439] width 66 height 18
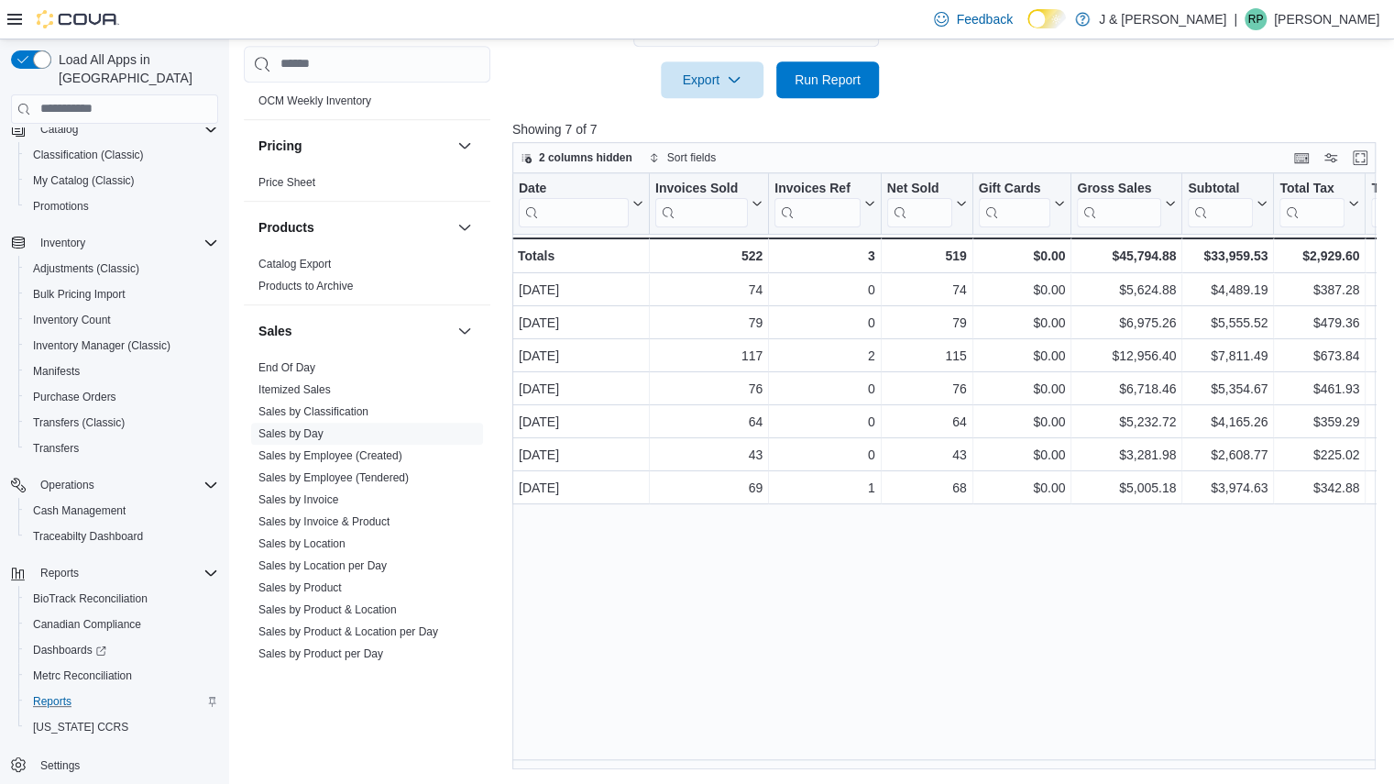
scroll to position [0, 128]
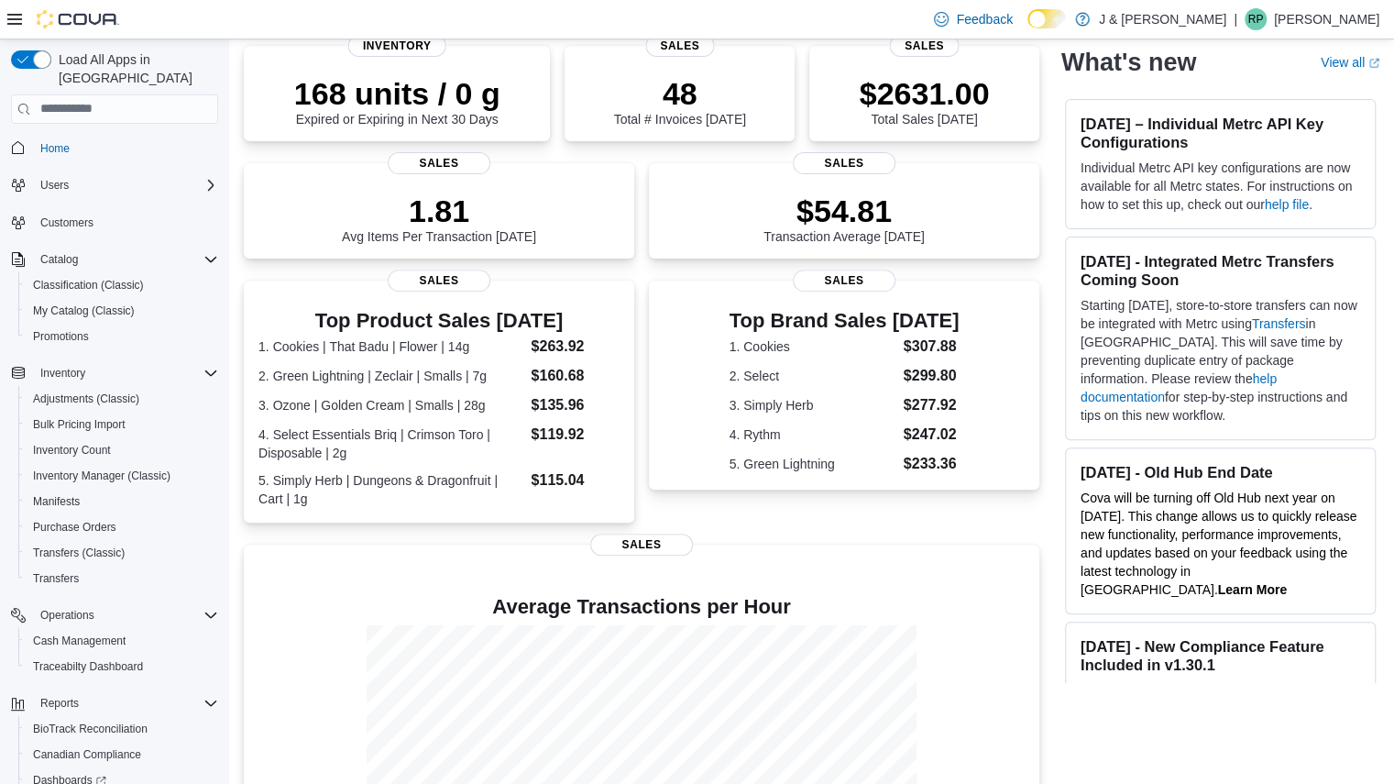
scroll to position [405, 0]
